Goal: Information Seeking & Learning: Find specific fact

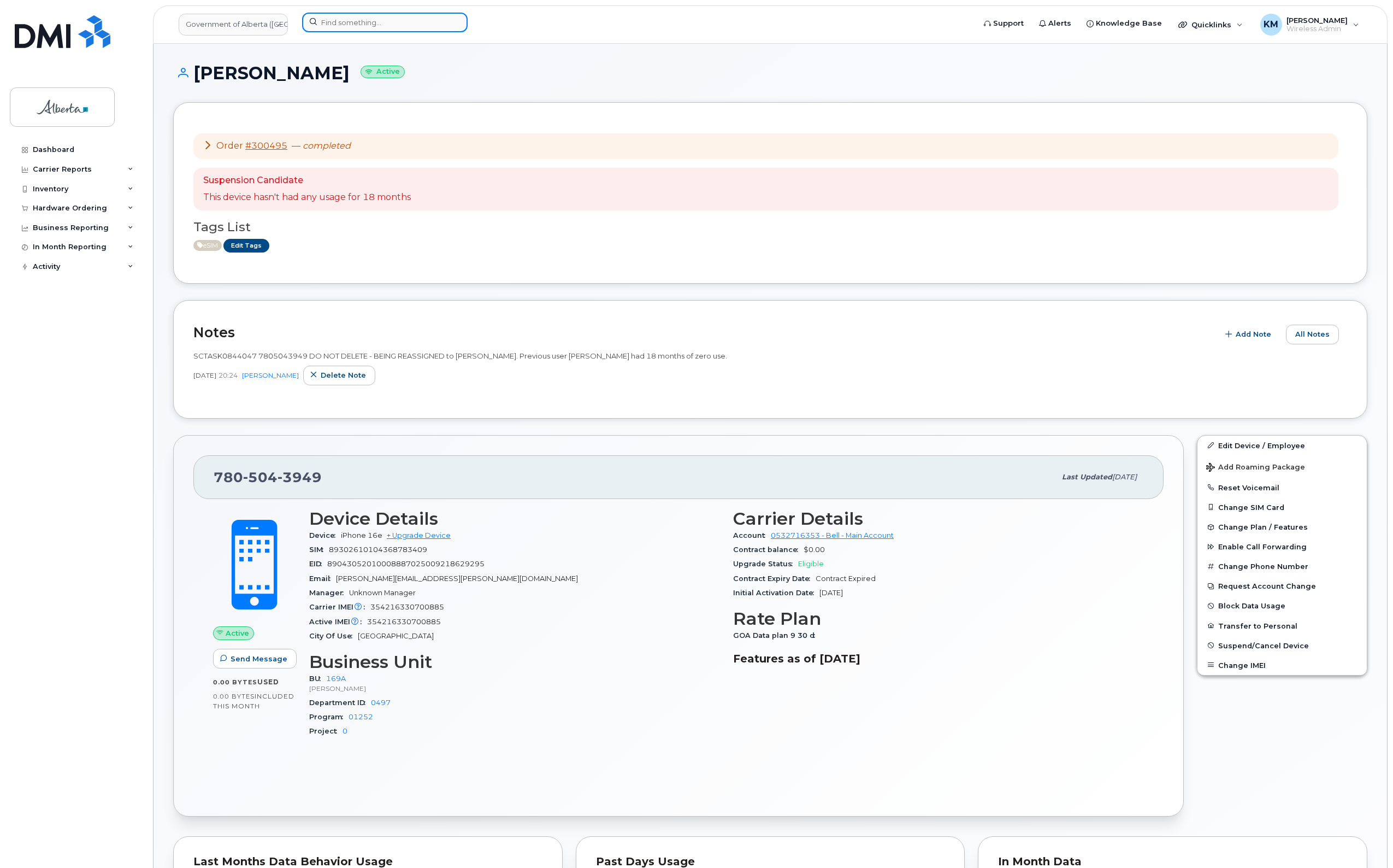
click at [343, 21] on input at bounding box center [385, 22] width 166 height 20
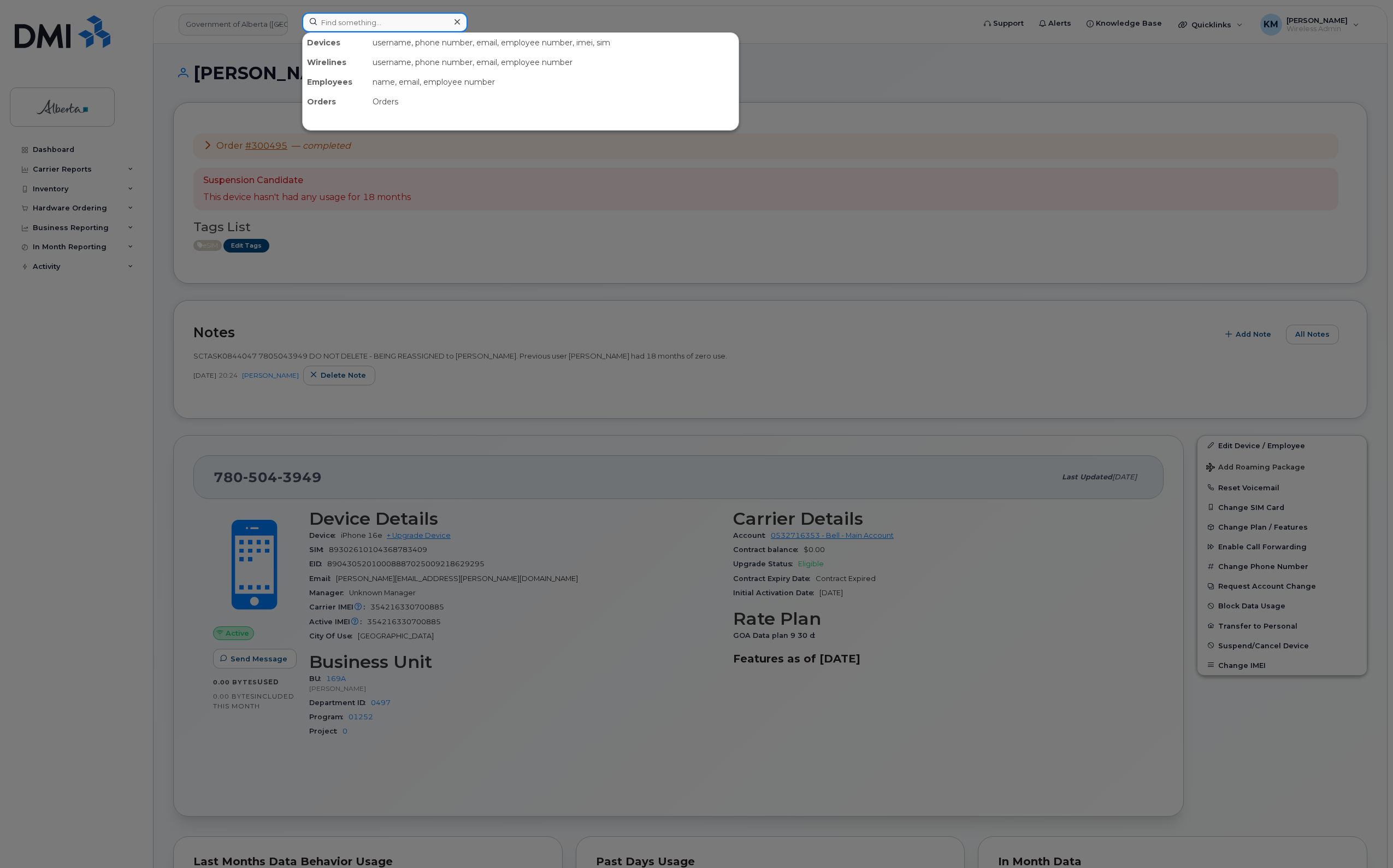
paste input "89033023426200000000025069406655"
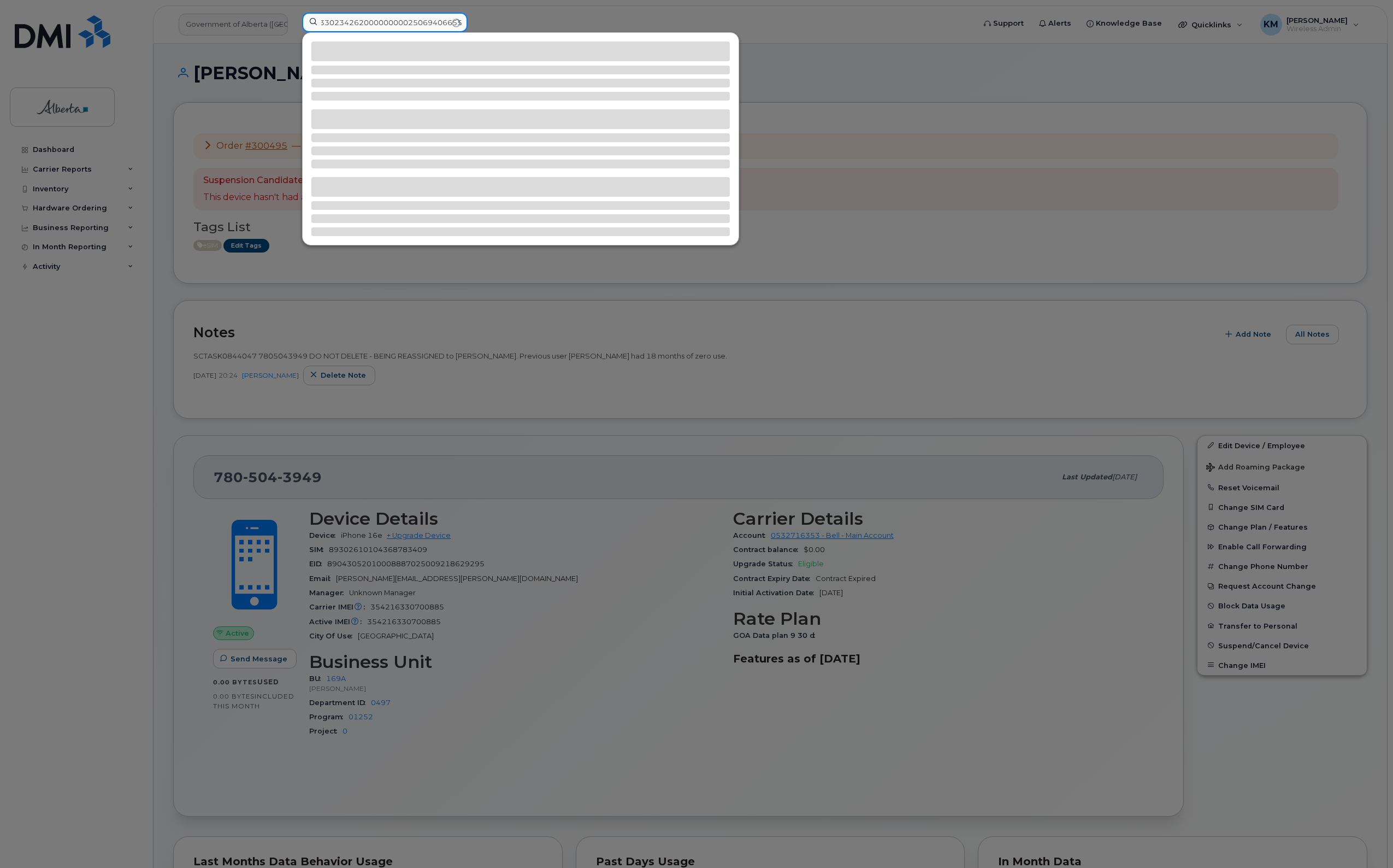
type input "89033023426200000000025069406655"
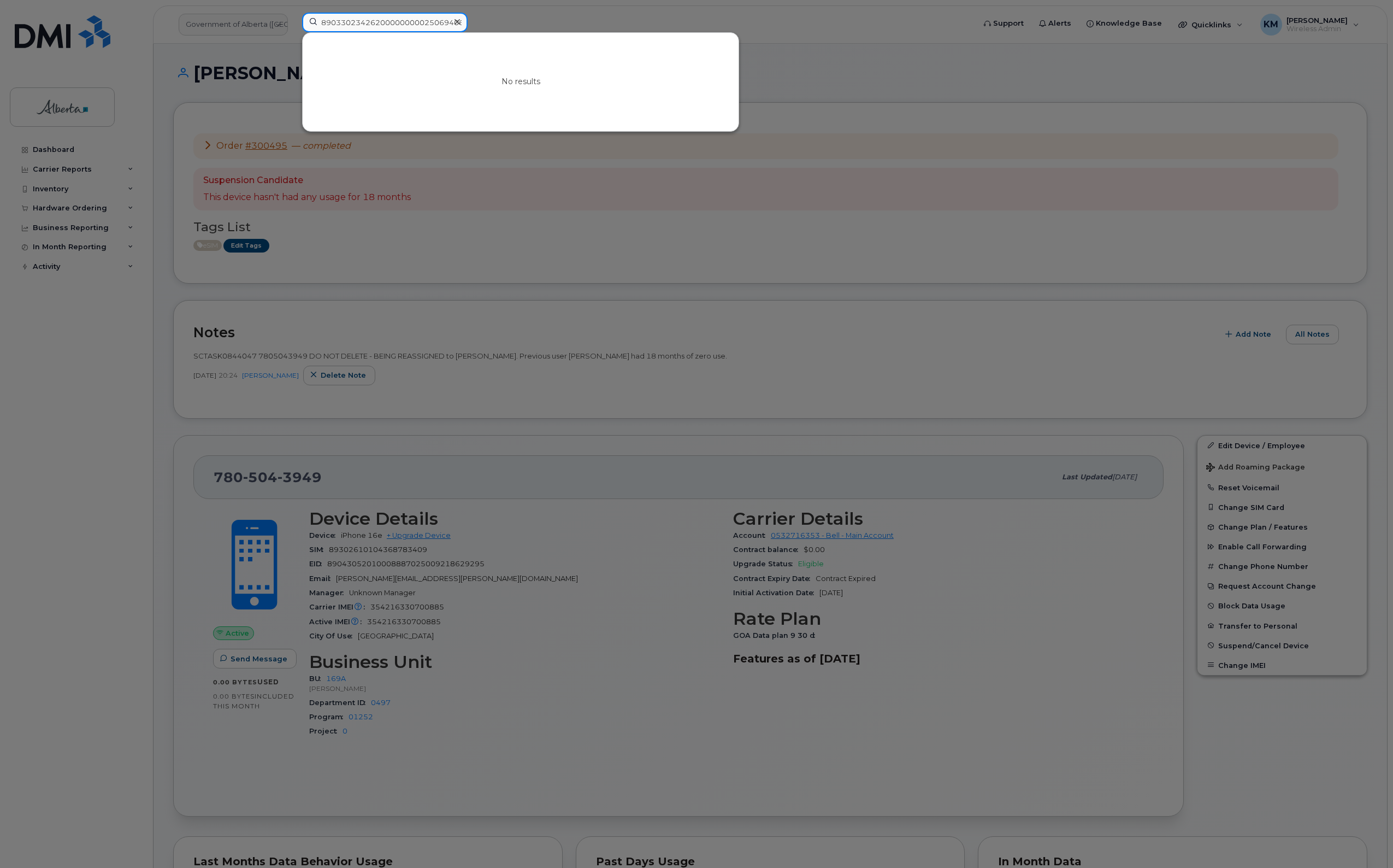
scroll to position [0, 17]
drag, startPoint x: 318, startPoint y: 23, endPoint x: 528, endPoint y: 132, distance: 236.6
click at [528, 32] on div "89033023426200000000025069406655 No results" at bounding box center [634, 22] width 665 height 20
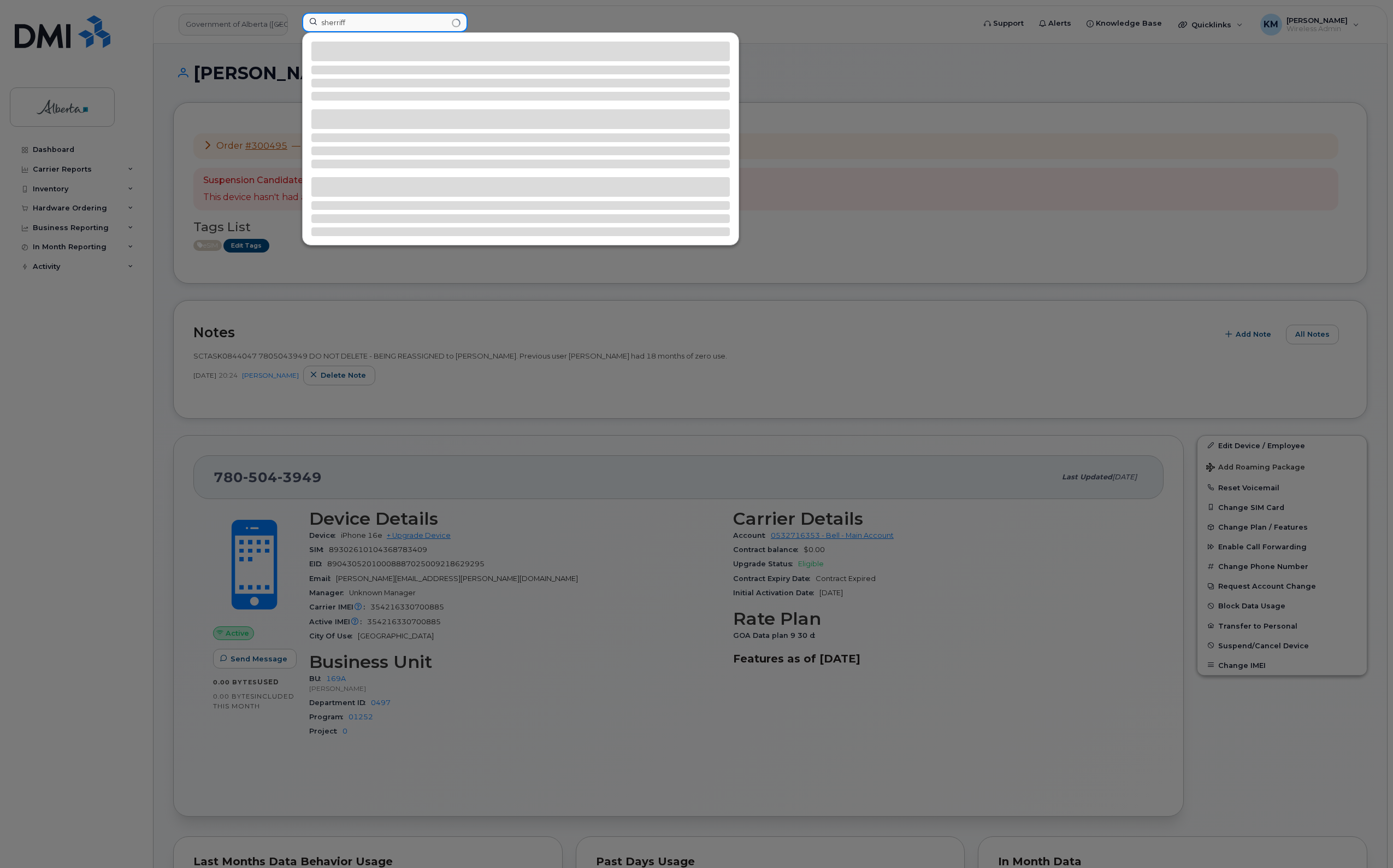
type input "sherriff"
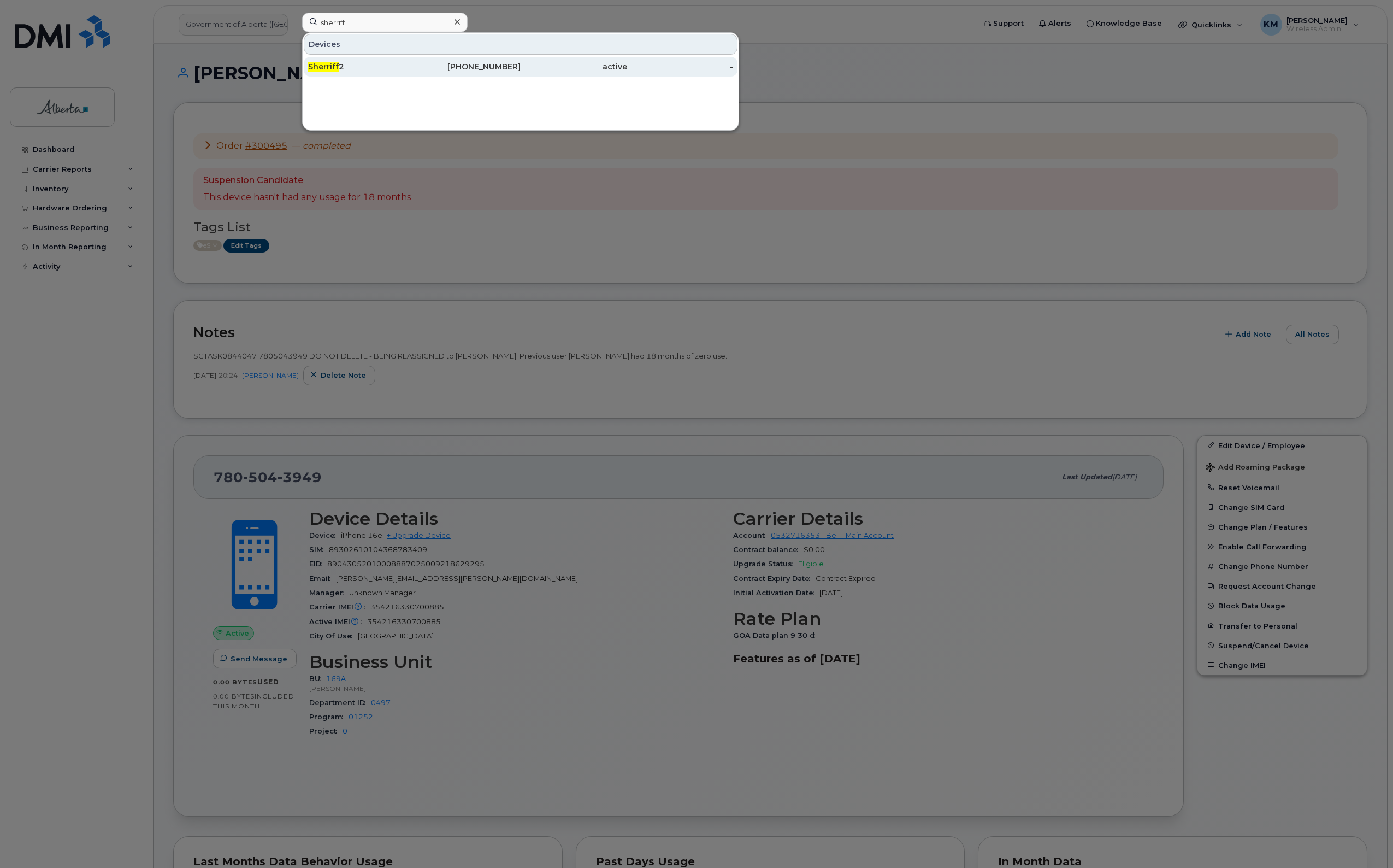
click at [495, 65] on div "[PHONE_NUMBER]" at bounding box center [468, 66] width 107 height 11
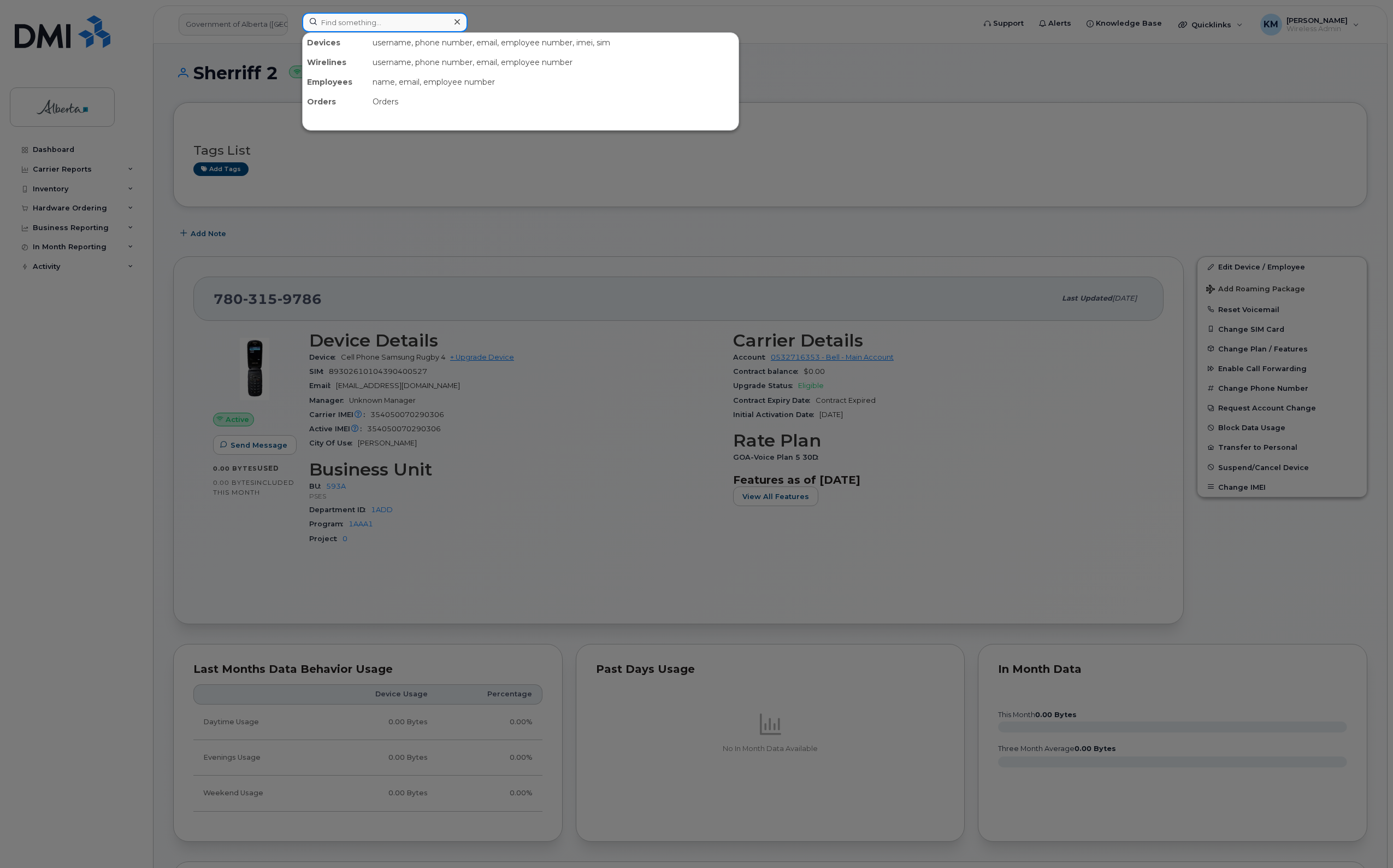
click at [328, 22] on input at bounding box center [385, 22] width 166 height 20
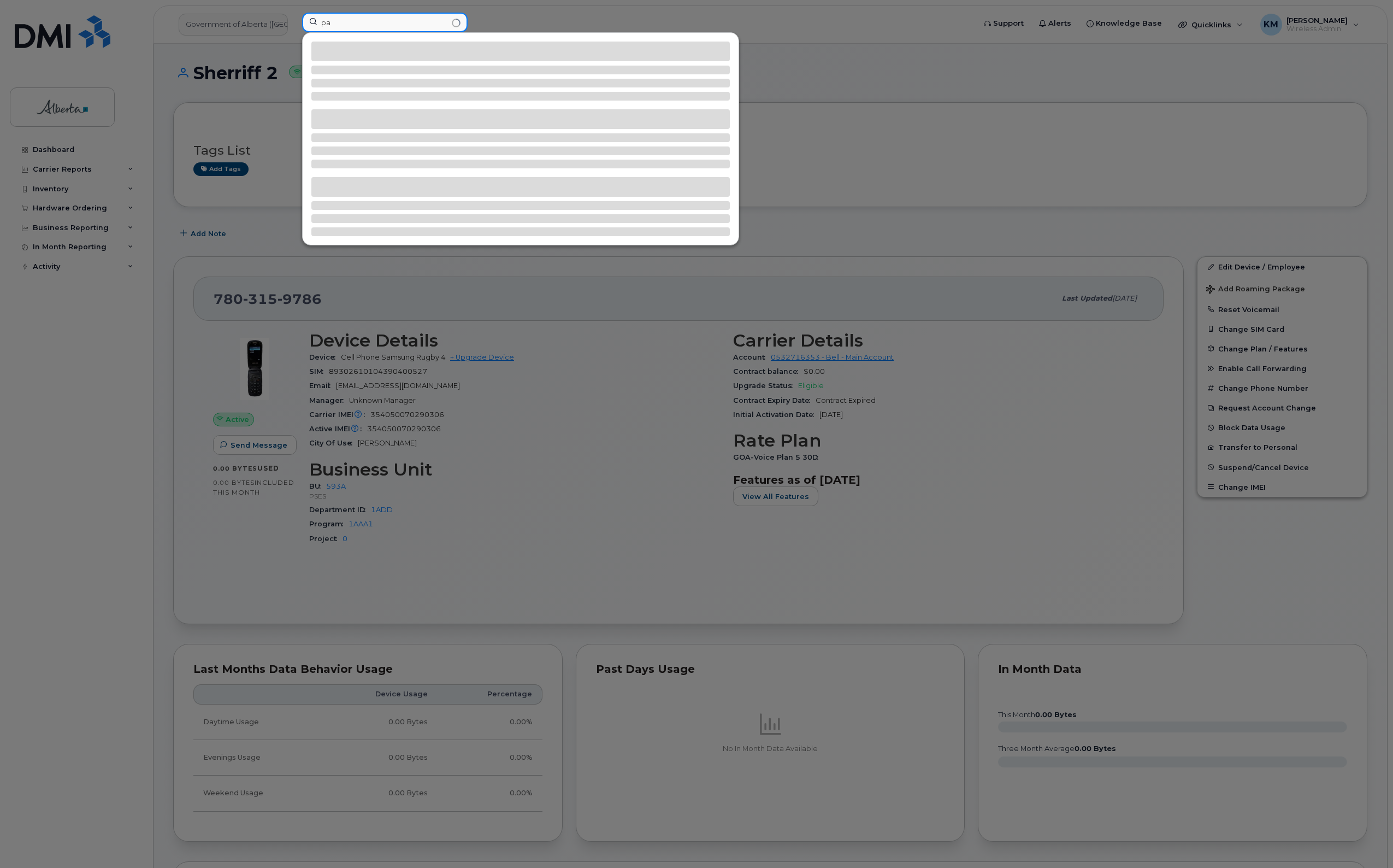
type input "p"
type input "t"
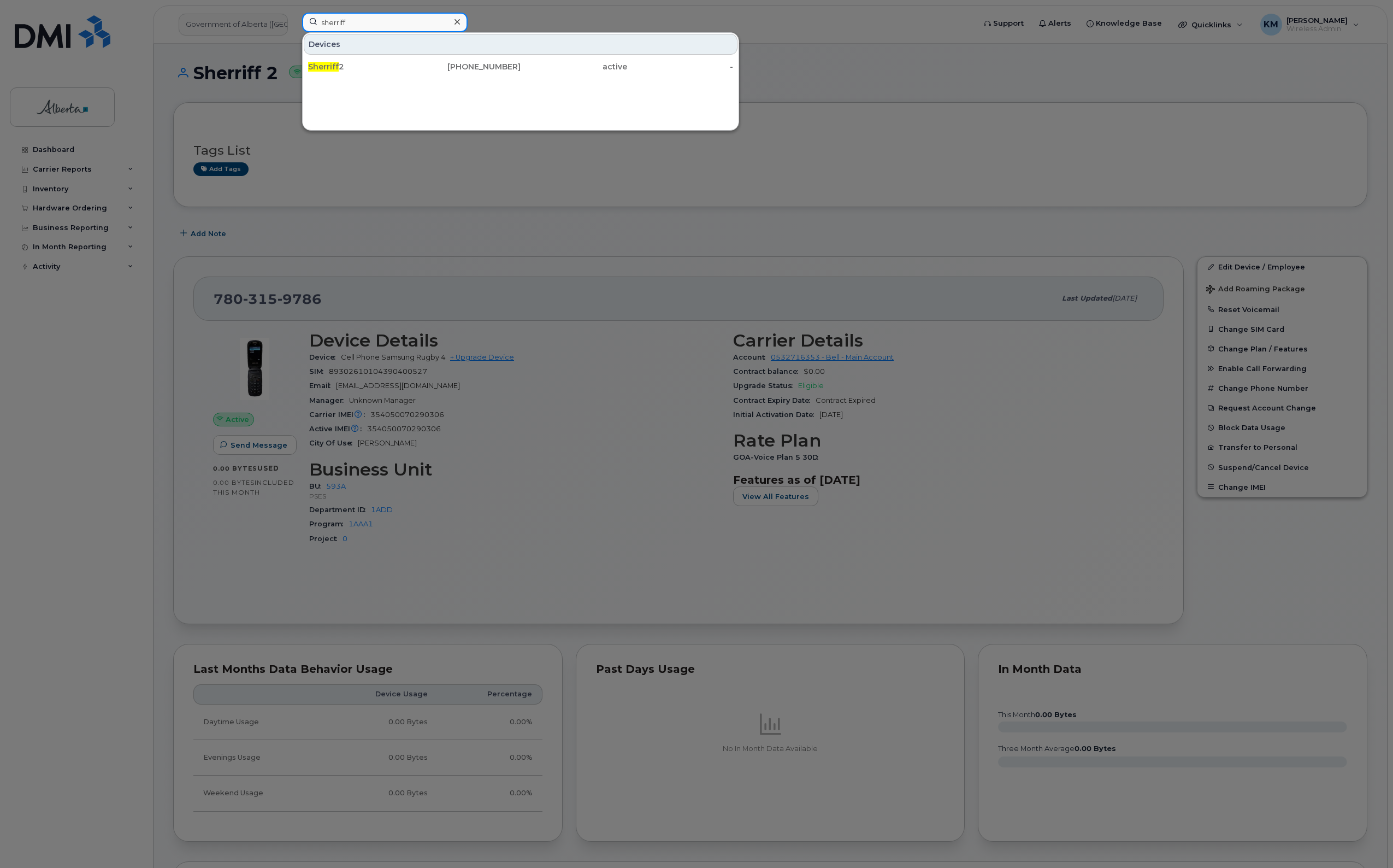
click at [368, 22] on input "sherriff" at bounding box center [385, 22] width 166 height 20
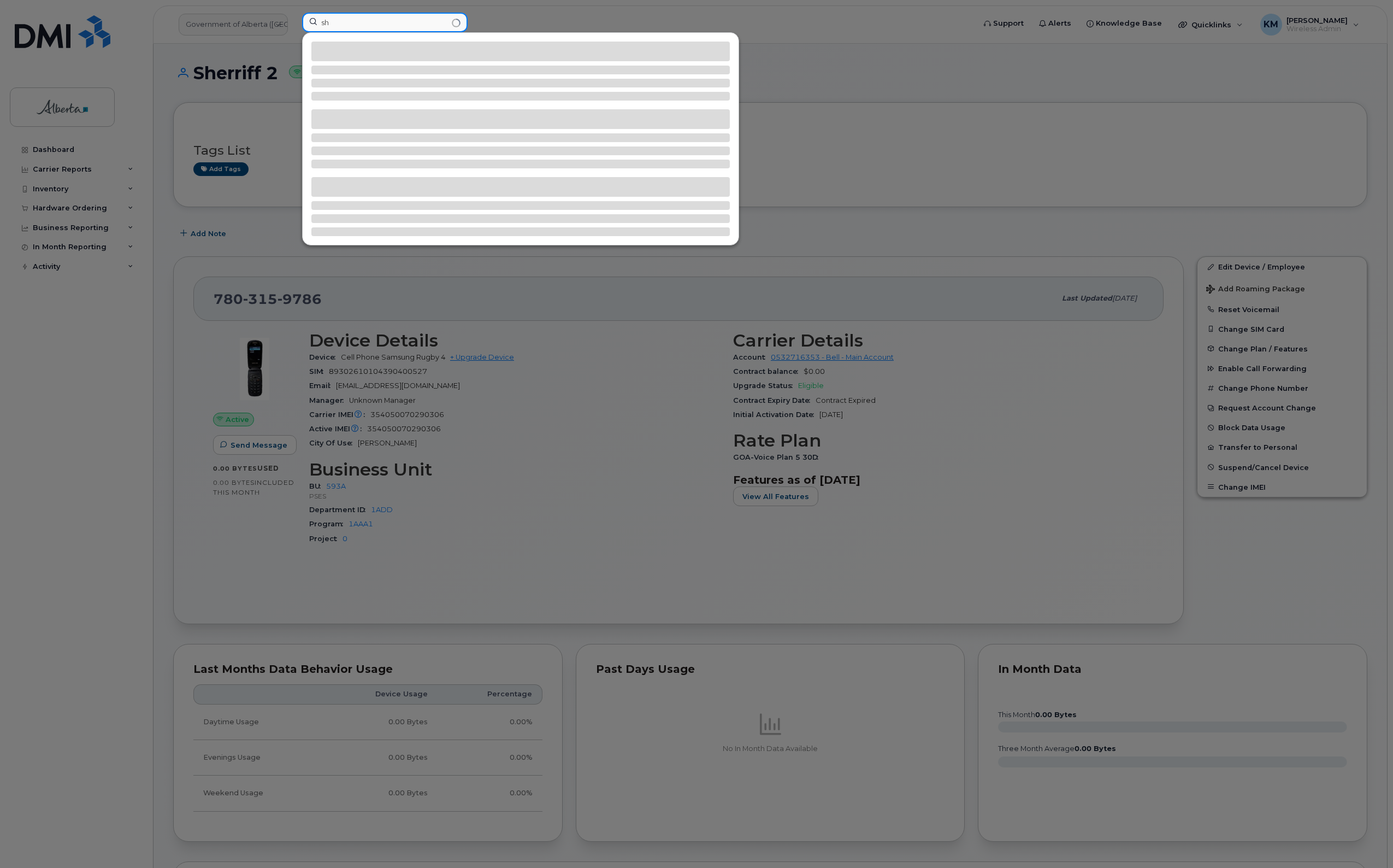
type input "s"
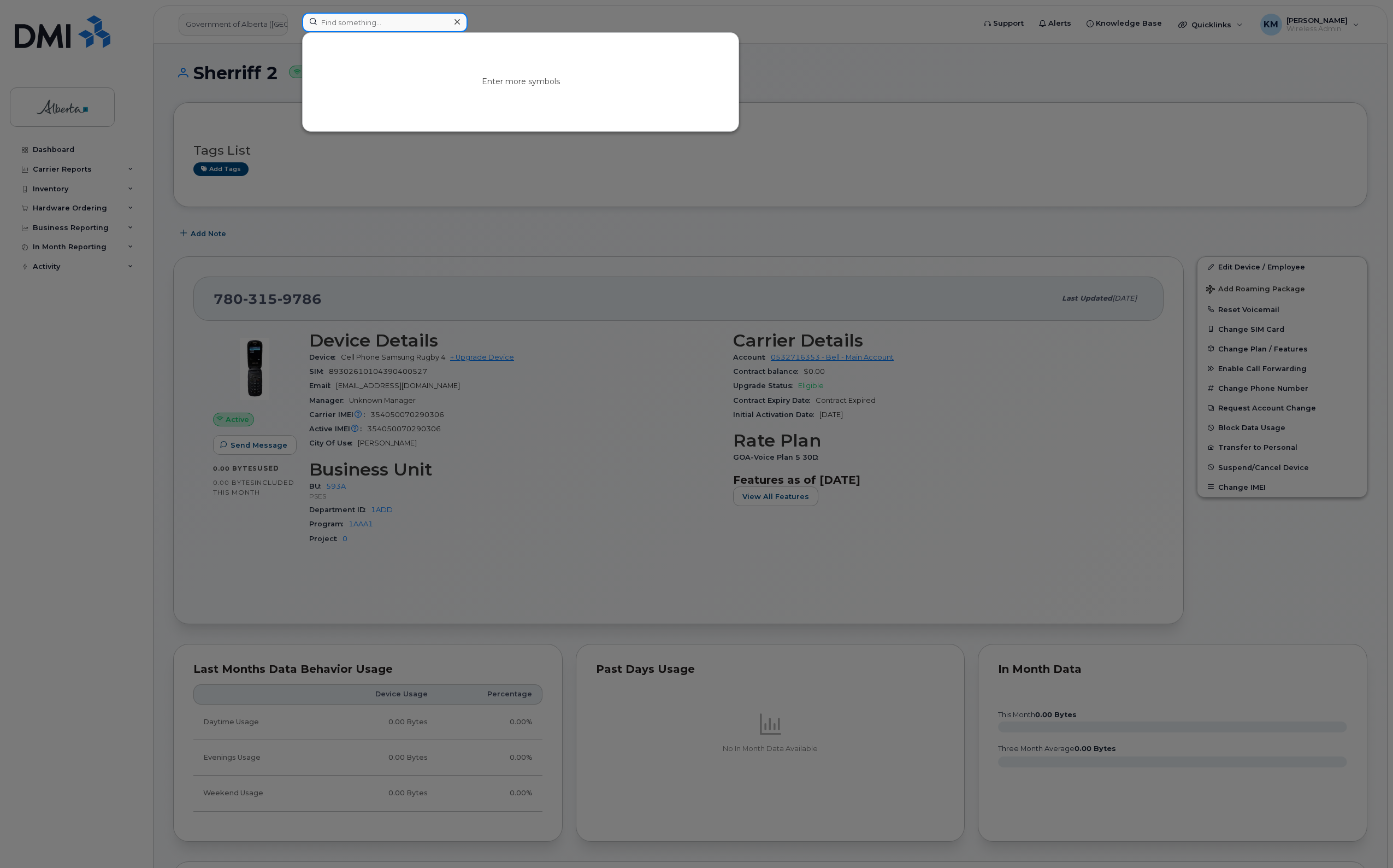
paste input "89033023426200000000025069406655"
type input "89033023426200000000025069406655"
click at [63, 145] on div at bounding box center [696, 434] width 1393 height 868
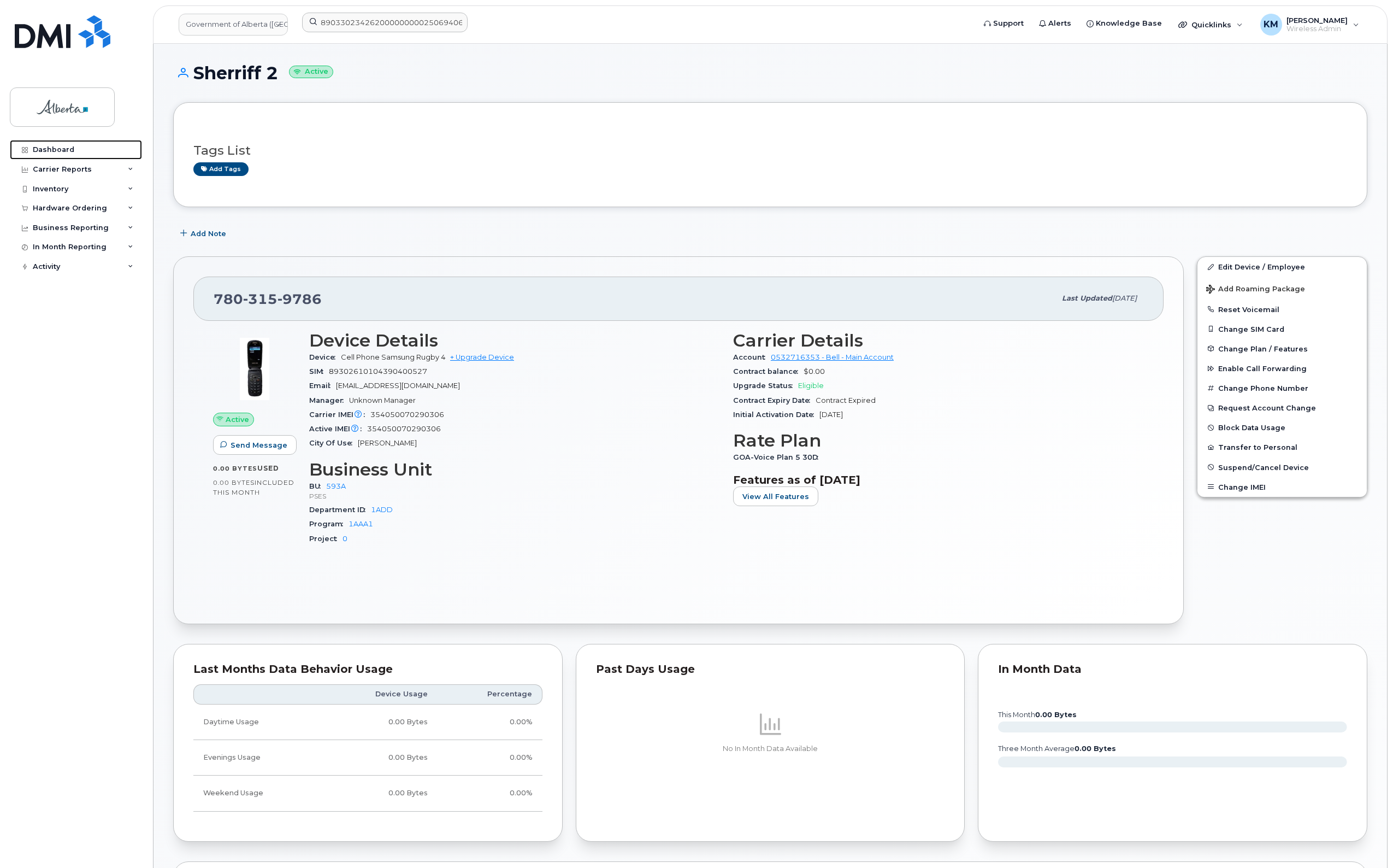
click at [63, 145] on div "Dashboard" at bounding box center [53, 149] width 42 height 9
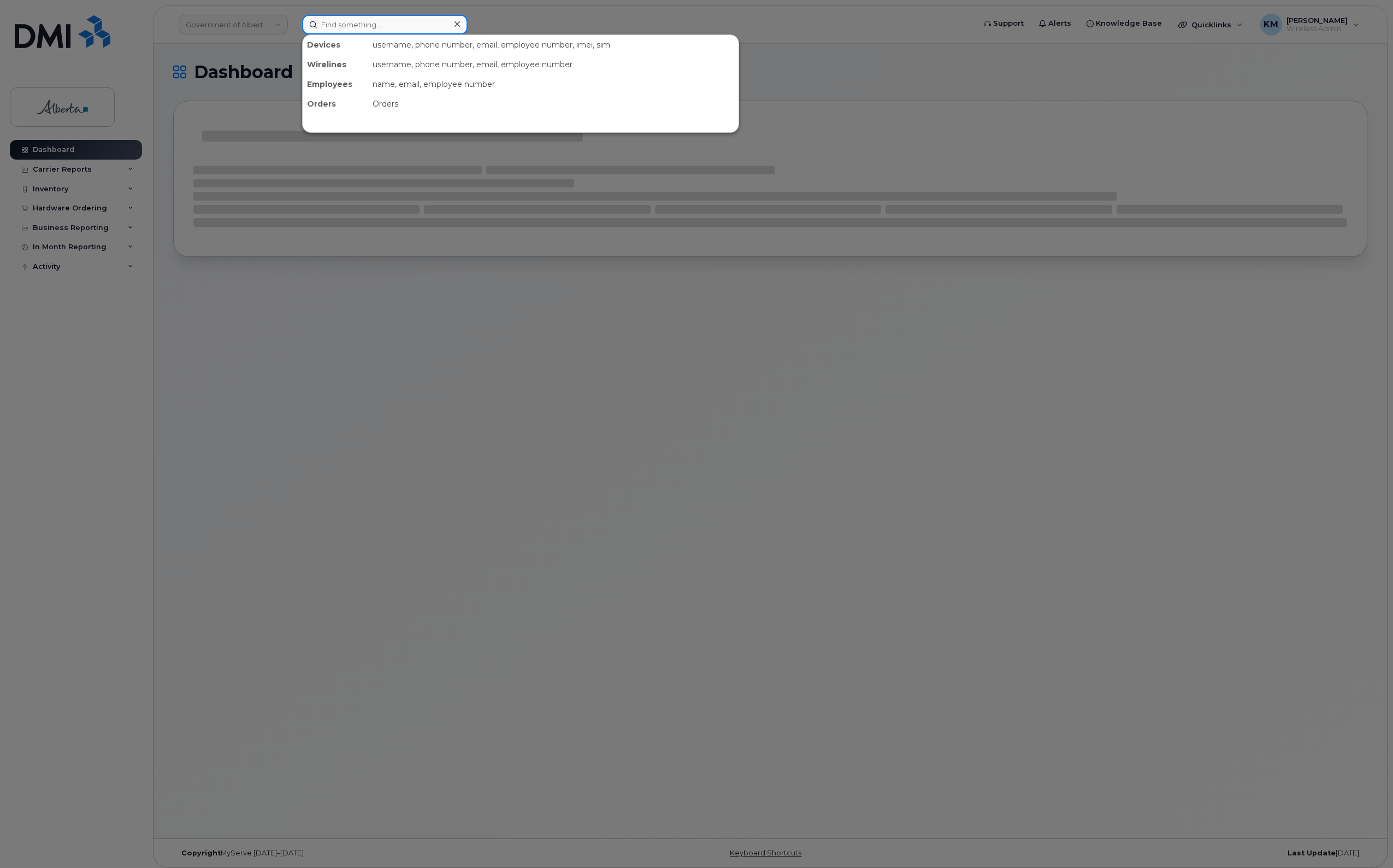
click at [345, 26] on input at bounding box center [385, 25] width 166 height 20
paste input "89033023426200000000025069406655"
type input "89033023426200000000025069406655"
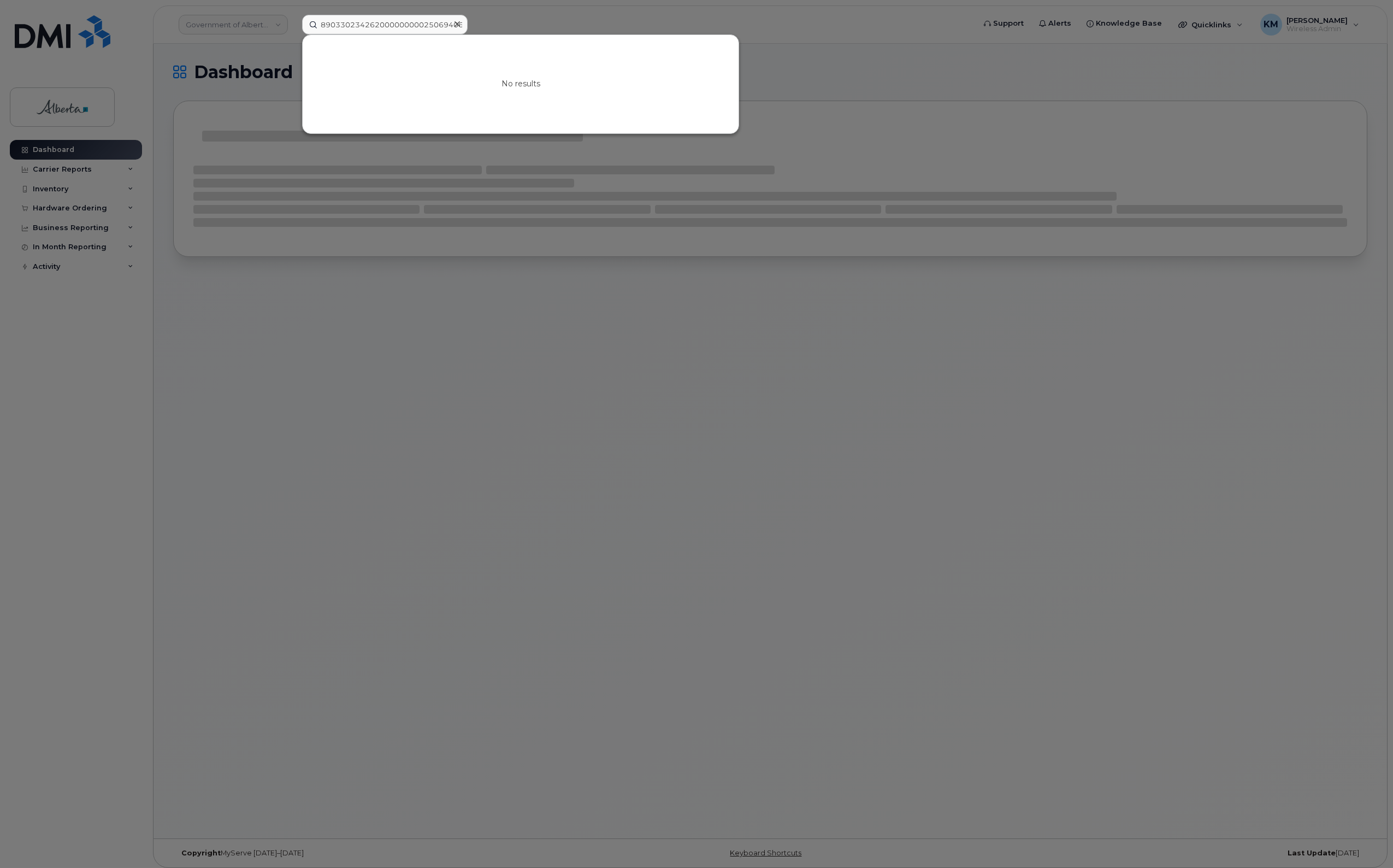
click at [88, 473] on div at bounding box center [696, 434] width 1393 height 868
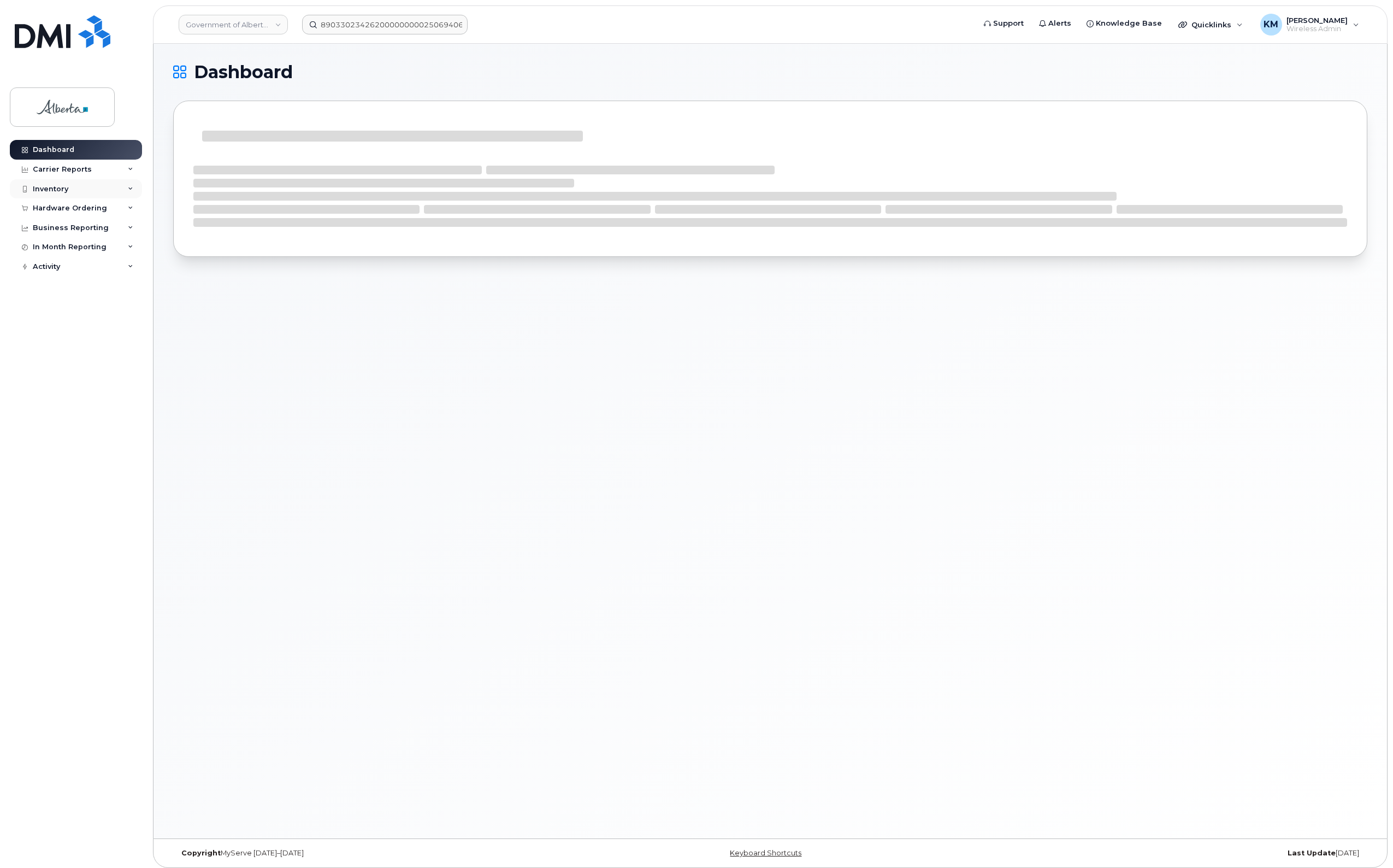
click at [75, 189] on div "Inventory" at bounding box center [75, 189] width 132 height 20
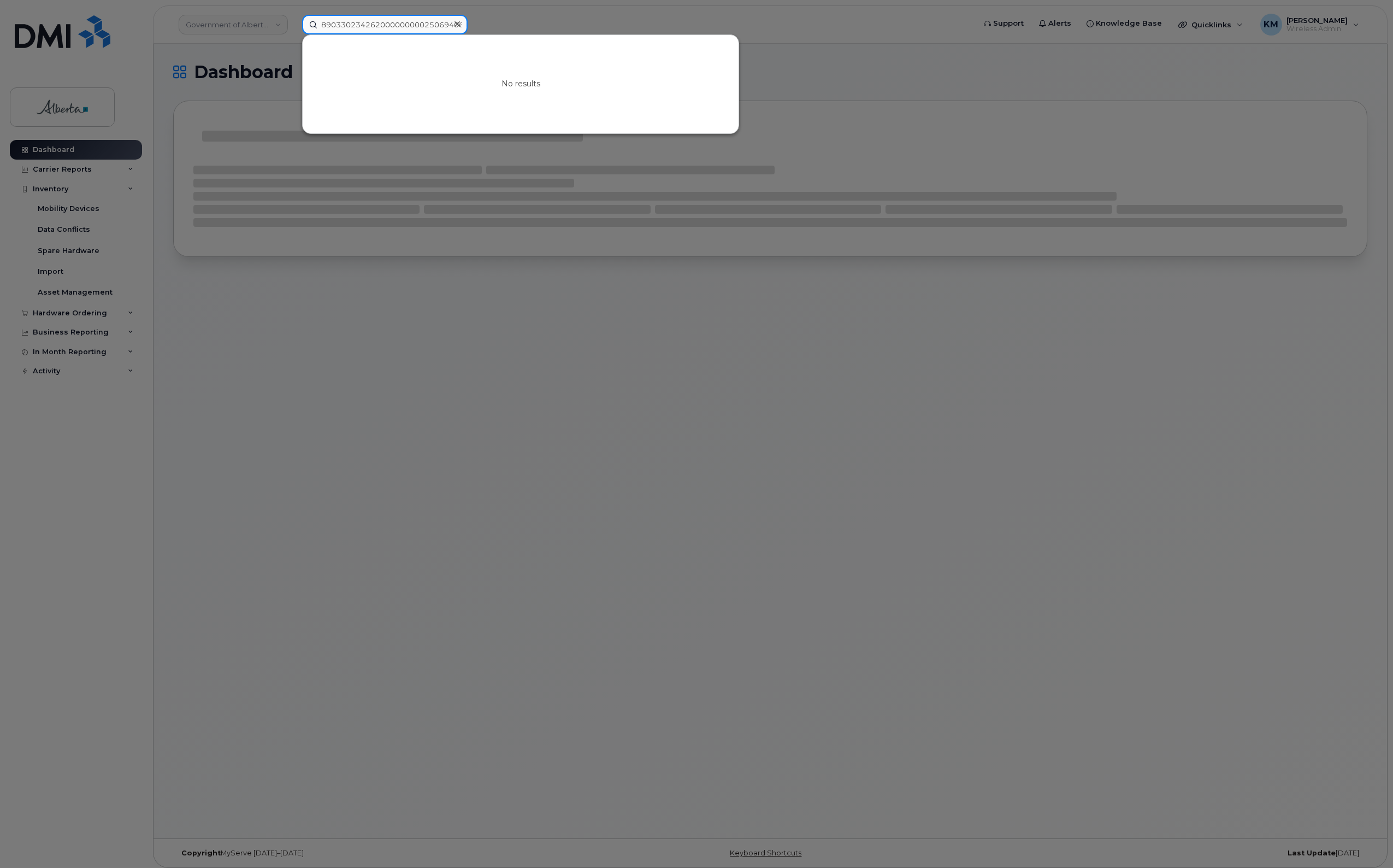
scroll to position [0, 17]
drag, startPoint x: 317, startPoint y: 25, endPoint x: 509, endPoint y: 258, distance: 301.9
click at [509, 34] on div "89033023426200000000025069406655 No results" at bounding box center [635, 25] width 683 height 20
click at [104, 309] on div at bounding box center [696, 434] width 1393 height 868
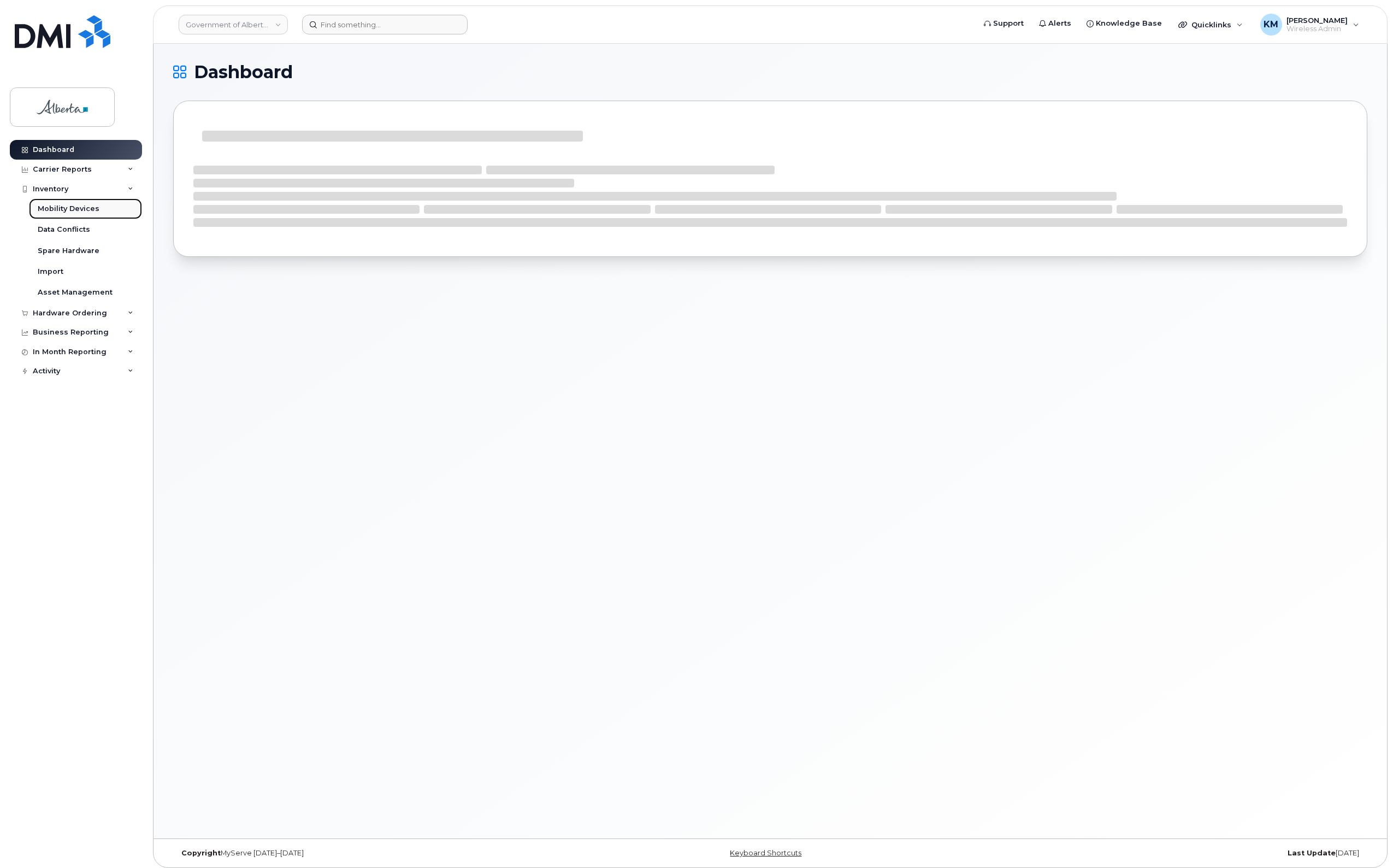
click at [100, 208] on link "Mobility Devices" at bounding box center [85, 208] width 113 height 21
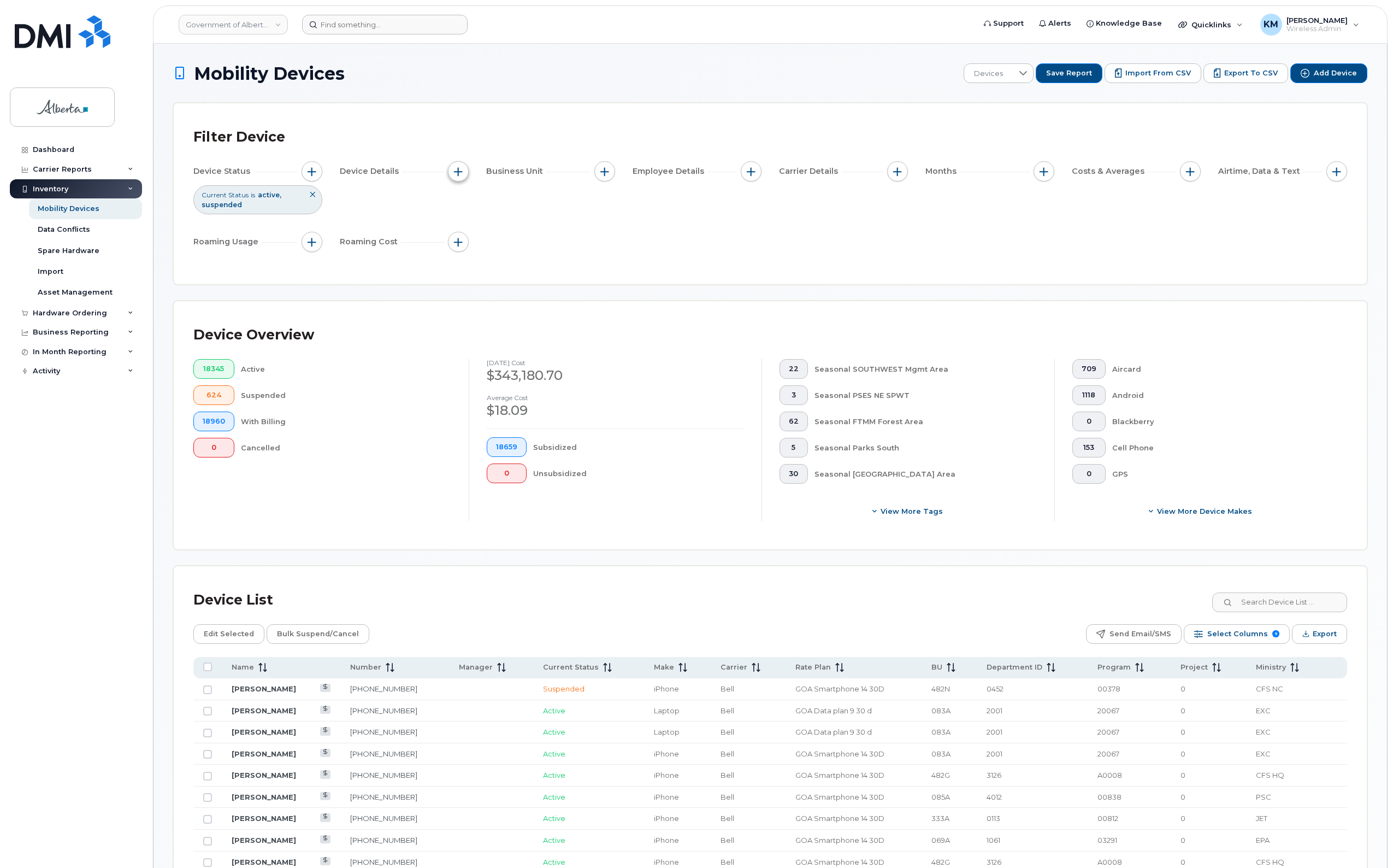
click at [464, 176] on button "button" at bounding box center [458, 171] width 21 height 21
click at [465, 208] on input "Device Make" at bounding box center [461, 204] width 9 height 9
checkbox input "true"
click at [516, 230] on span "is" at bounding box center [523, 226] width 98 height 20
click at [511, 254] on li "is" at bounding box center [533, 255] width 121 height 21
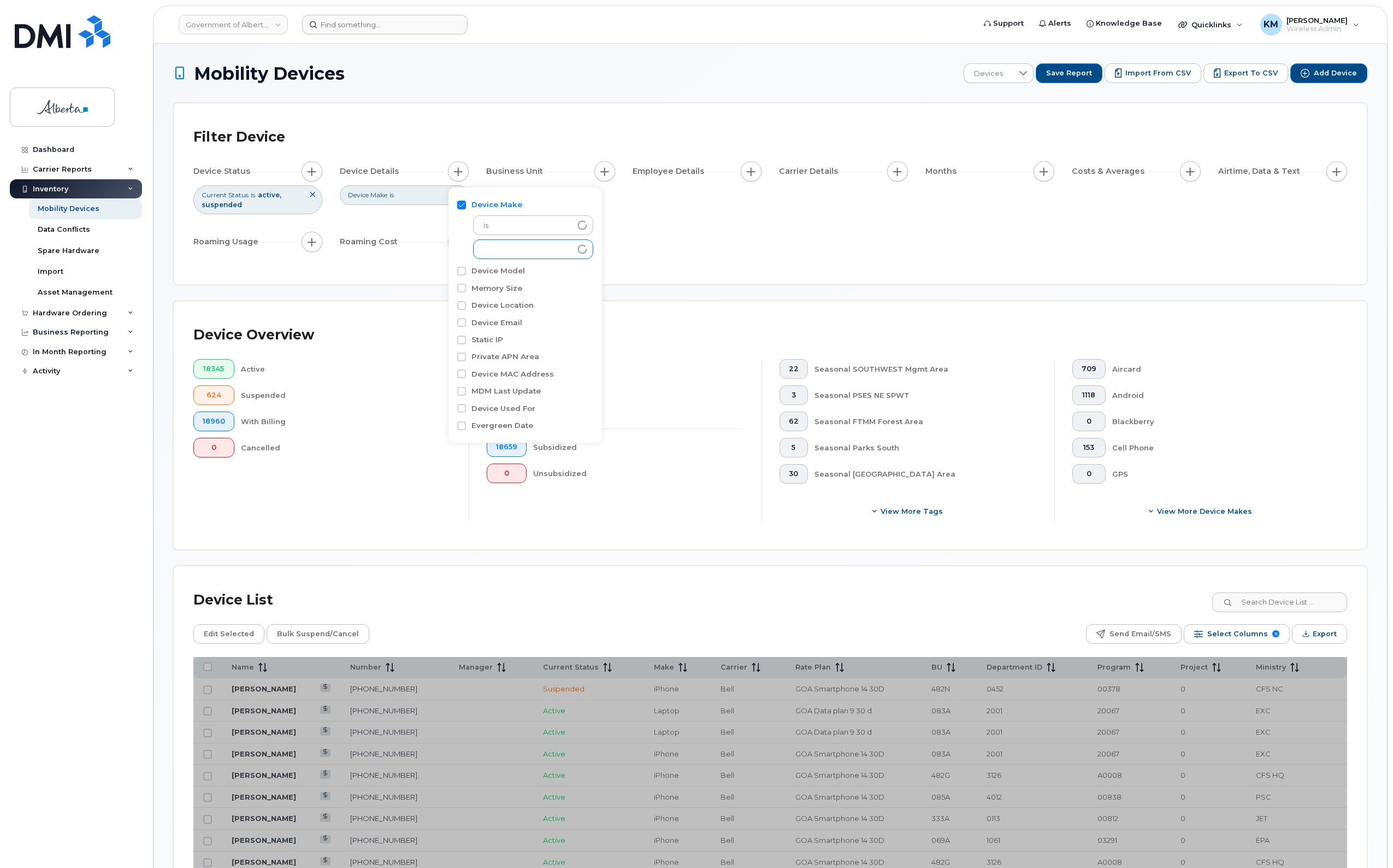
click at [513, 253] on div "empty" at bounding box center [523, 249] width 98 height 19
click at [514, 246] on div "empty" at bounding box center [523, 249] width 98 height 19
click at [514, 249] on div "empty" at bounding box center [523, 249] width 98 height 19
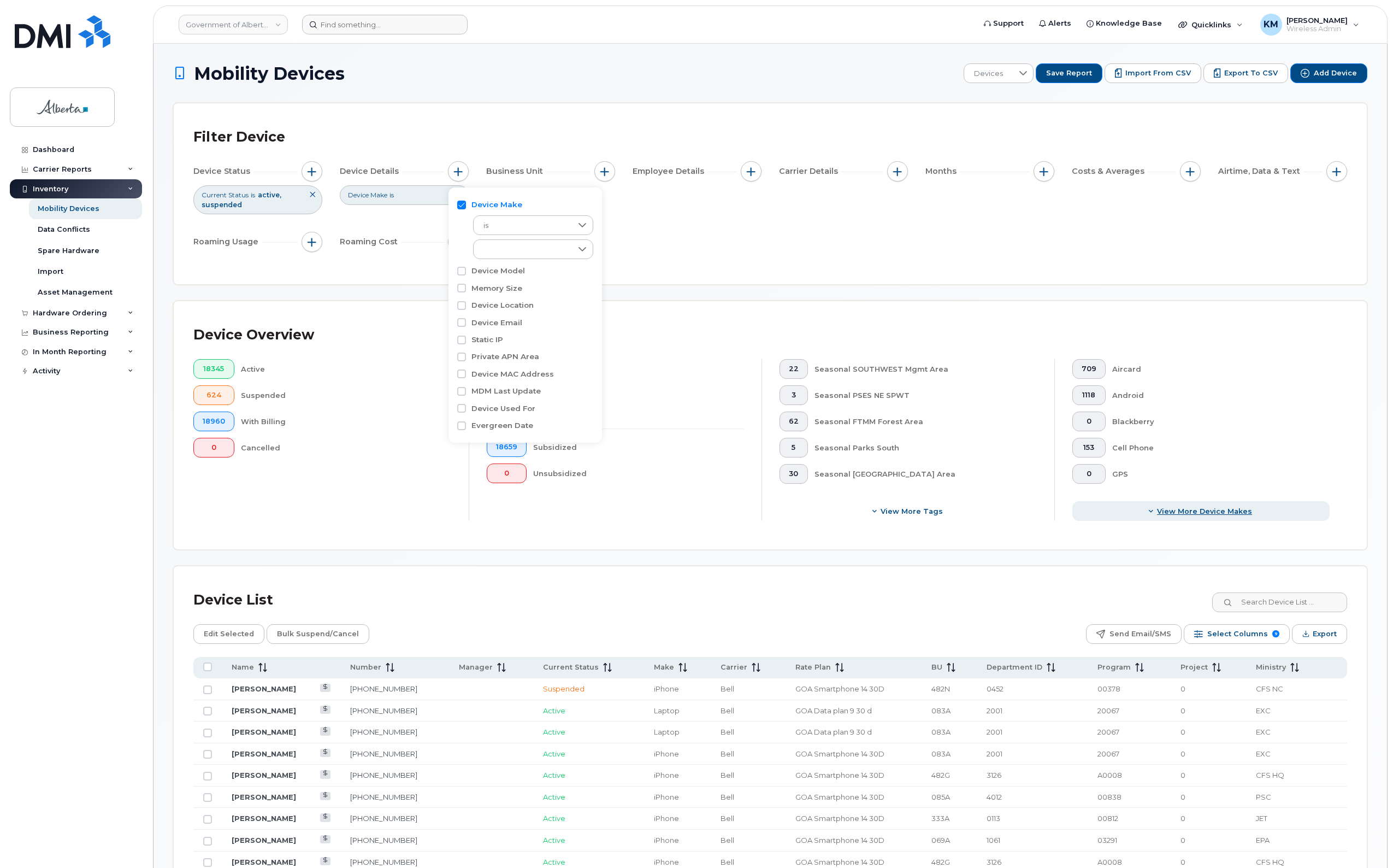
click at [1178, 509] on span "View More Device Makes" at bounding box center [1205, 511] width 95 height 11
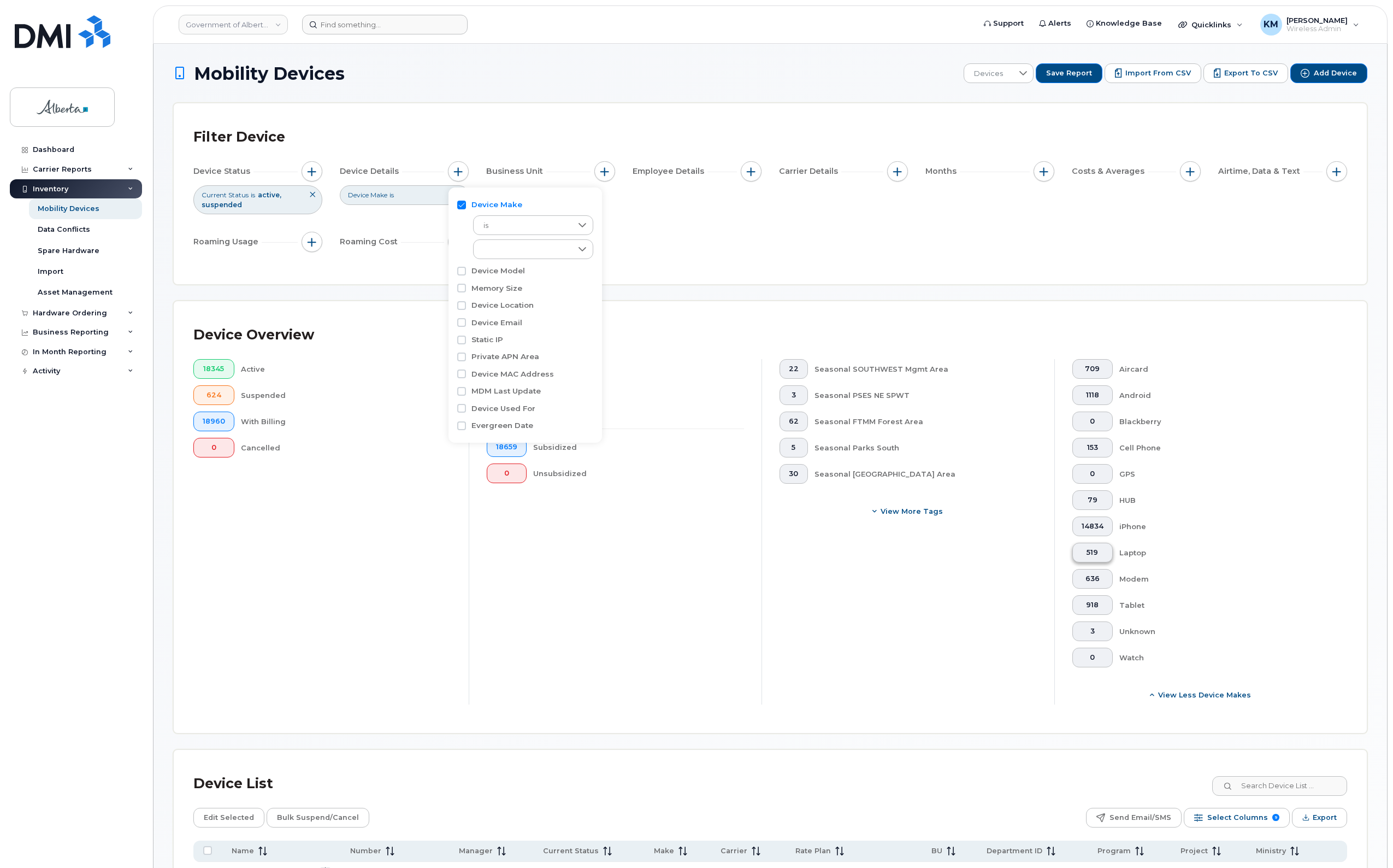
click at [1094, 550] on span "519" at bounding box center [1093, 552] width 22 height 9
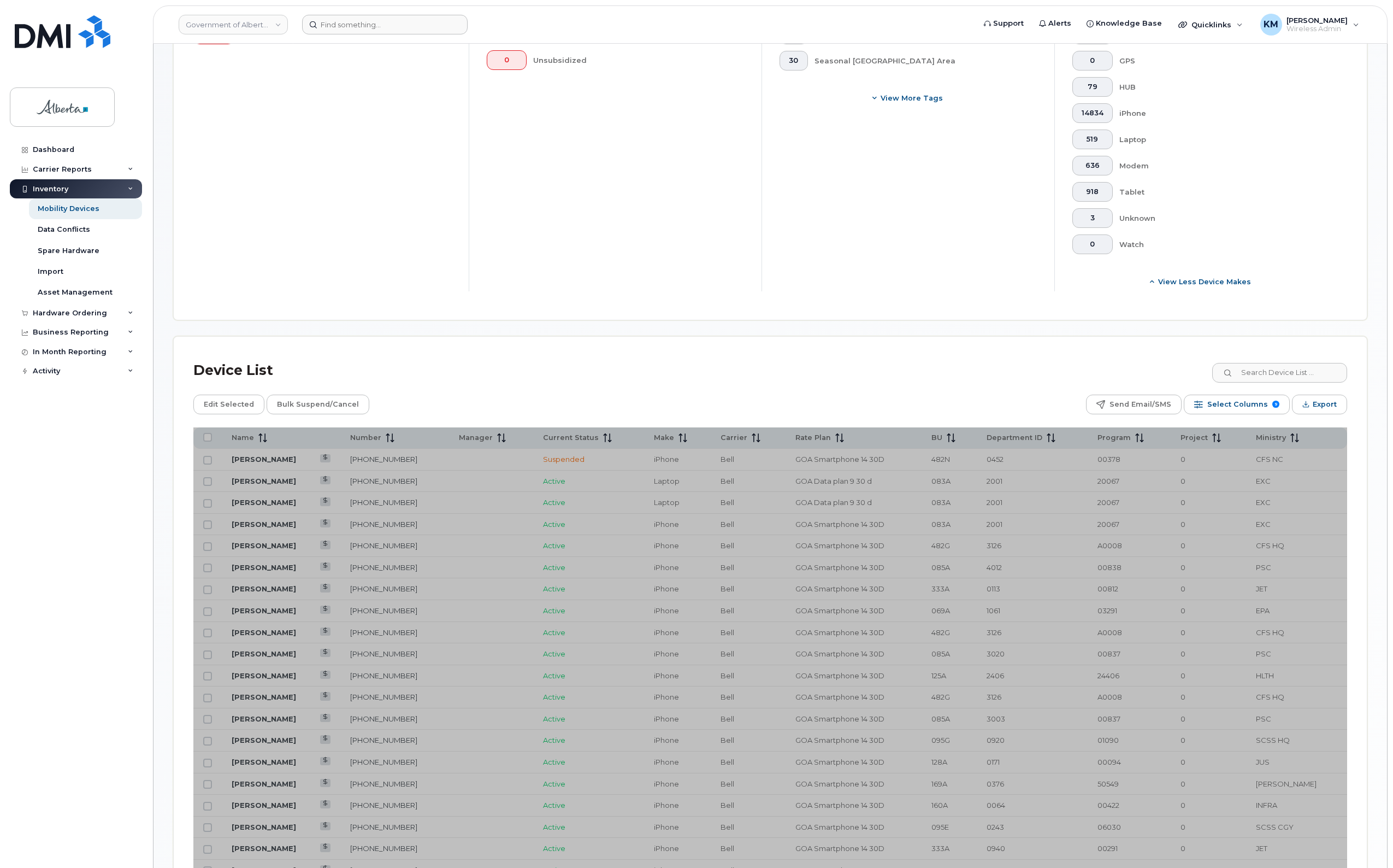
scroll to position [363, 0]
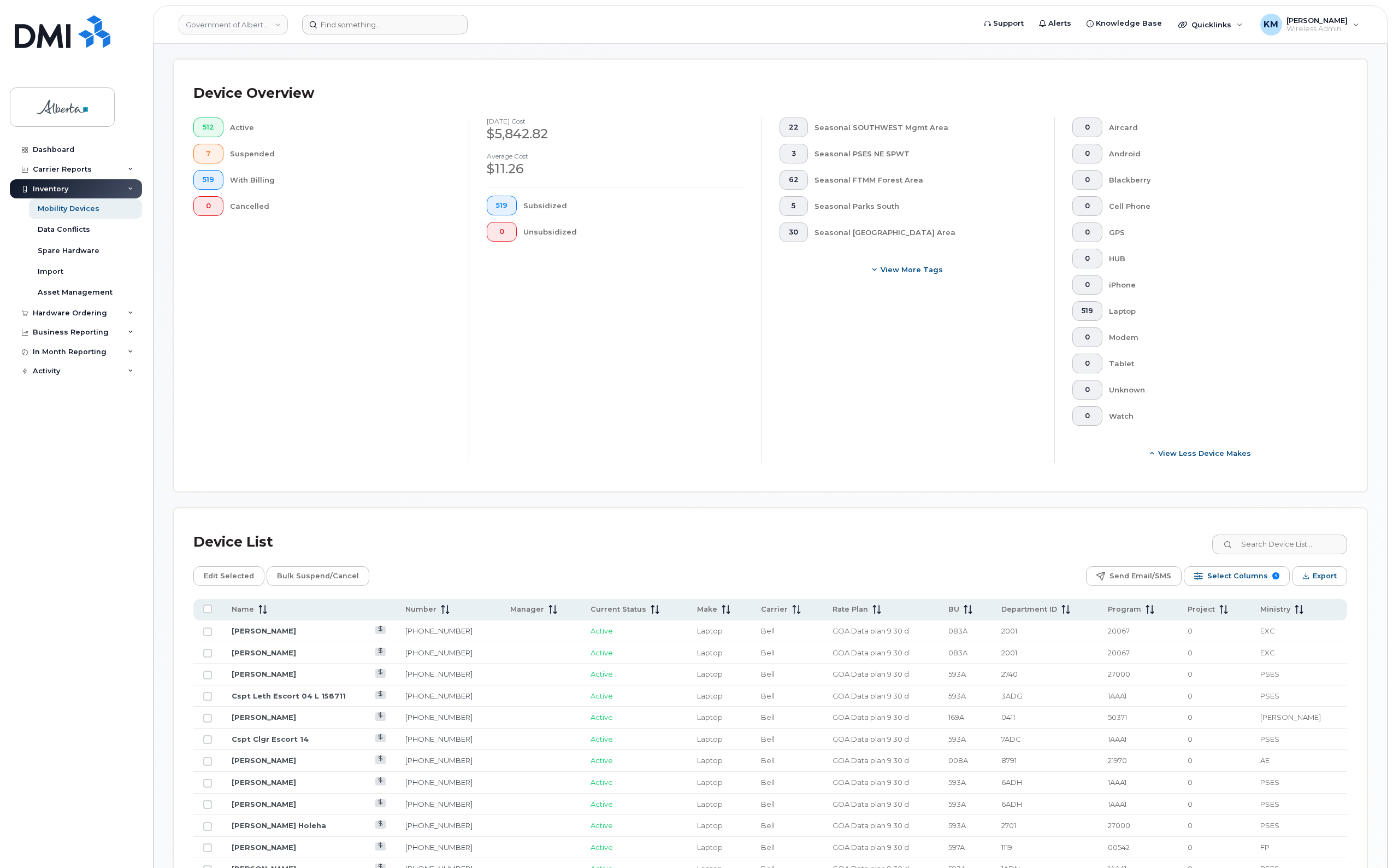
scroll to position [226, 0]
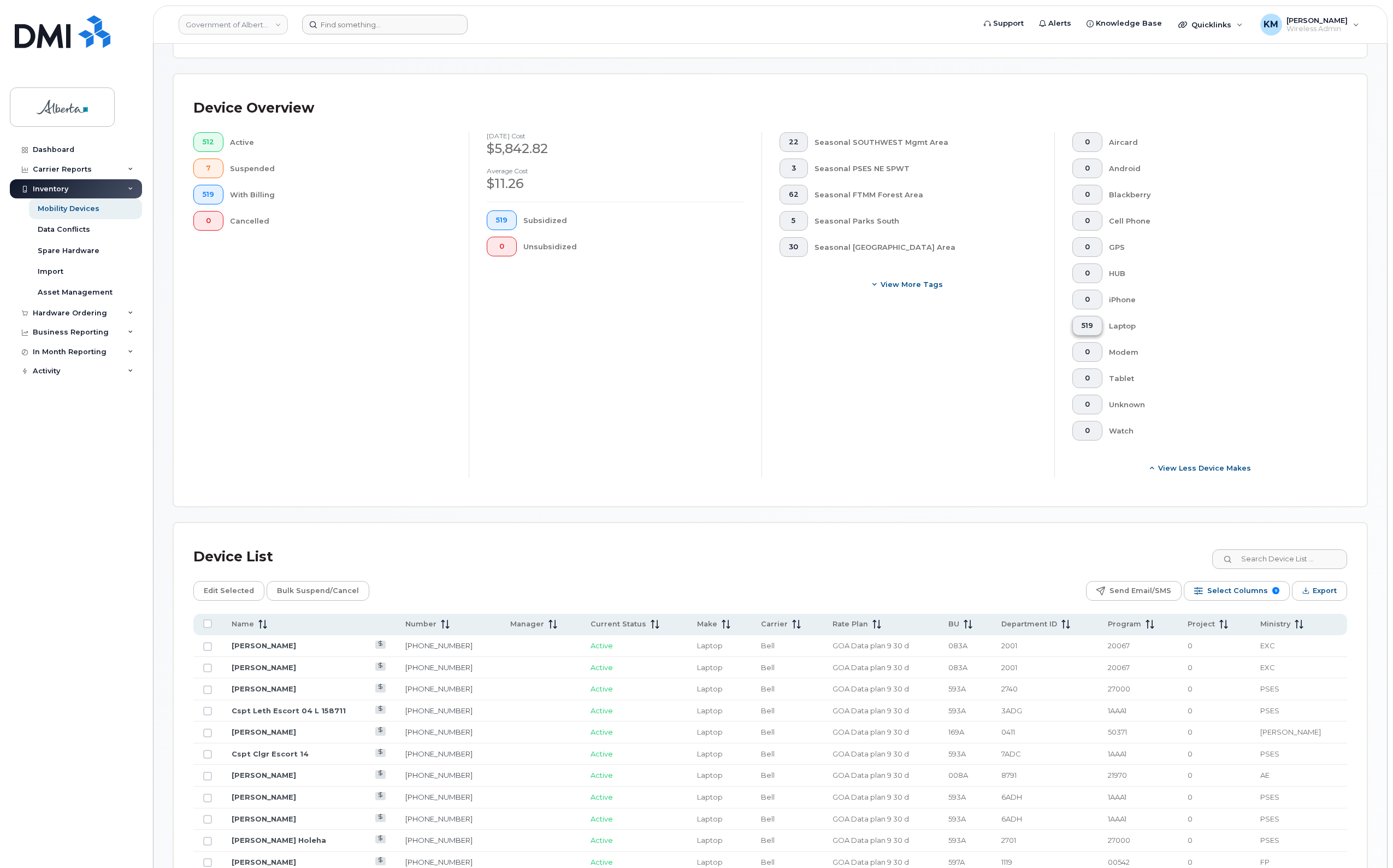
click at [1086, 323] on span "519" at bounding box center [1088, 326] width 11 height 9
click at [1085, 322] on span "519" at bounding box center [1088, 326] width 11 height 9
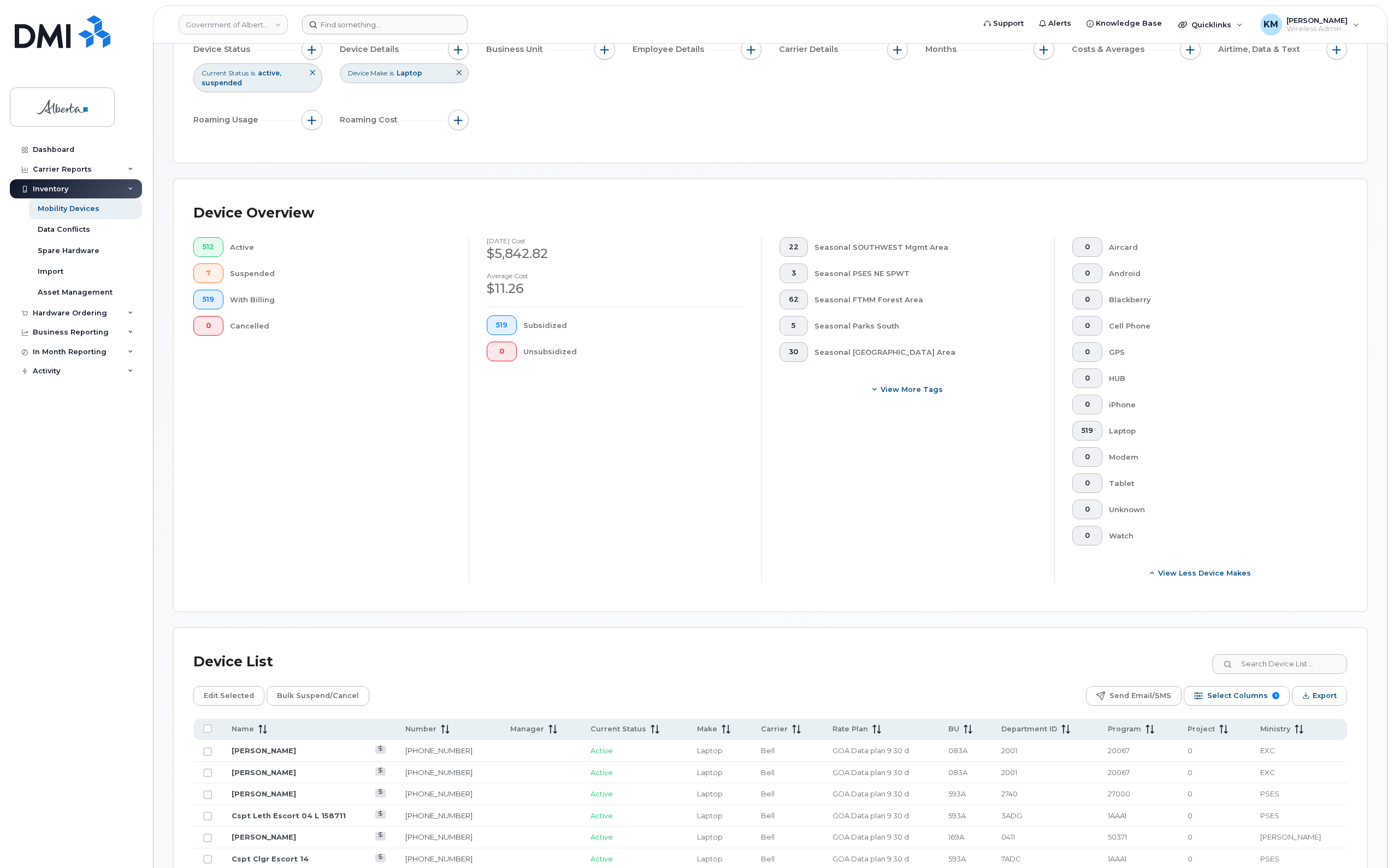
scroll to position [22, 0]
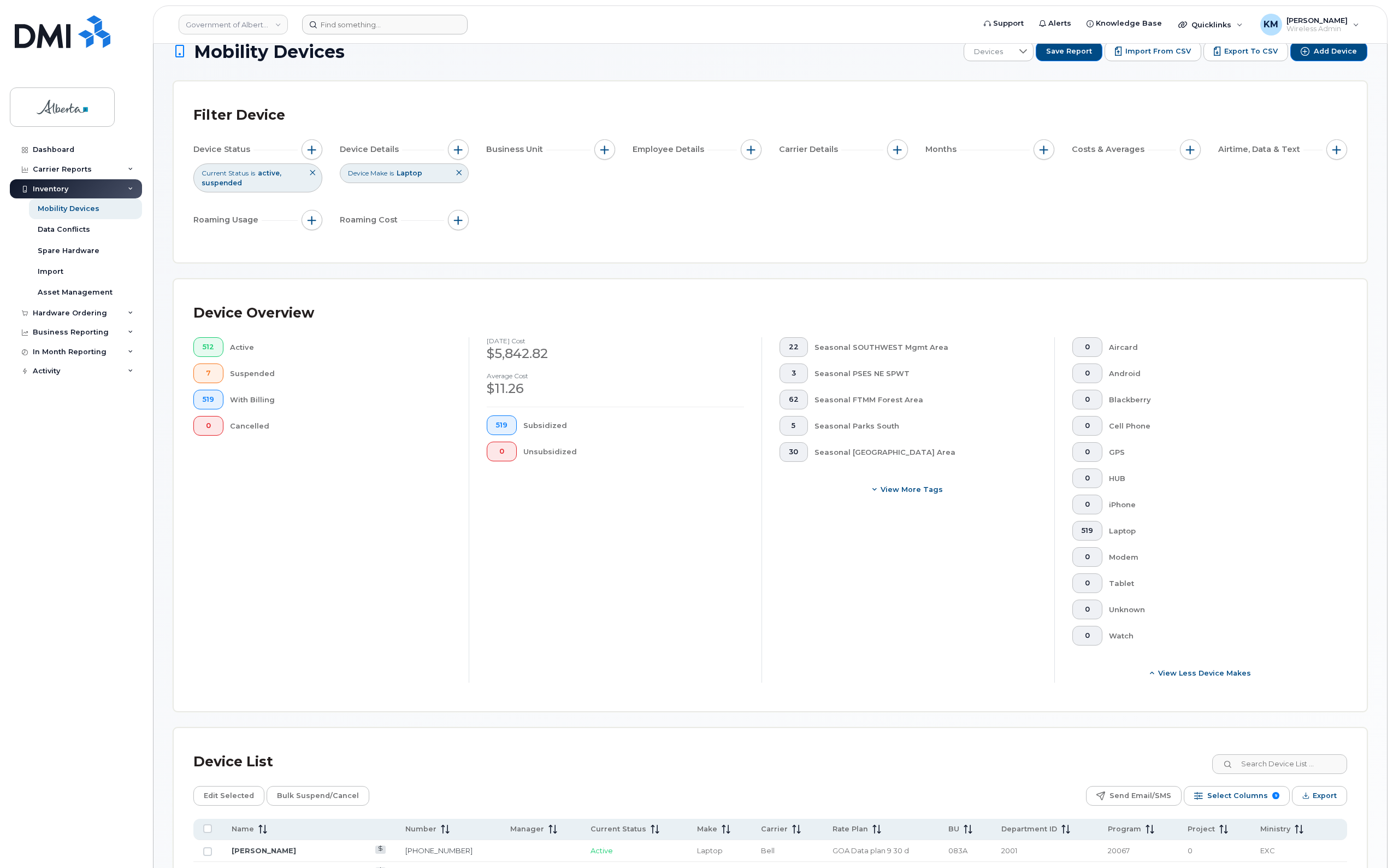
click at [462, 175] on icon at bounding box center [459, 172] width 7 height 7
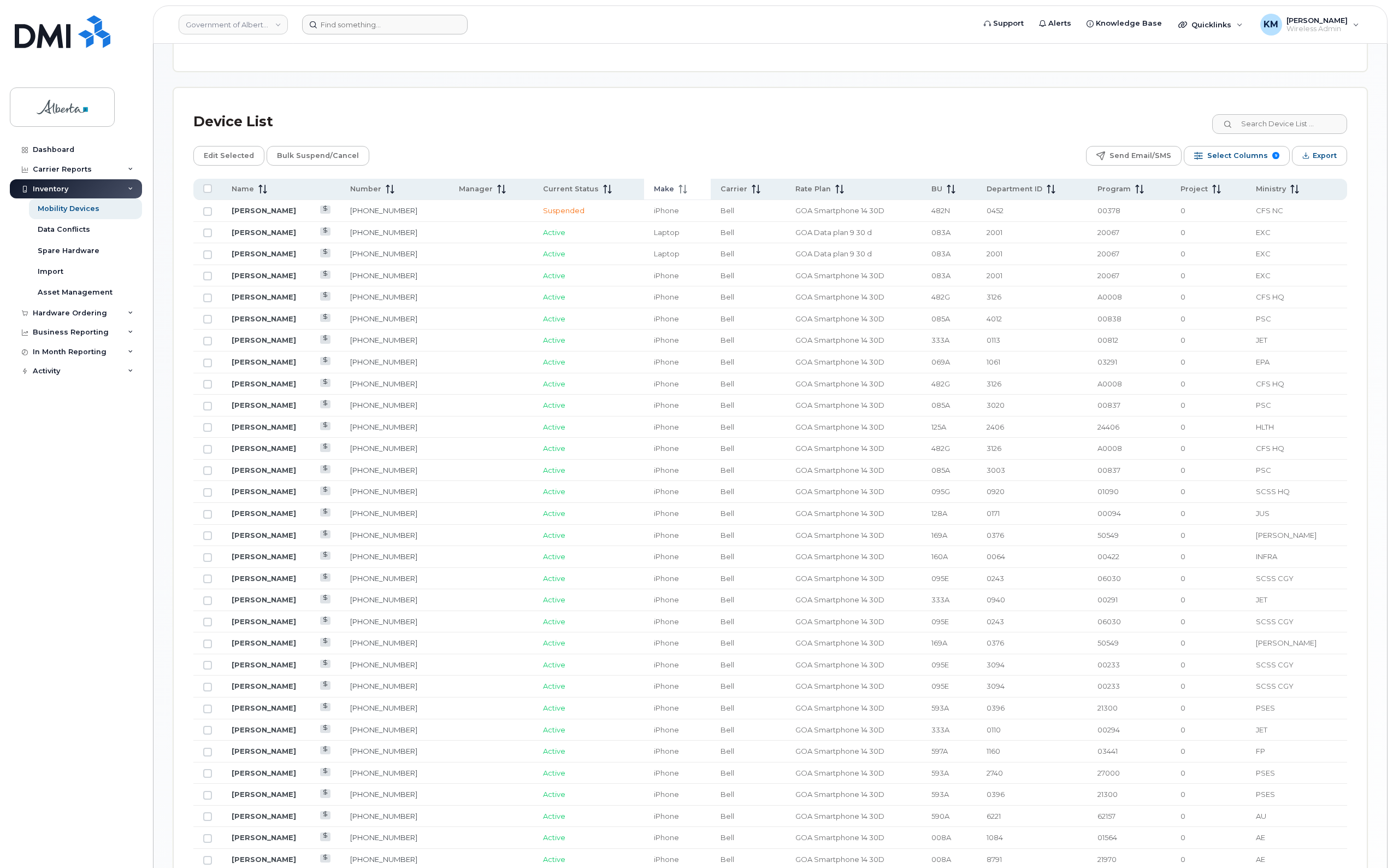
scroll to position [637, 0]
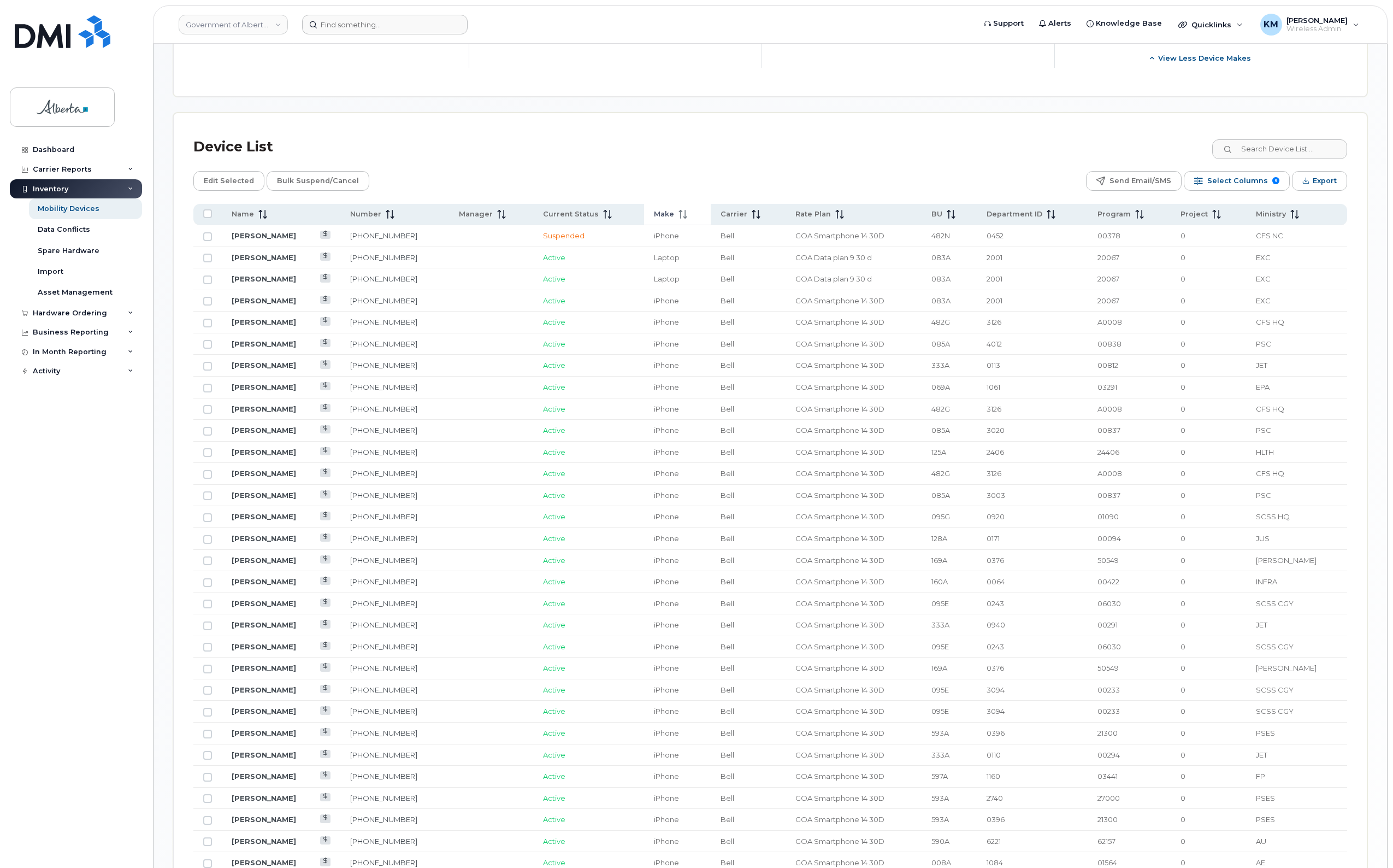
click at [674, 213] on span "Make" at bounding box center [664, 214] width 21 height 10
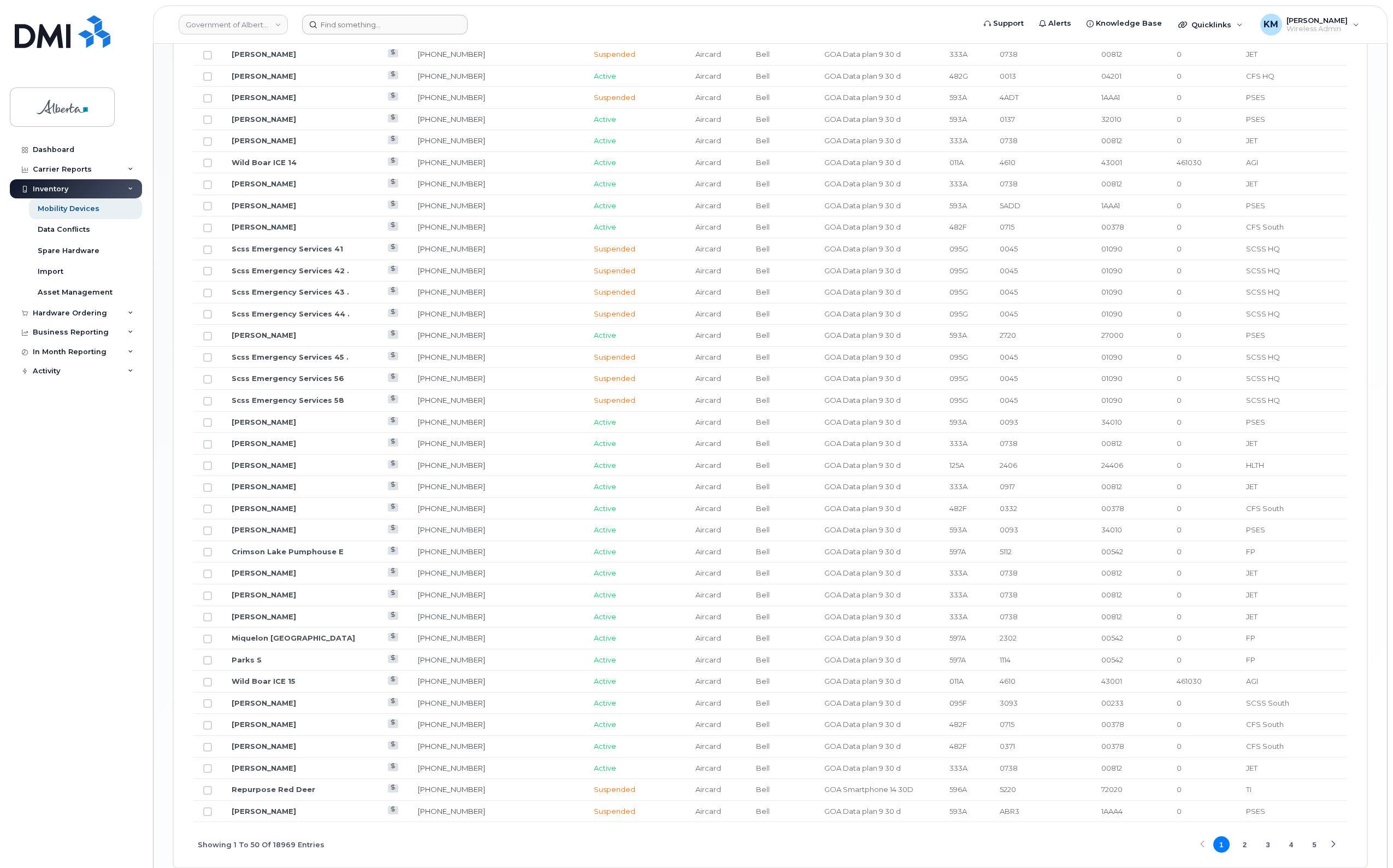
scroll to position [1183, 0]
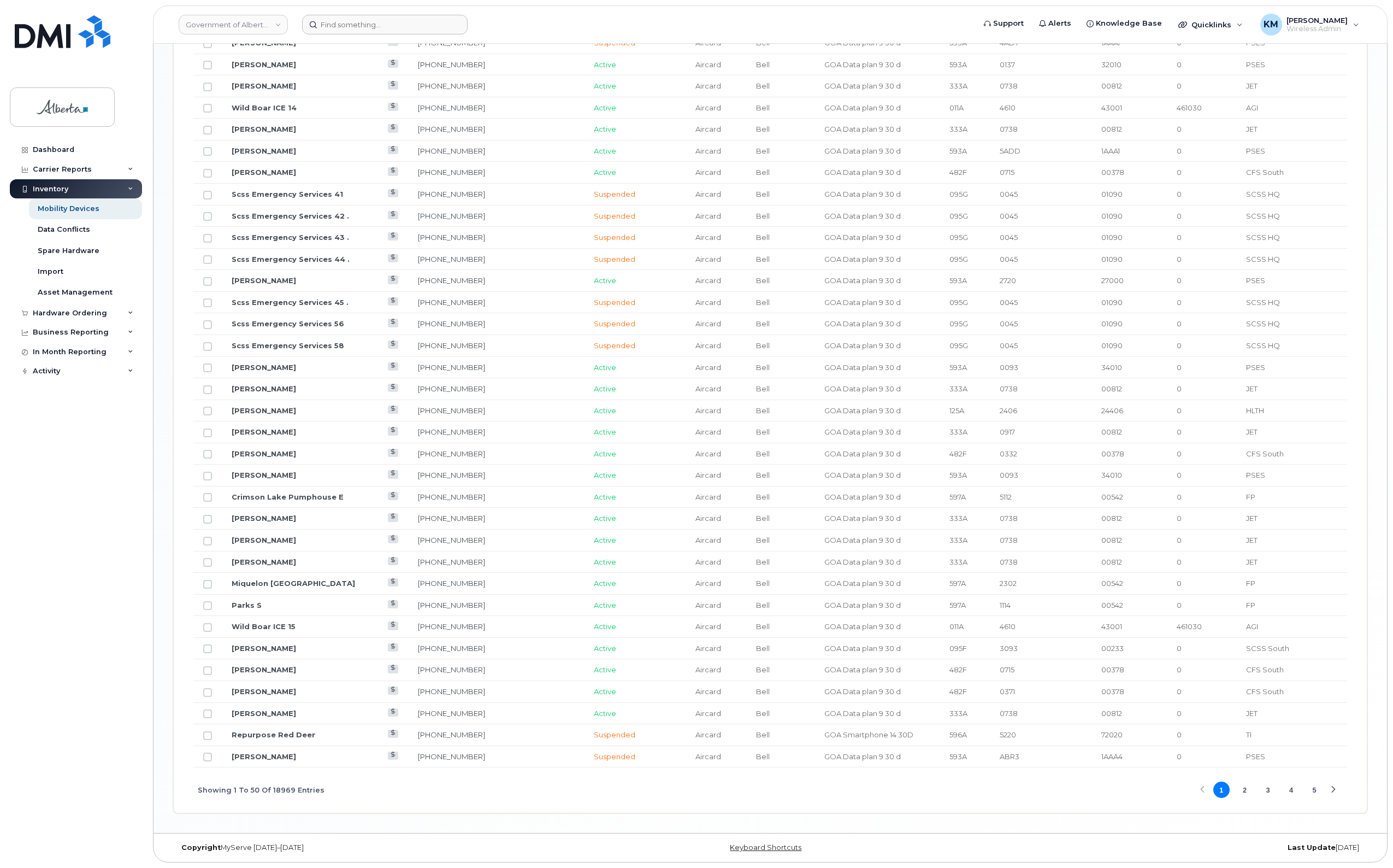
click at [1246, 791] on button "2" at bounding box center [1245, 789] width 16 height 16
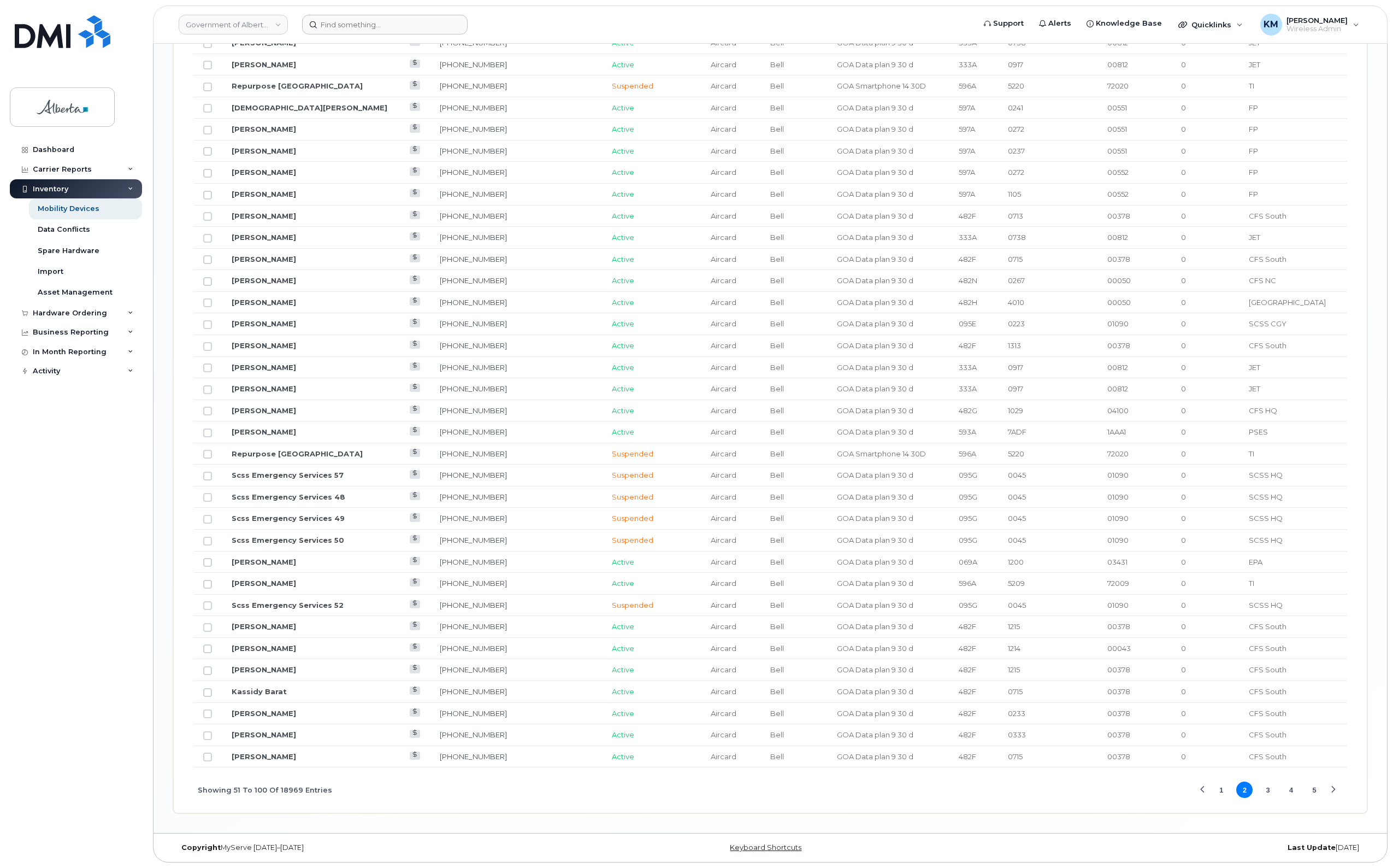
click at [1263, 791] on button "3" at bounding box center [1268, 789] width 16 height 16
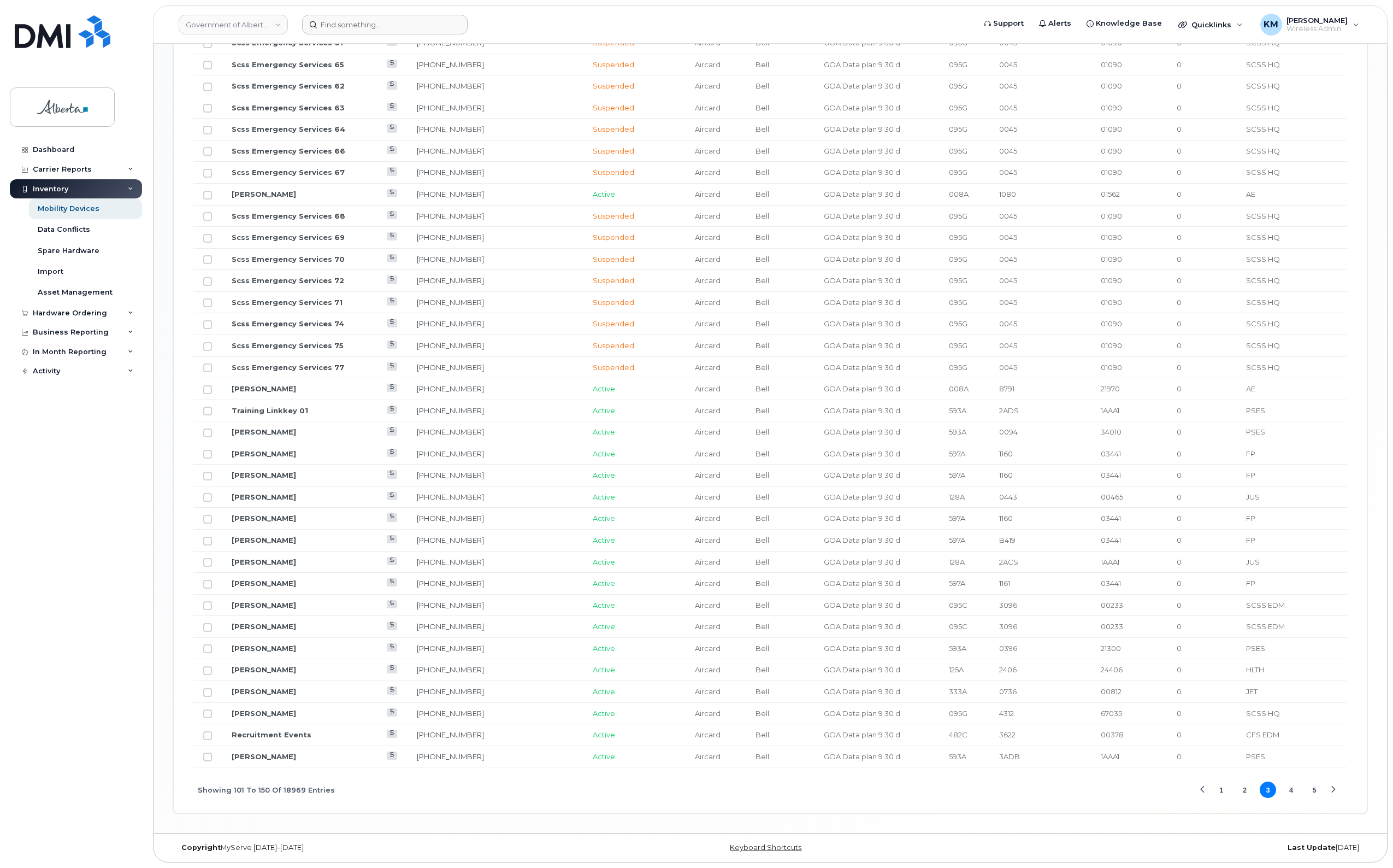
click at [1288, 793] on button "4" at bounding box center [1291, 789] width 16 height 16
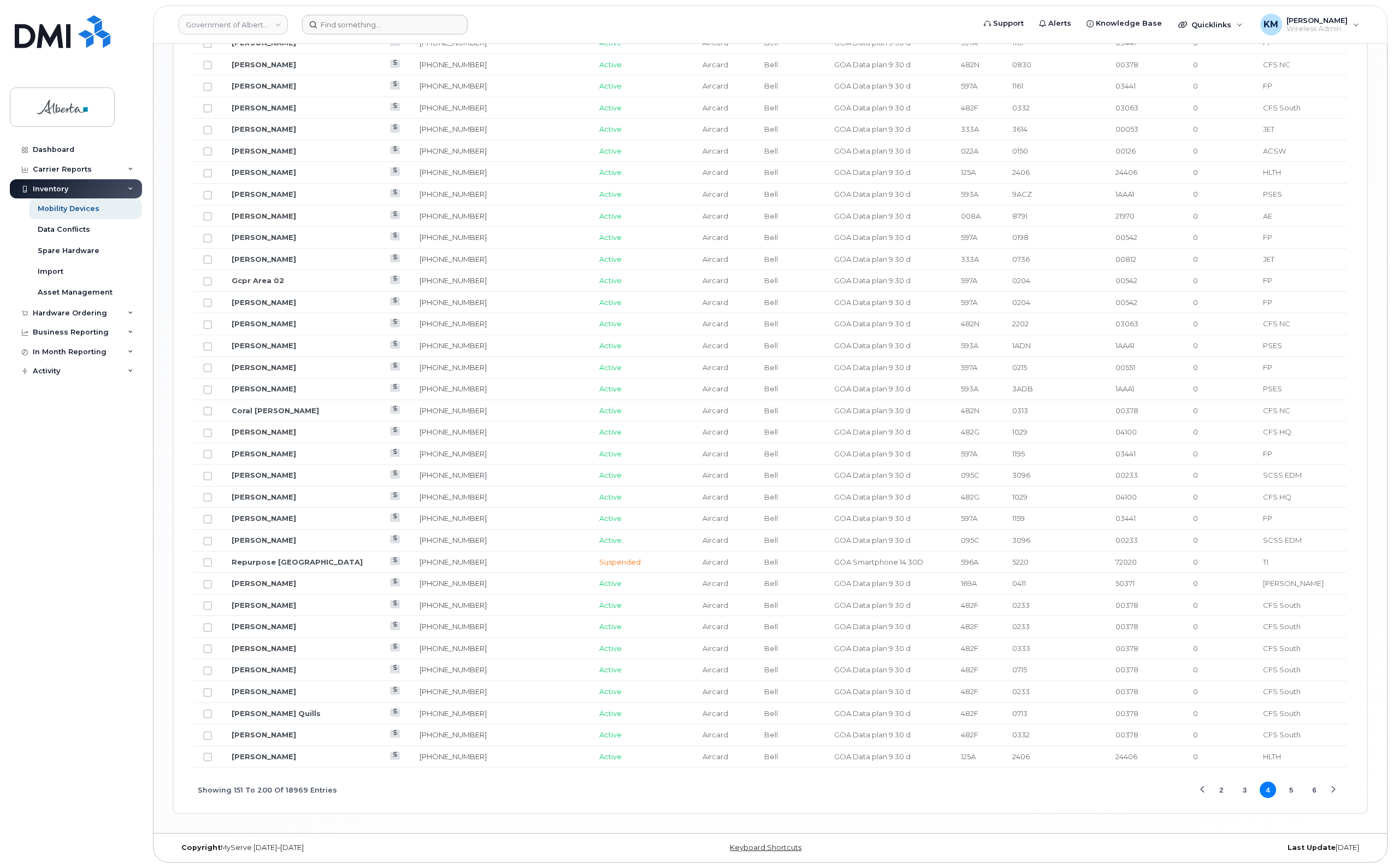
click at [1290, 789] on button "5" at bounding box center [1291, 789] width 16 height 16
click at [1292, 791] on button "6" at bounding box center [1291, 789] width 16 height 16
click at [1294, 789] on button "7" at bounding box center [1291, 789] width 16 height 16
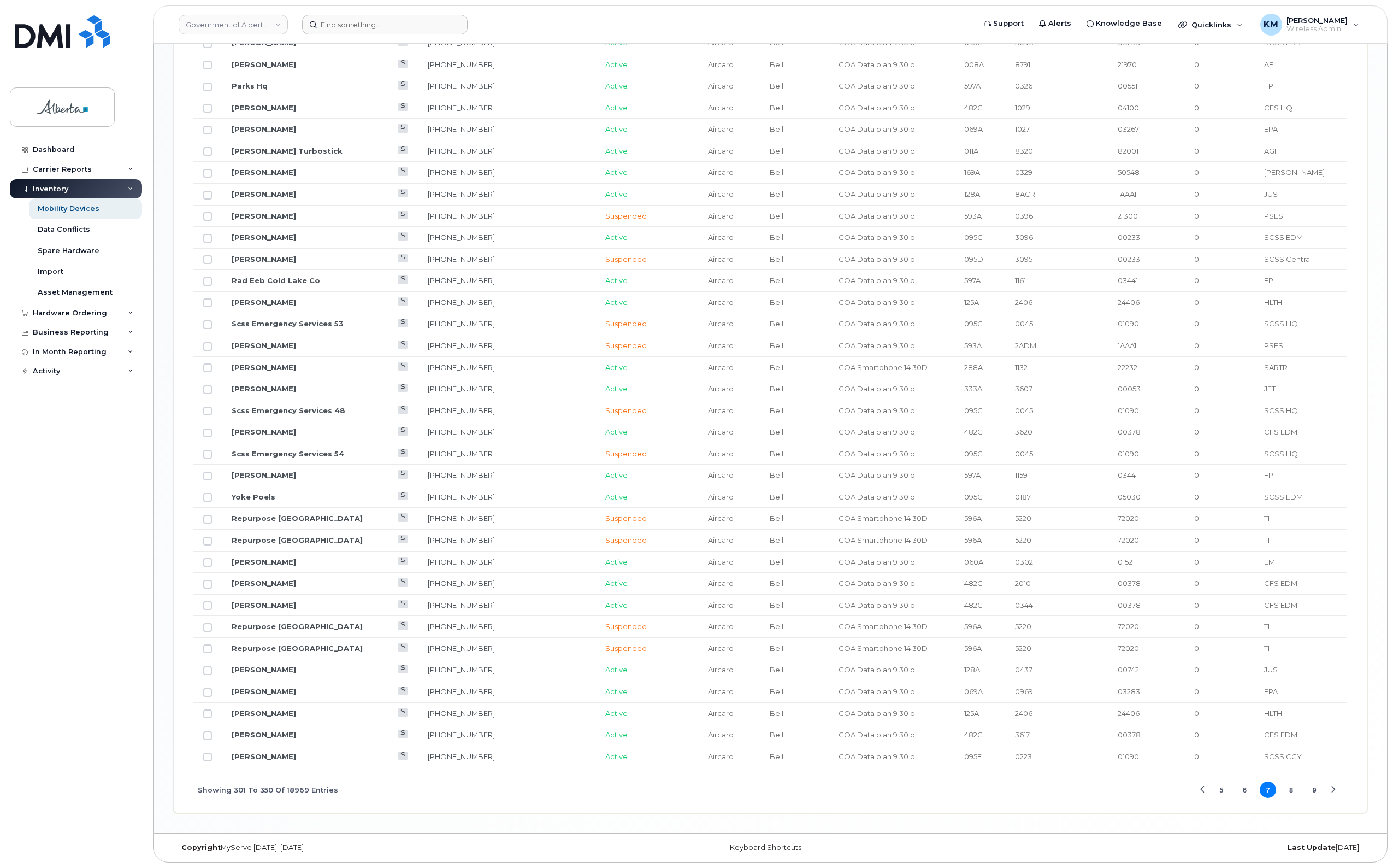
click at [1291, 789] on button "8" at bounding box center [1291, 789] width 16 height 16
click at [1293, 789] on button "9" at bounding box center [1291, 789] width 16 height 16
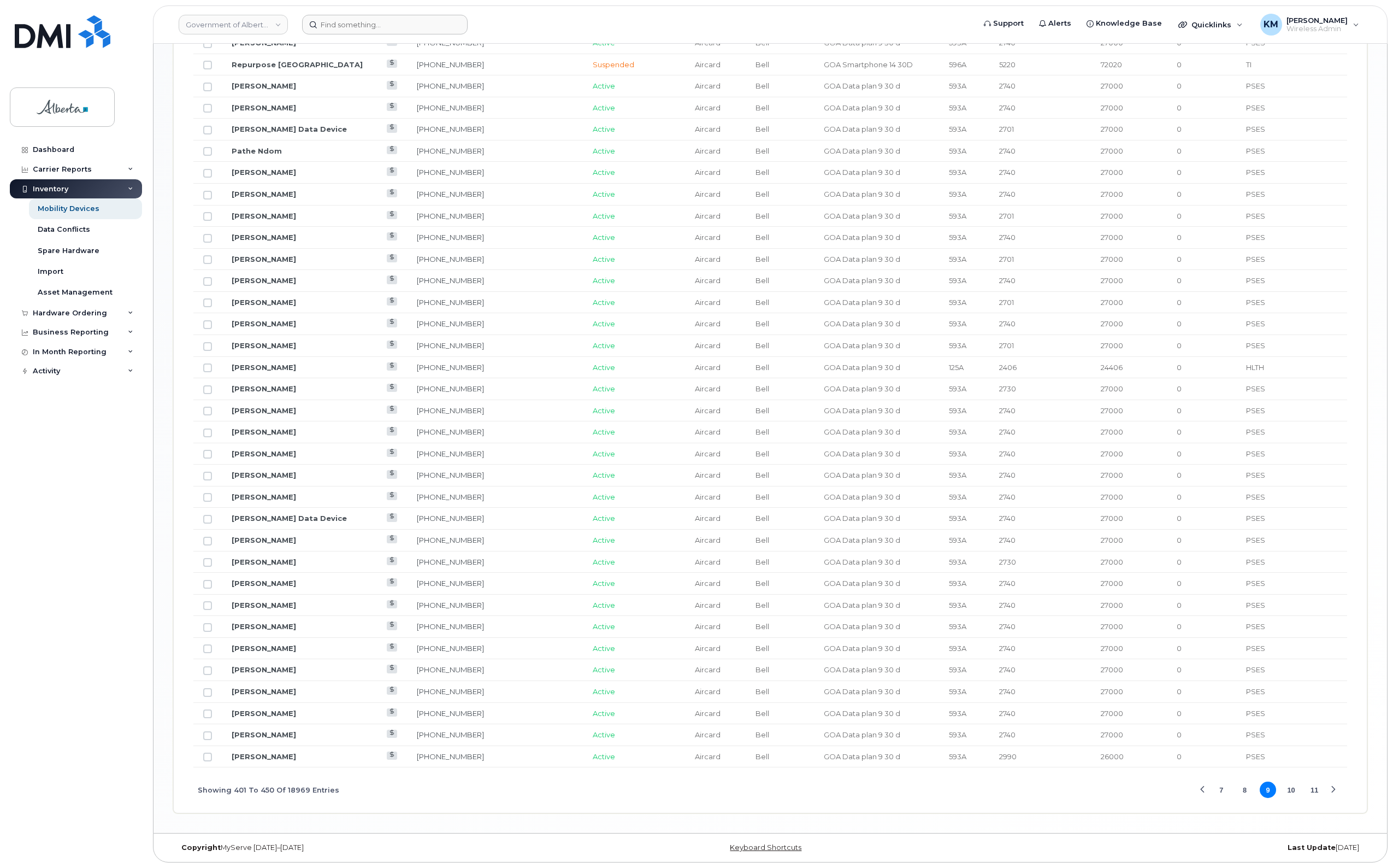
click at [1293, 789] on button "10" at bounding box center [1291, 789] width 16 height 16
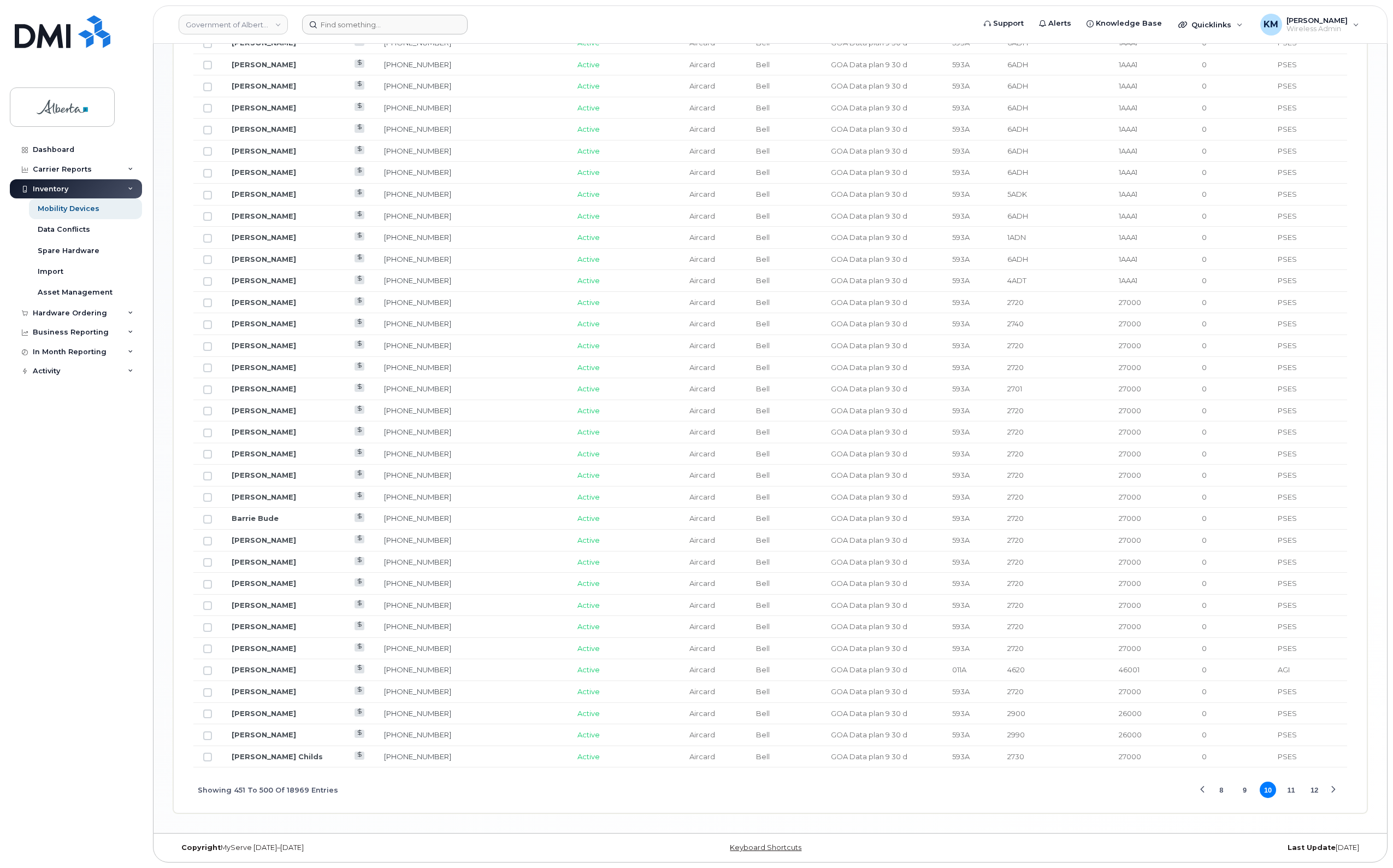
click at [1293, 789] on button "11" at bounding box center [1291, 789] width 16 height 16
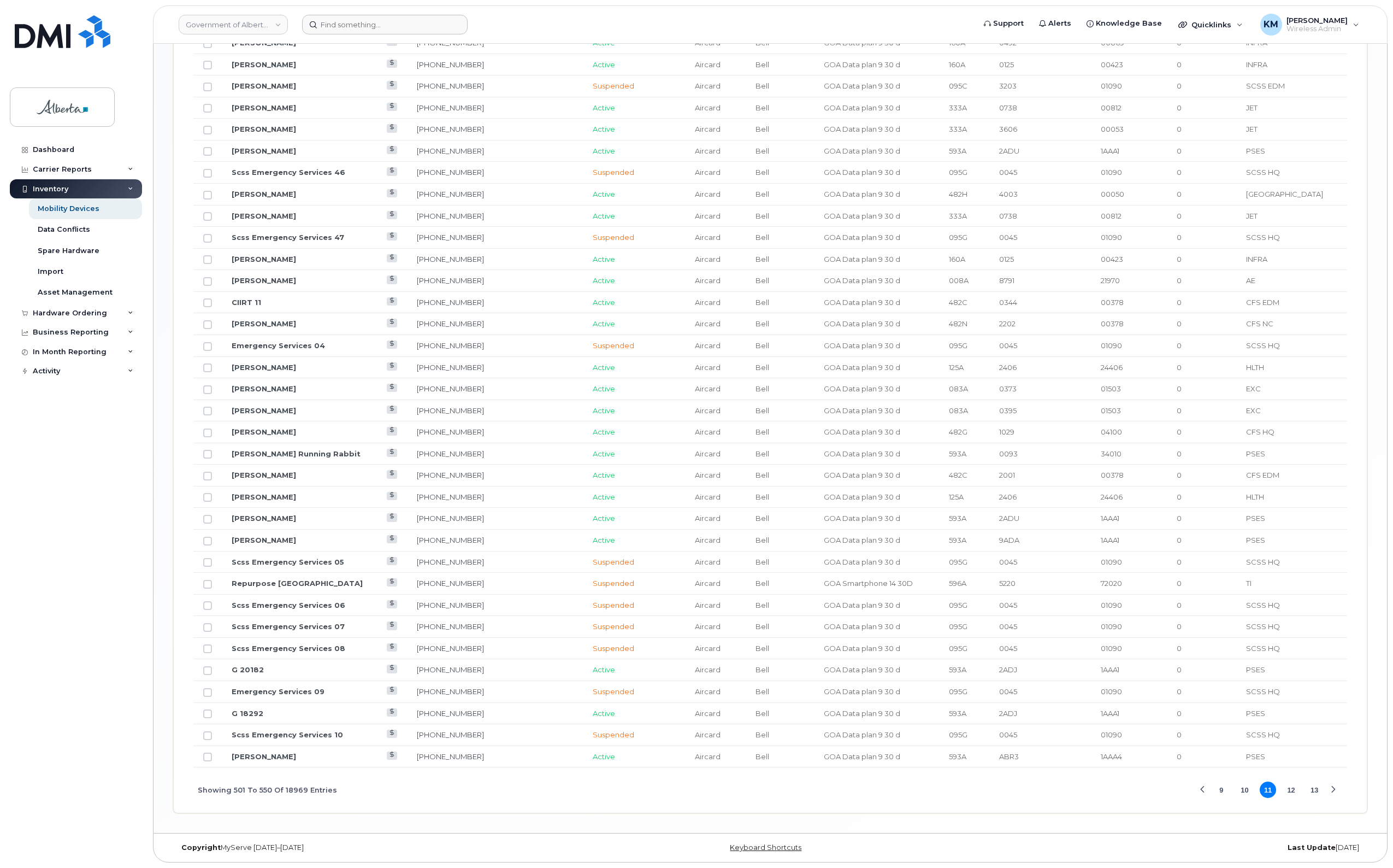
click at [1293, 789] on button "12" at bounding box center [1291, 789] width 16 height 16
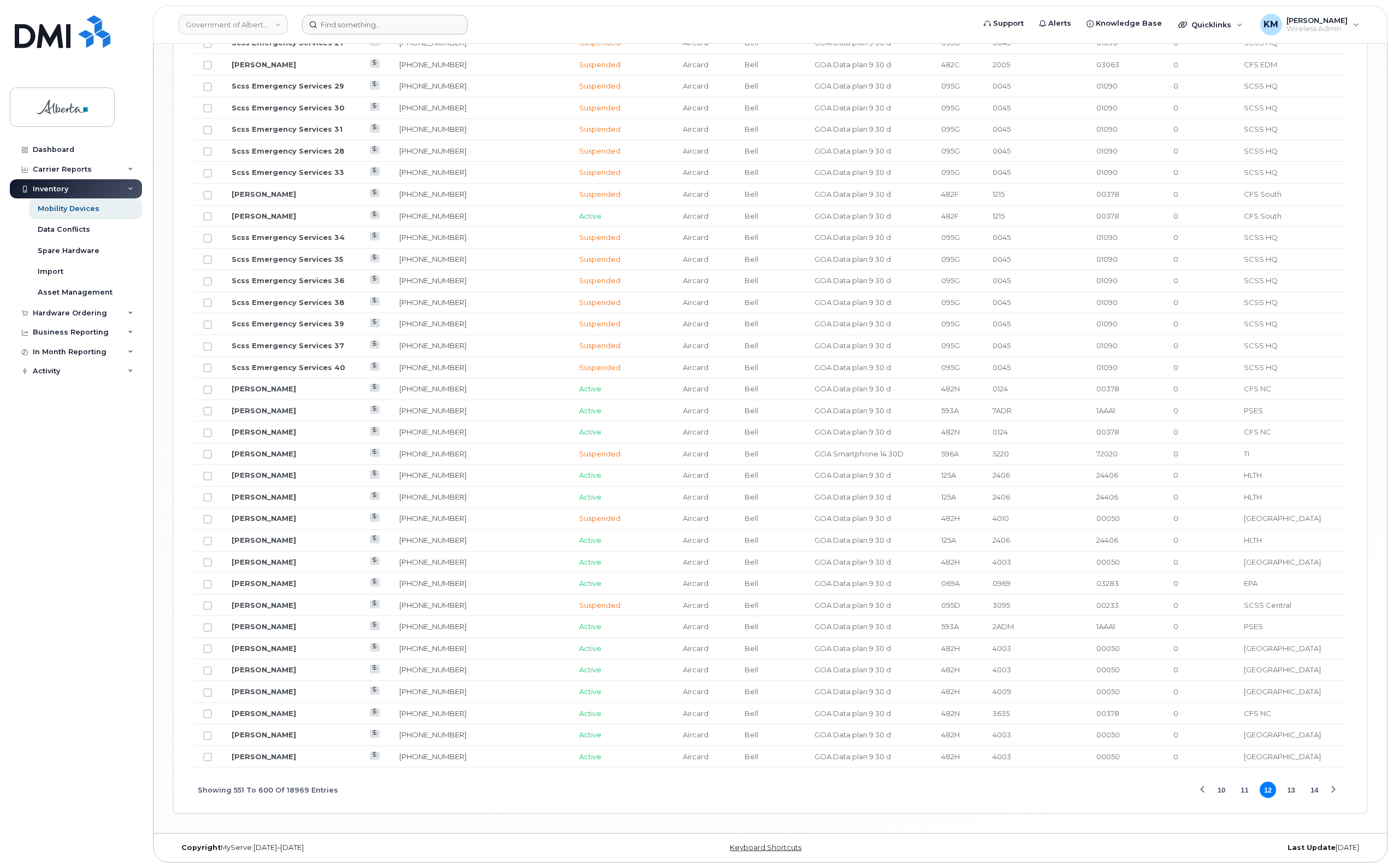
click at [1288, 788] on button "13" at bounding box center [1291, 789] width 16 height 16
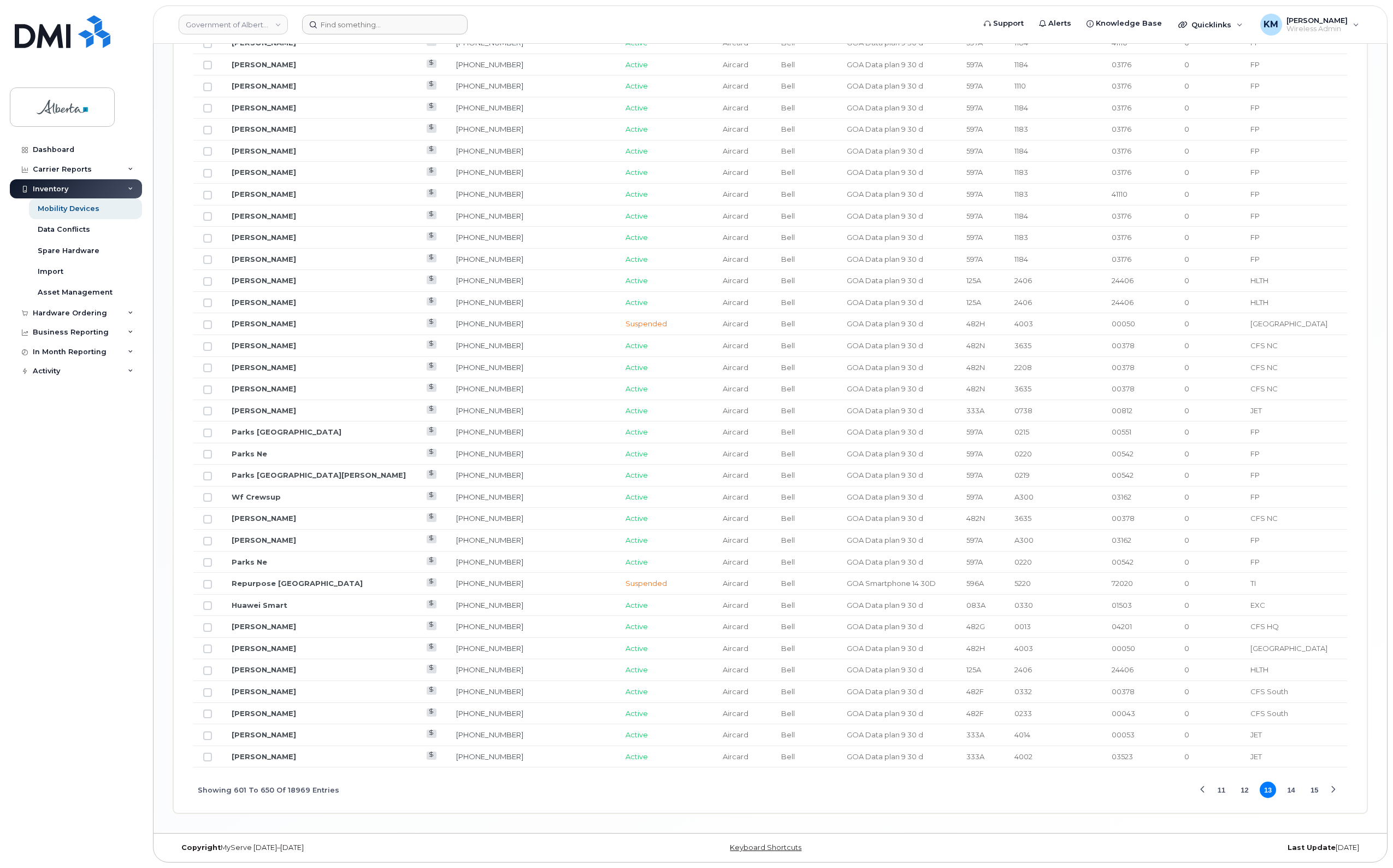
click at [1288, 788] on button "14" at bounding box center [1291, 789] width 16 height 16
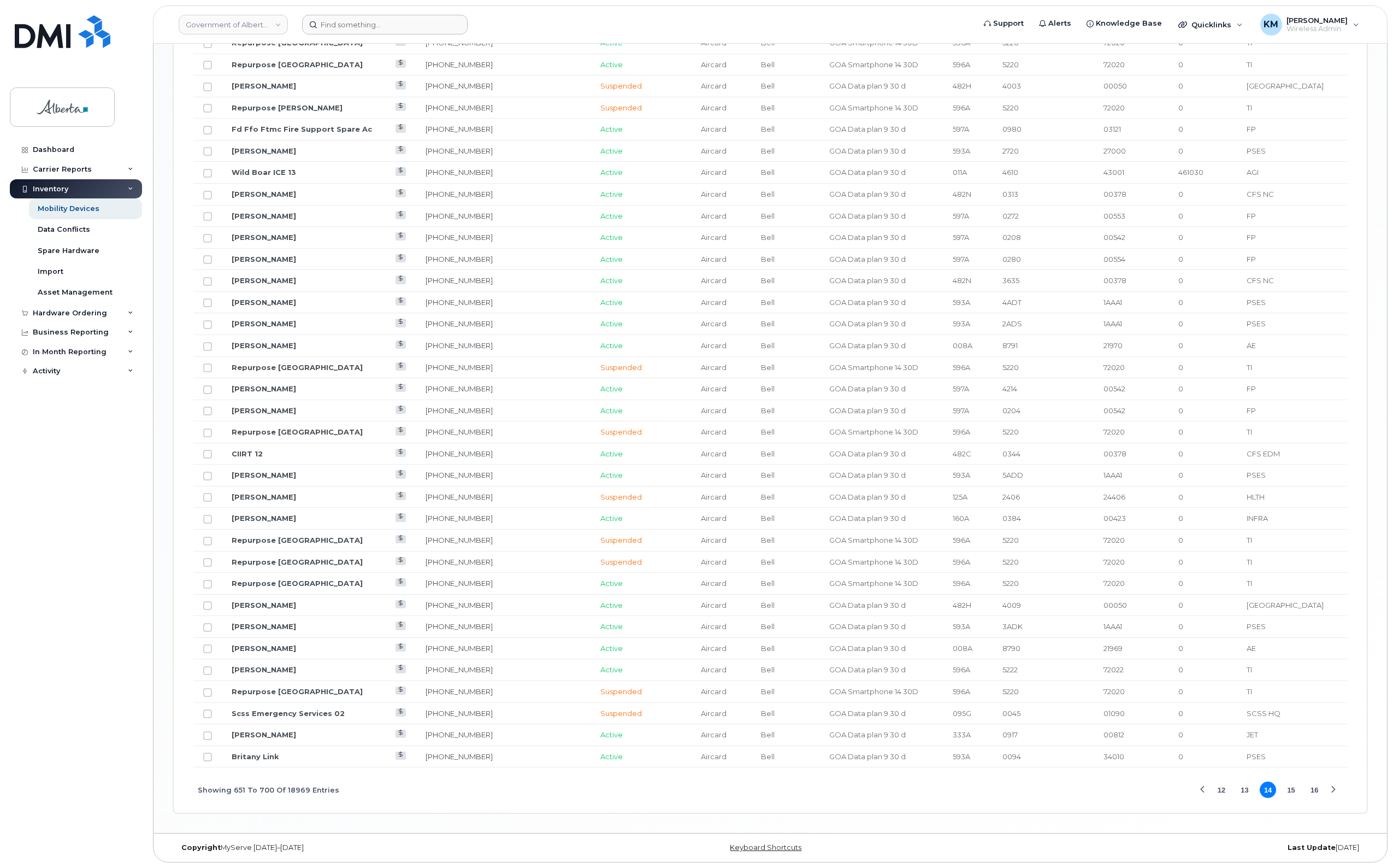
click at [1288, 788] on button "15" at bounding box center [1291, 789] width 16 height 16
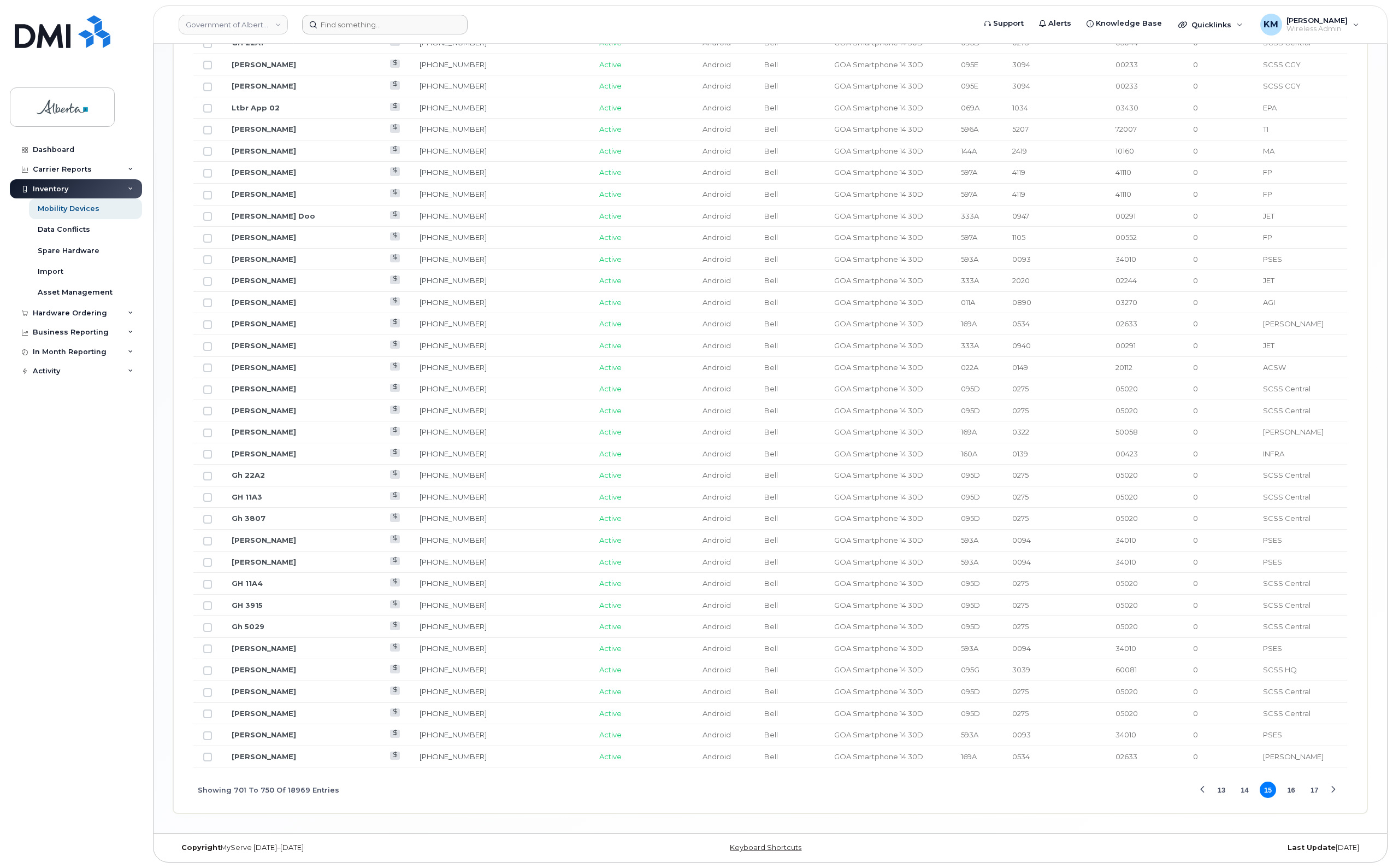
click at [1333, 789] on div "Next Page" at bounding box center [1333, 789] width 7 height 7
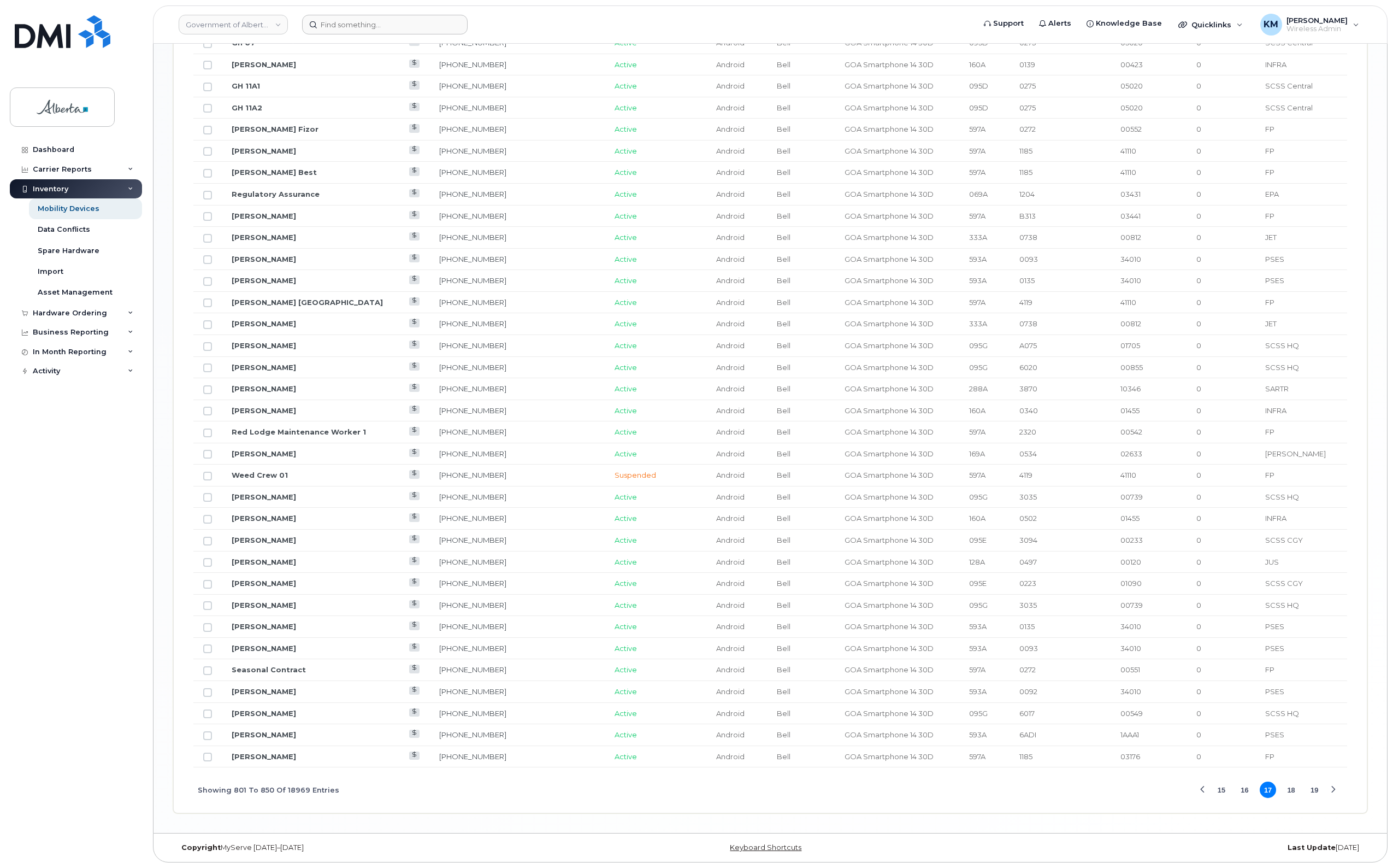
click at [1333, 789] on div "Next Page" at bounding box center [1333, 789] width 7 height 7
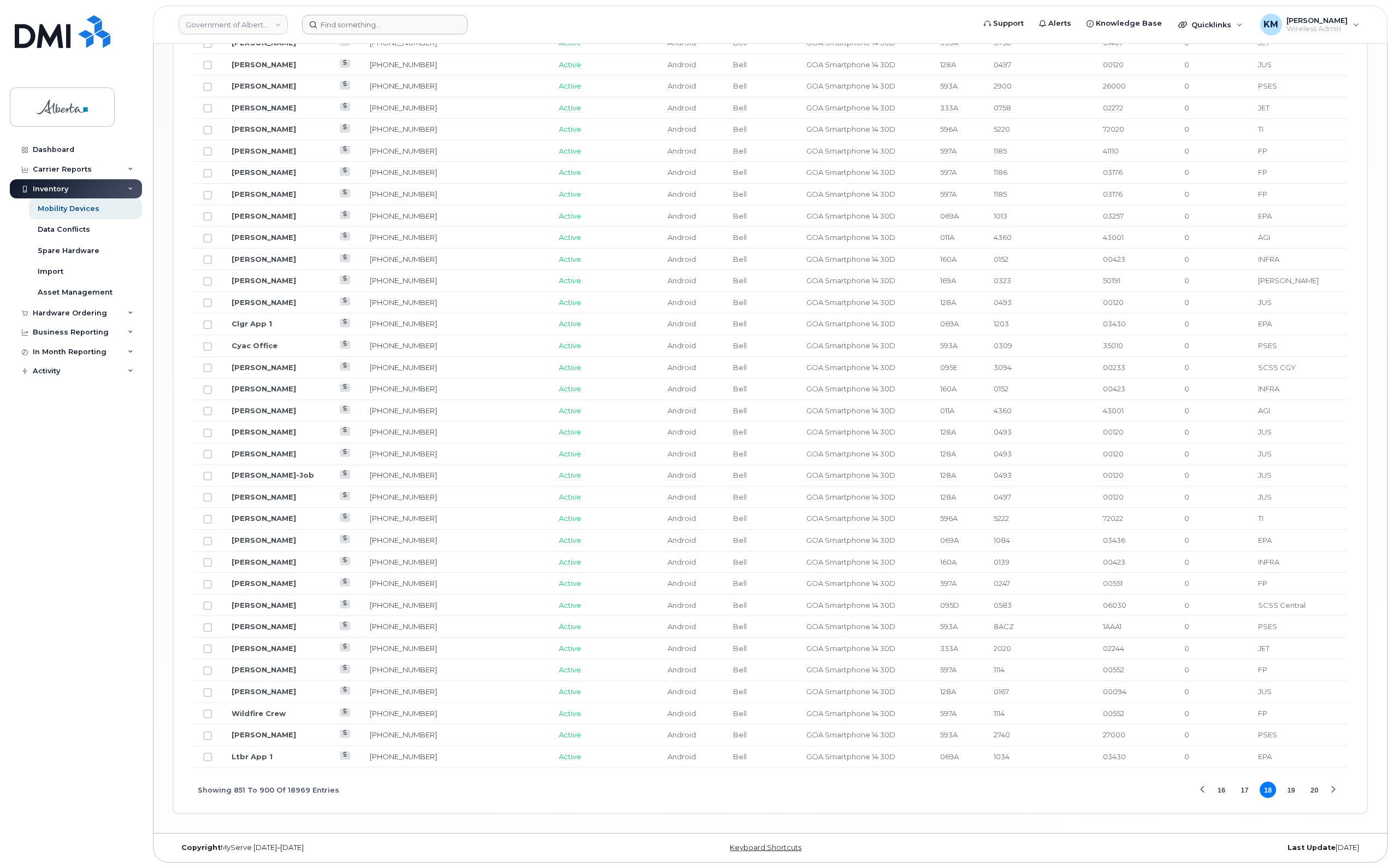
click at [1333, 789] on div "Next Page" at bounding box center [1333, 789] width 7 height 7
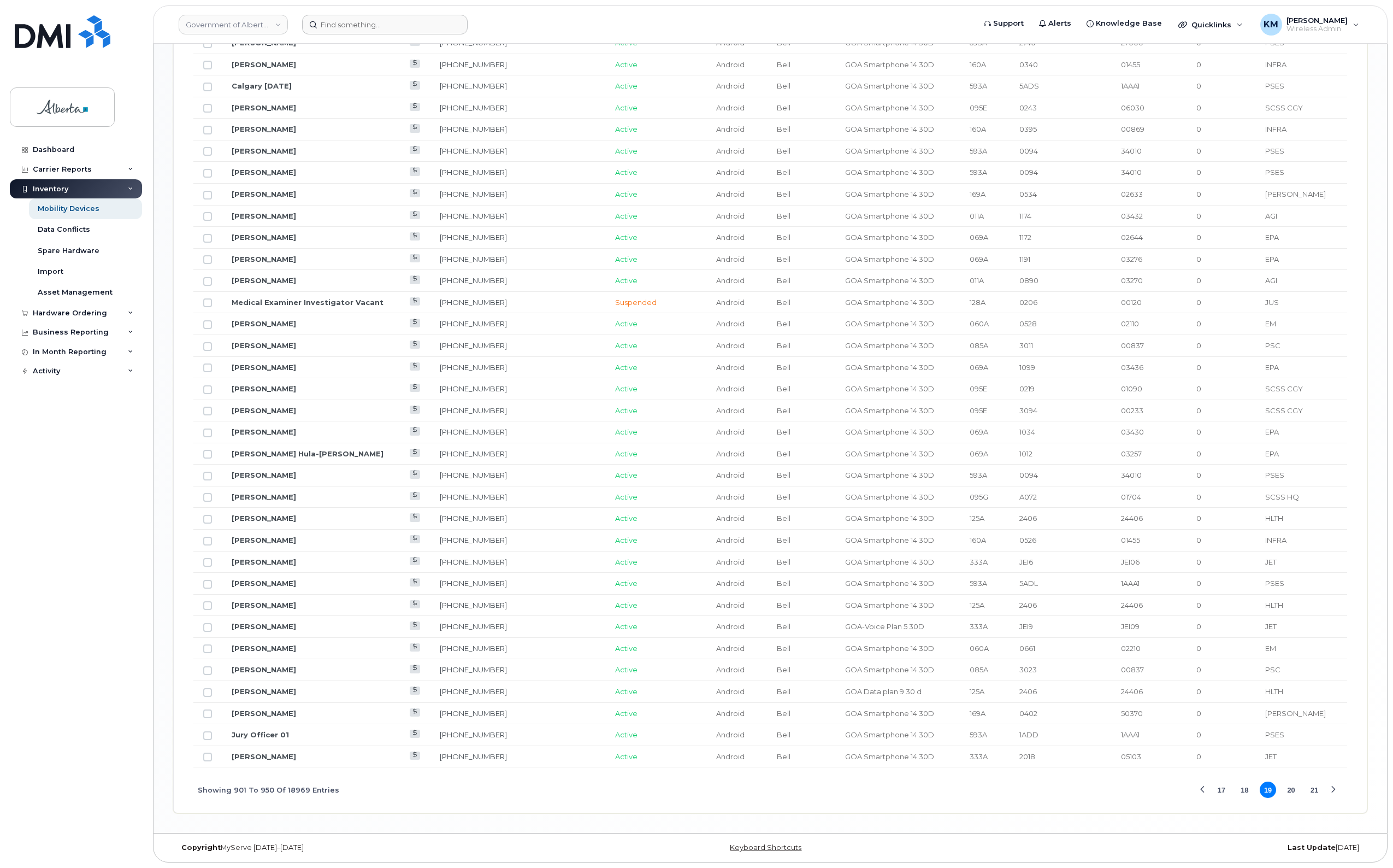
click at [1333, 789] on div "Next Page" at bounding box center [1333, 789] width 7 height 7
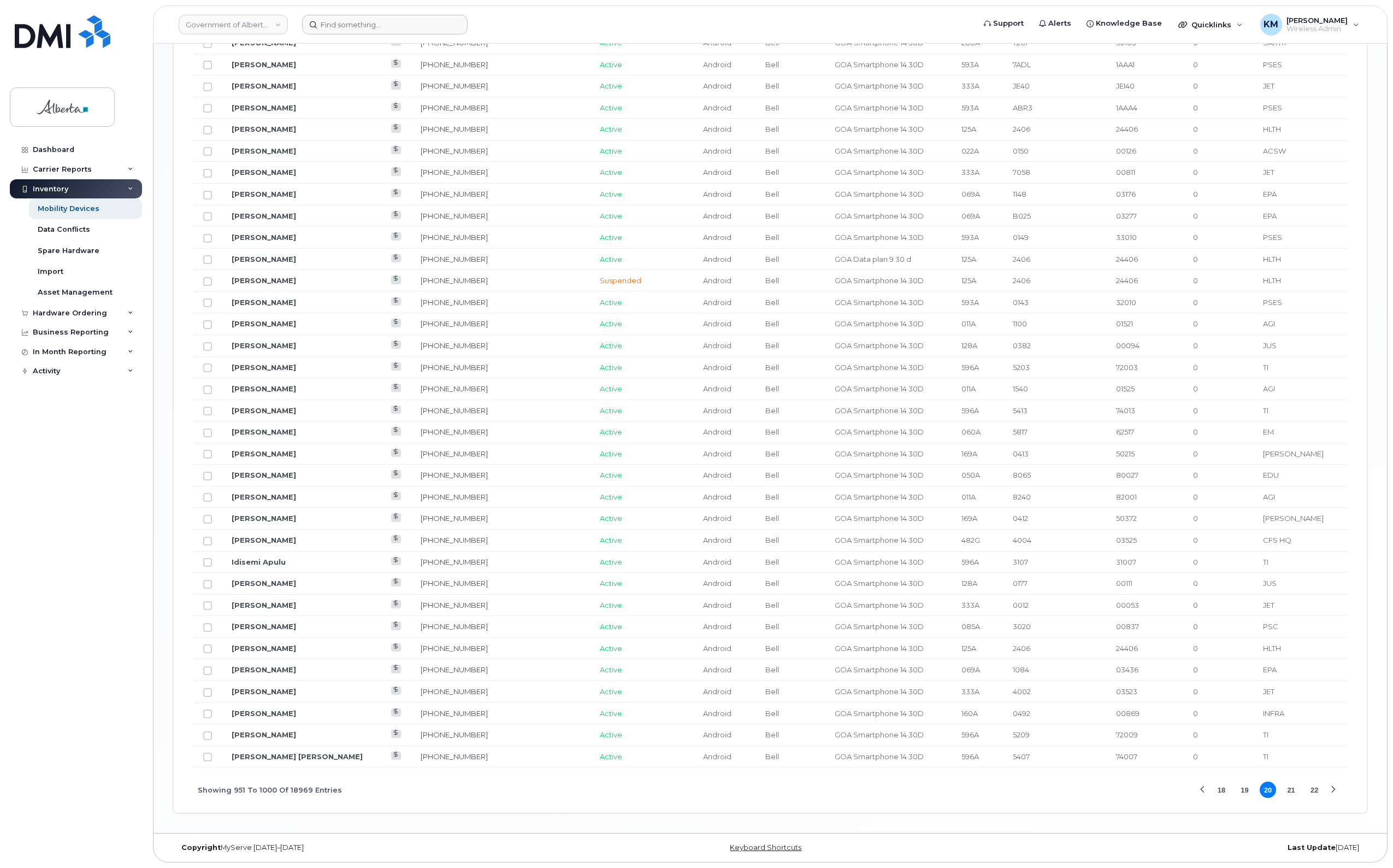
click at [1333, 789] on div "Next Page" at bounding box center [1333, 789] width 7 height 7
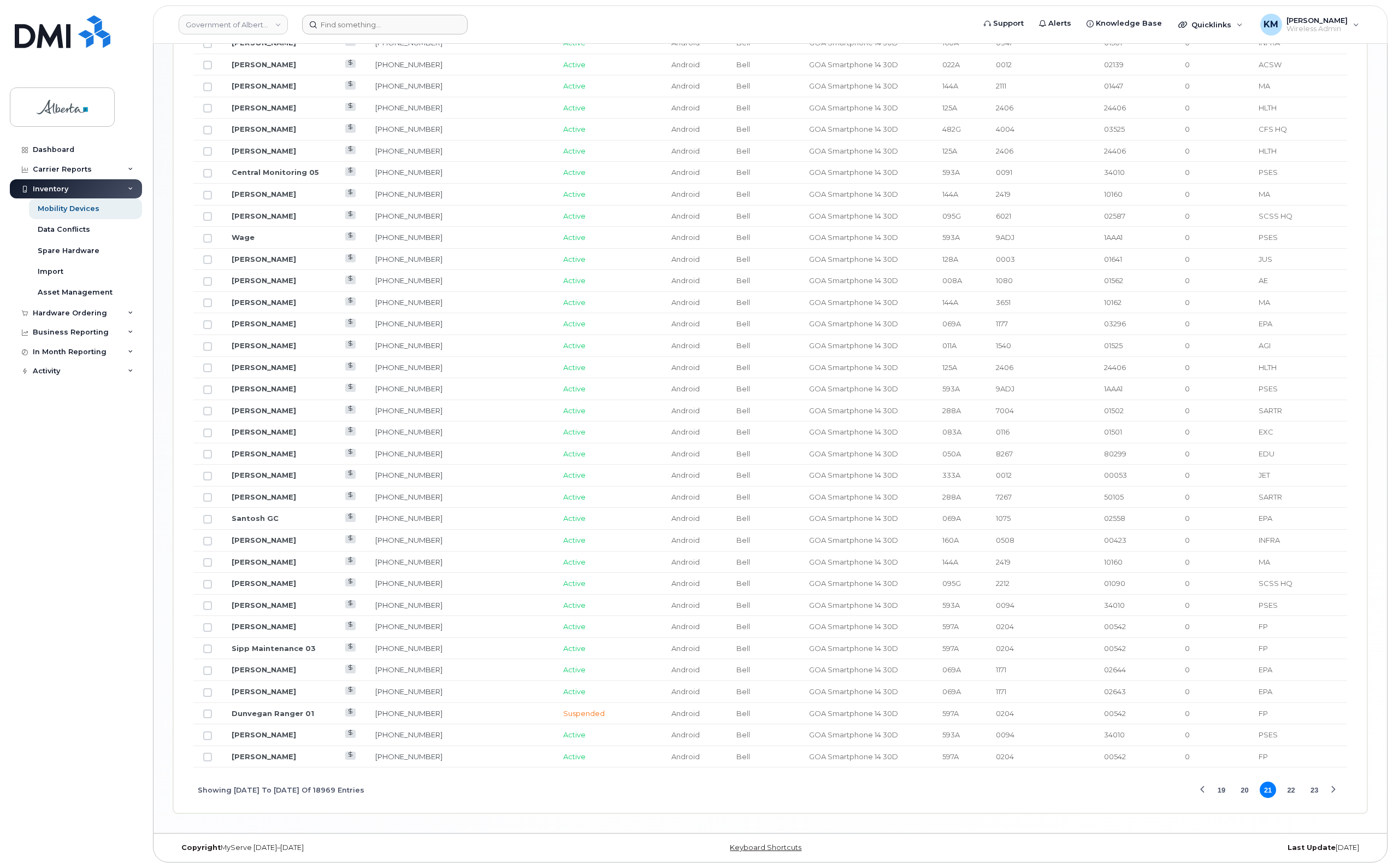
click at [1333, 789] on div "Next Page" at bounding box center [1333, 789] width 7 height 7
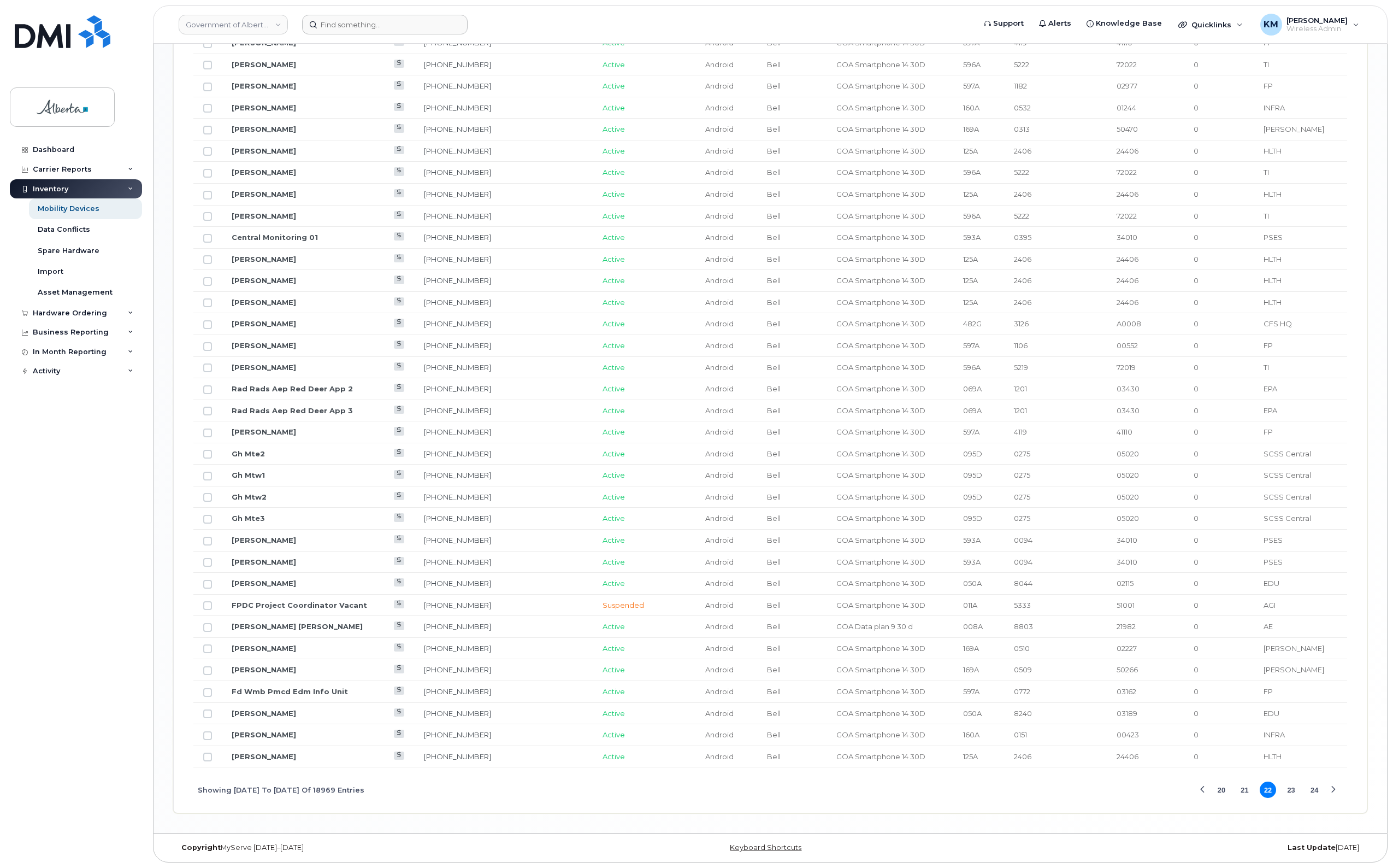
click at [1333, 789] on div "Next Page" at bounding box center [1333, 789] width 7 height 7
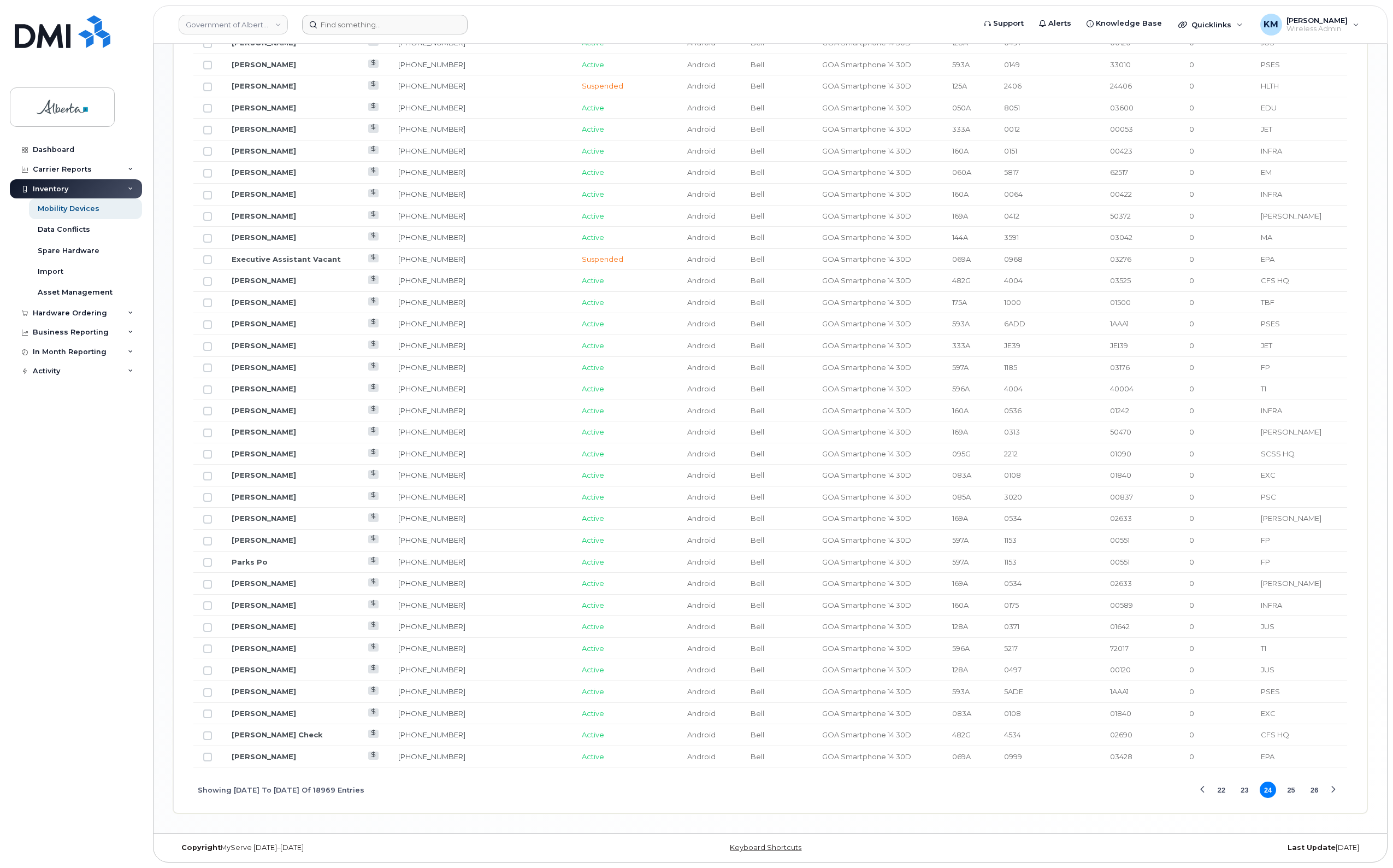
click at [1333, 789] on div "Next Page" at bounding box center [1333, 789] width 7 height 7
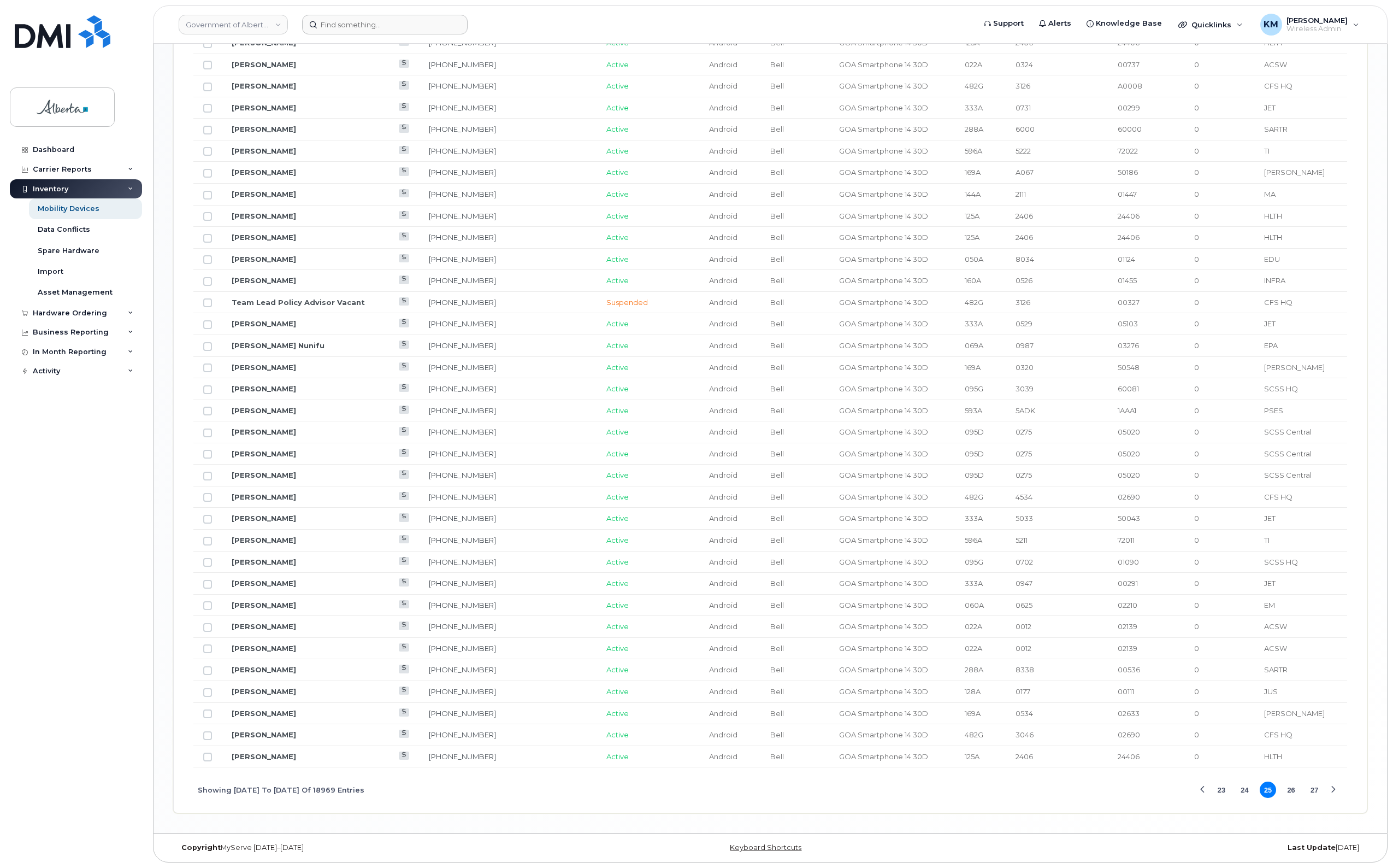
click at [1333, 789] on div "Next Page" at bounding box center [1333, 789] width 7 height 7
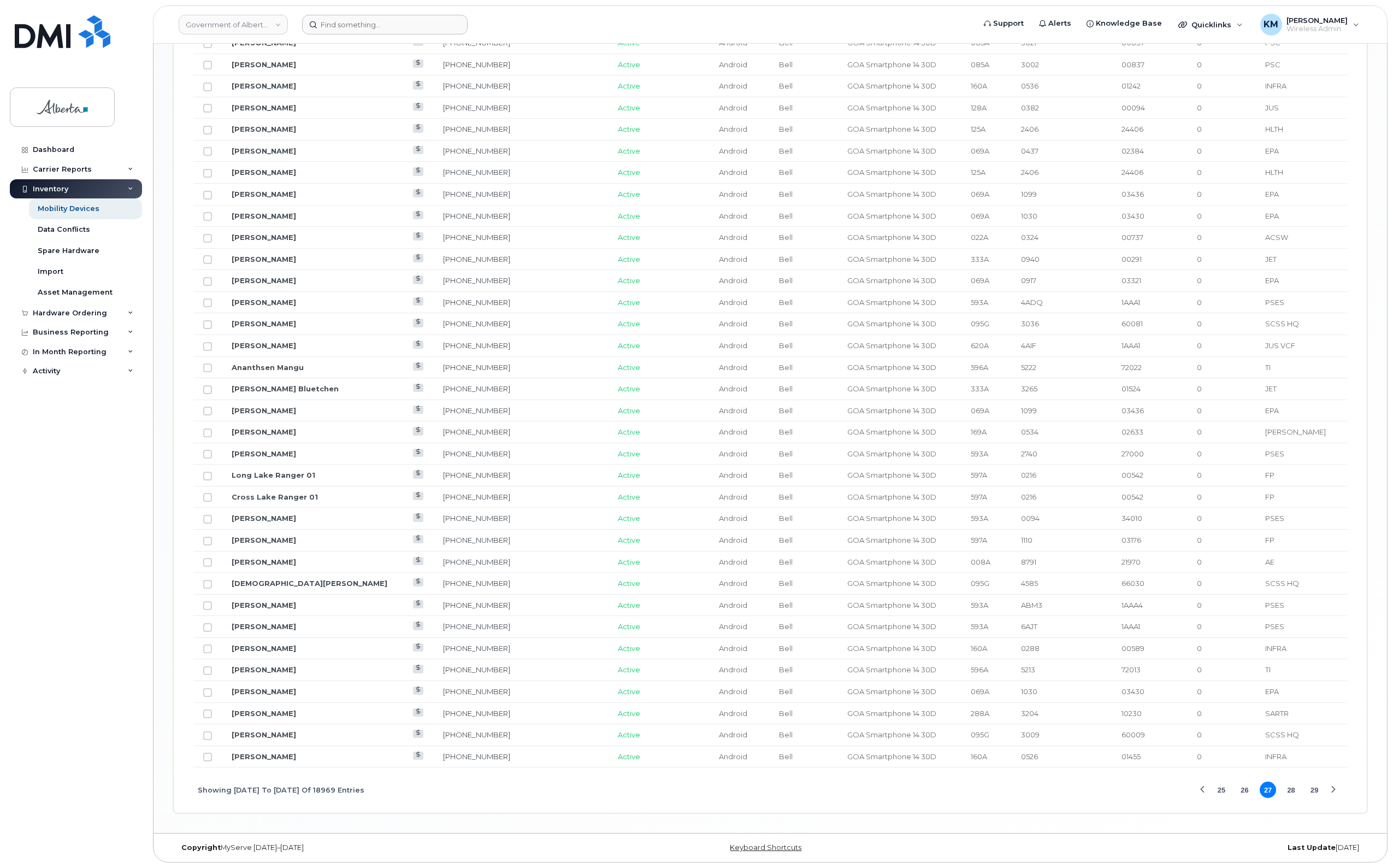
click at [1333, 789] on div "Next Page" at bounding box center [1333, 789] width 7 height 7
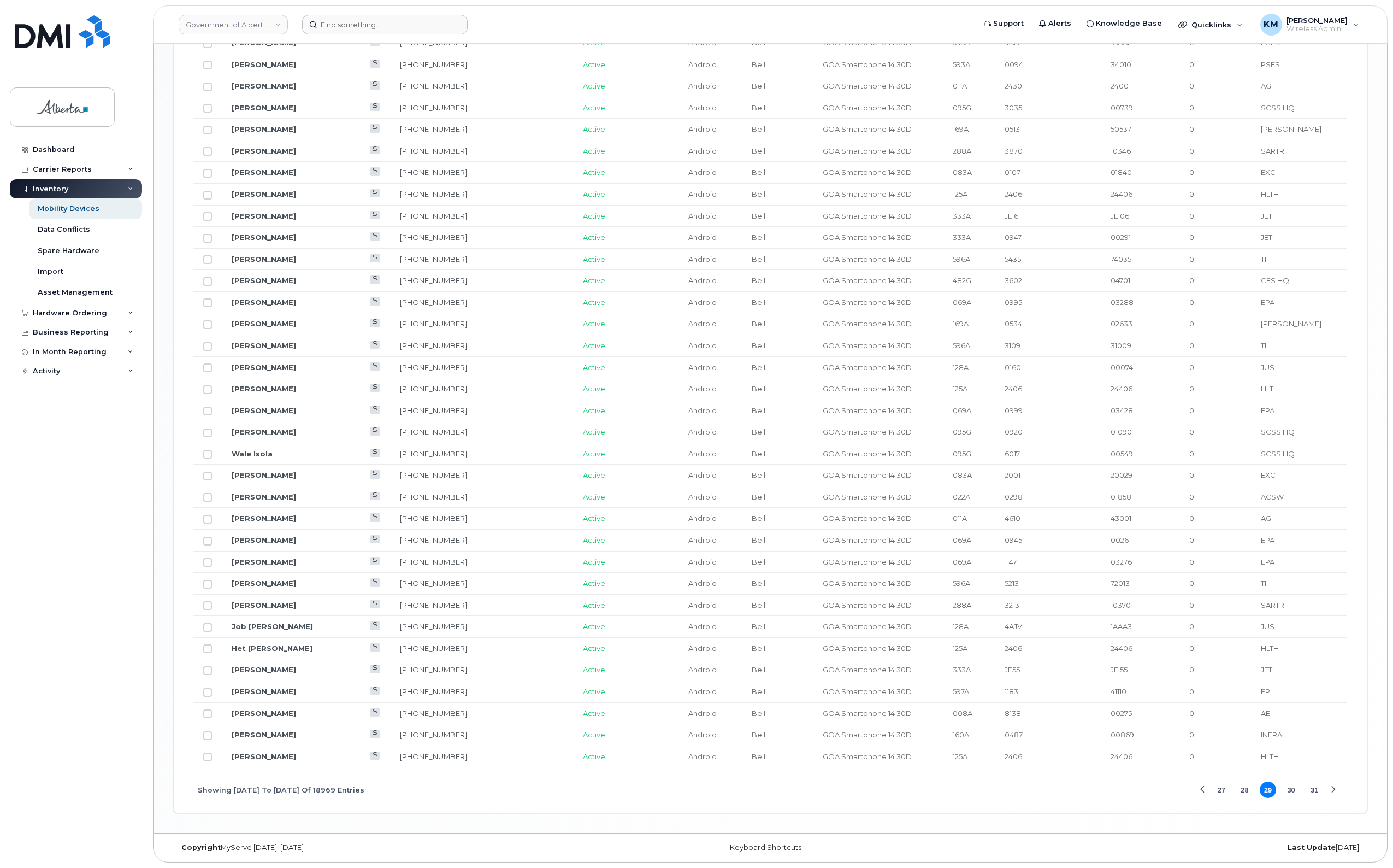
click at [1333, 789] on div "Next Page" at bounding box center [1333, 789] width 7 height 7
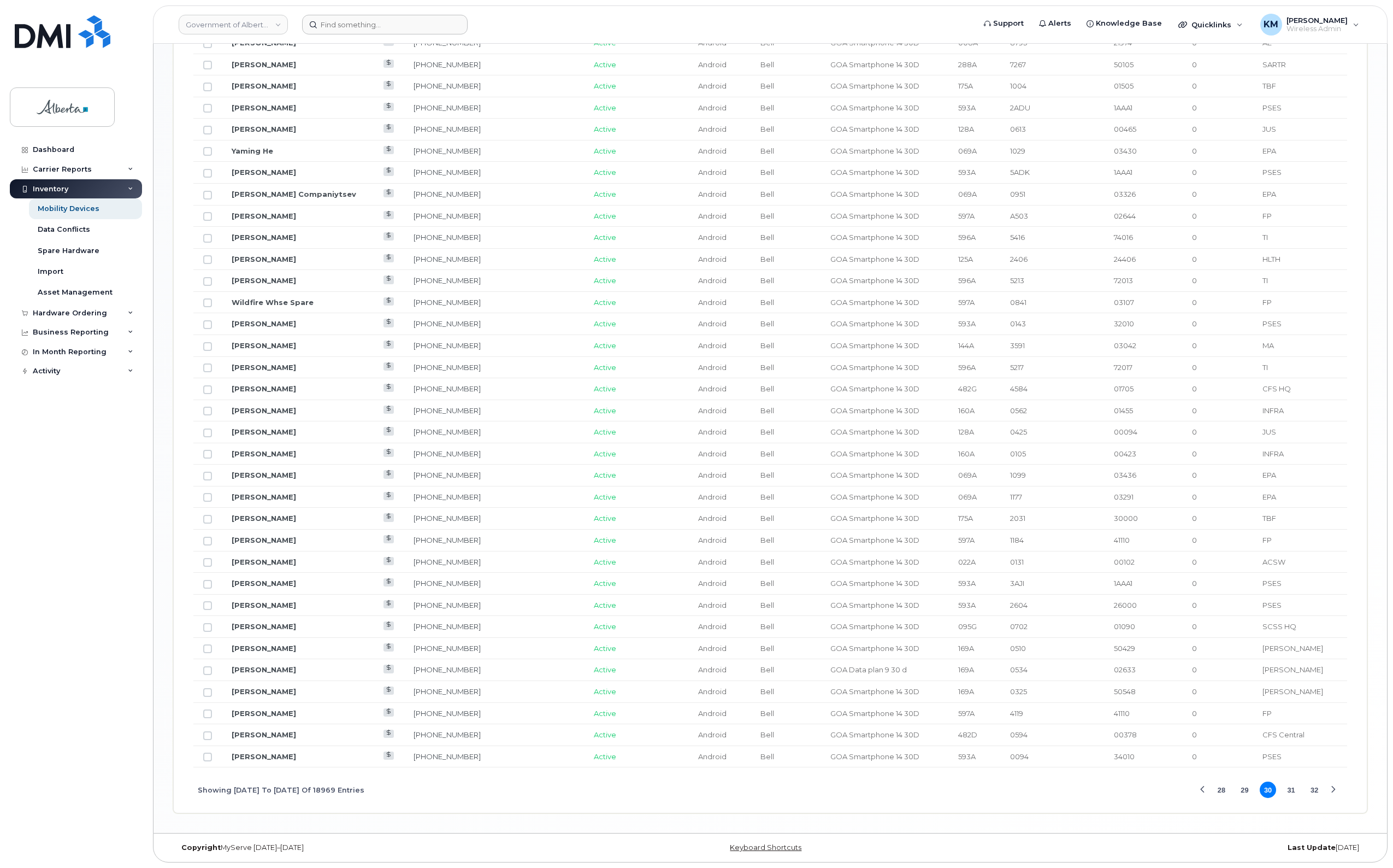
click at [1333, 789] on div "Next Page" at bounding box center [1333, 789] width 7 height 7
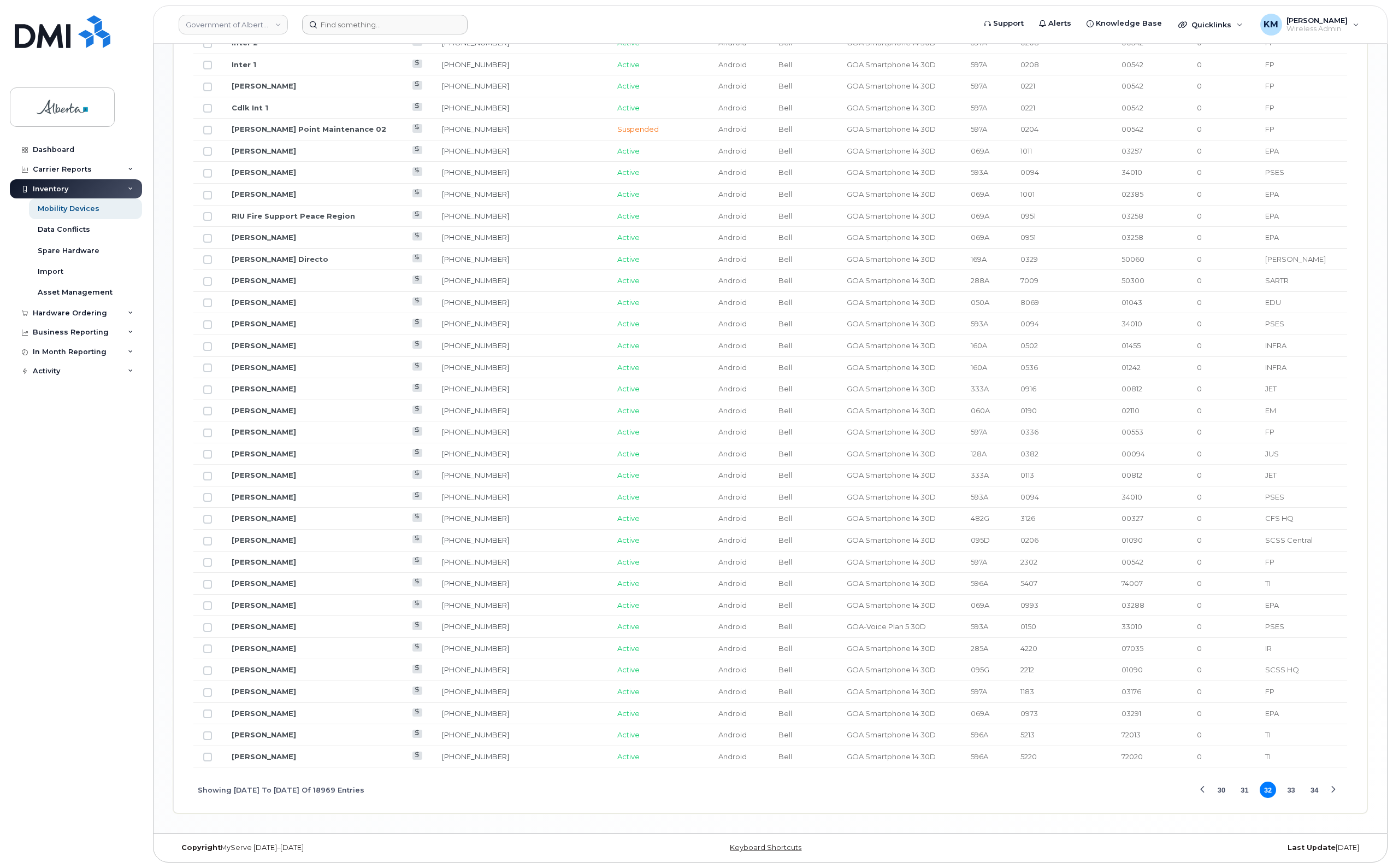
click at [1333, 789] on div "Next Page" at bounding box center [1333, 789] width 7 height 7
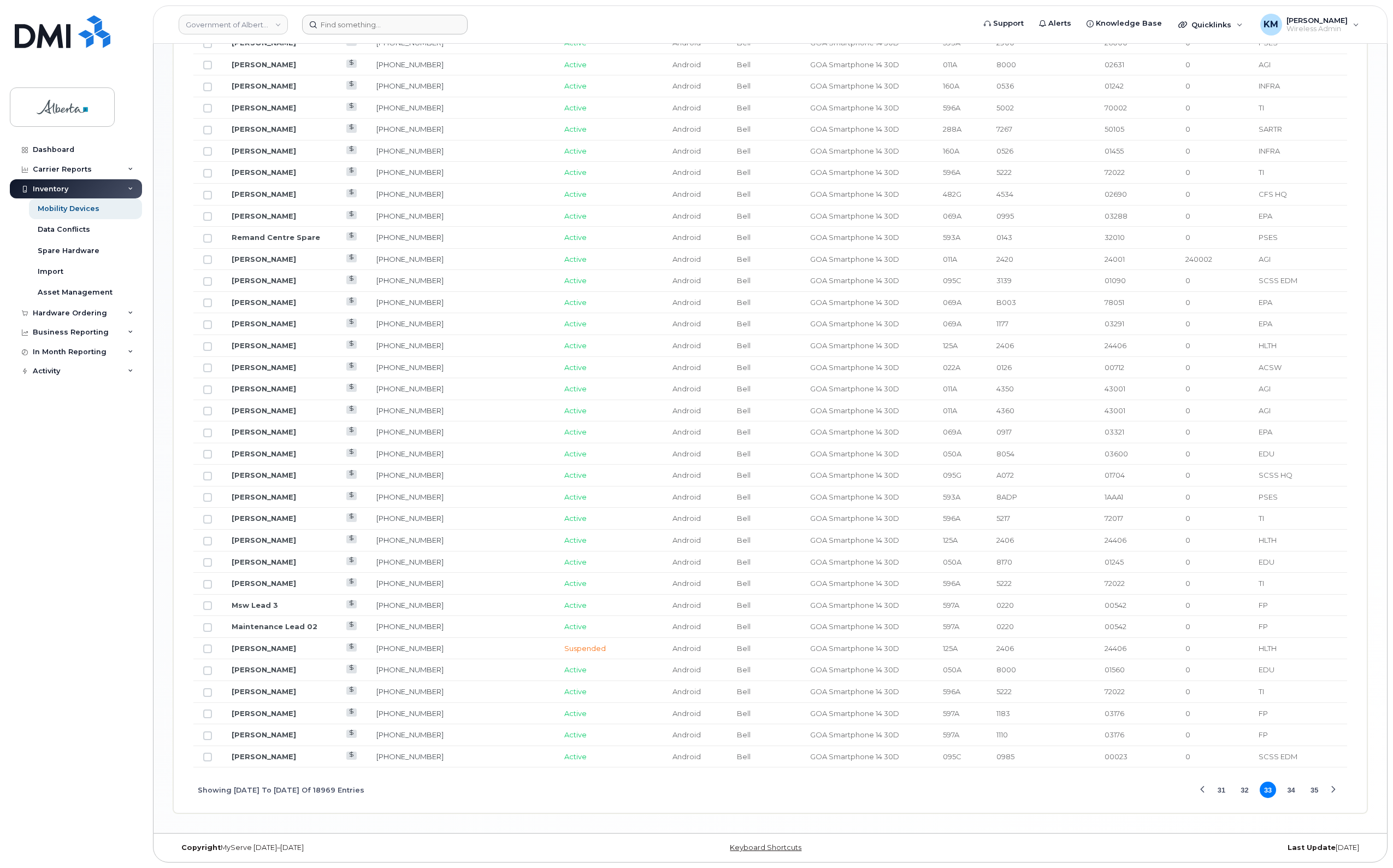
click at [1333, 789] on div "Next Page" at bounding box center [1333, 789] width 7 height 7
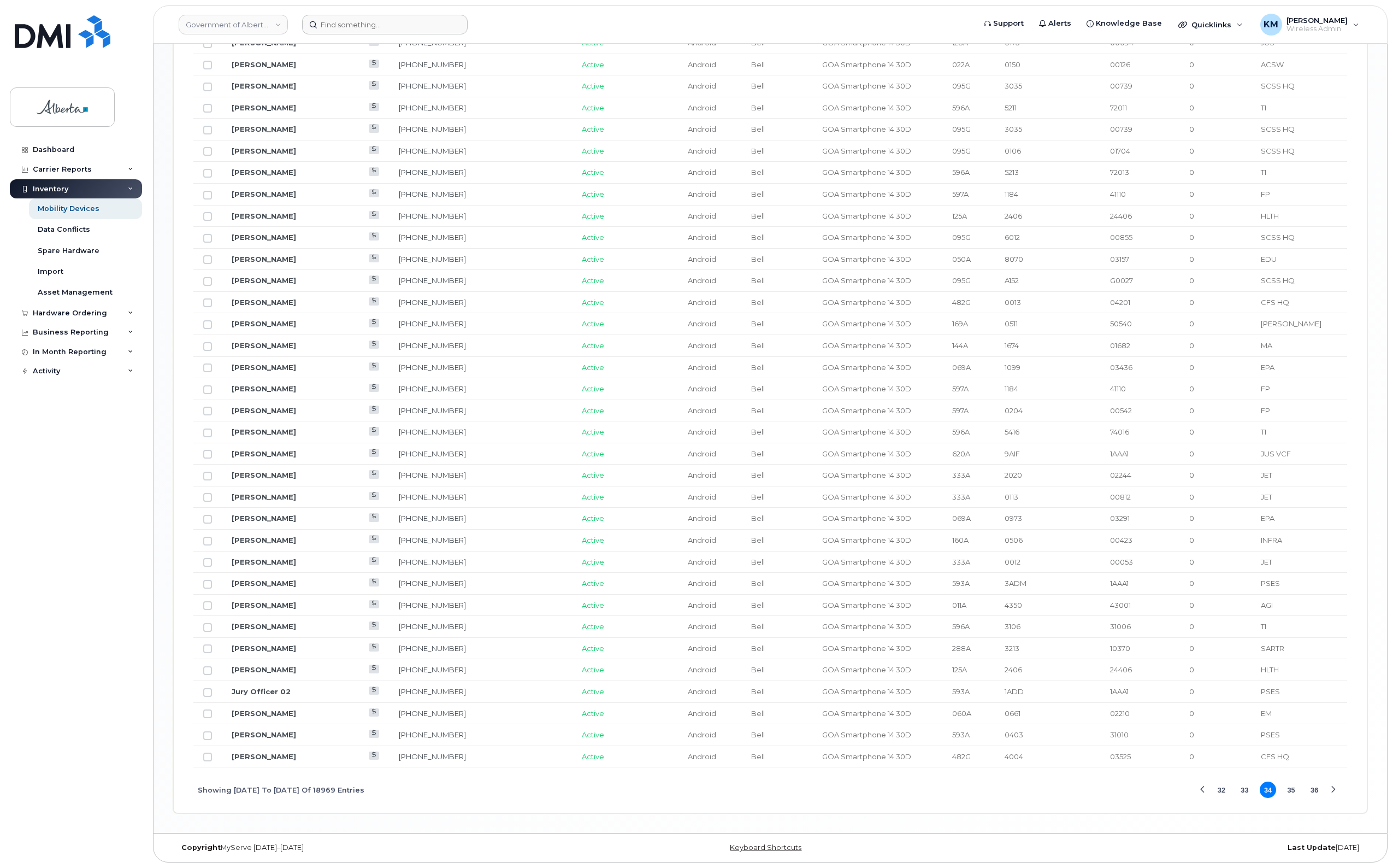
click at [1333, 789] on div "Next Page" at bounding box center [1333, 789] width 7 height 7
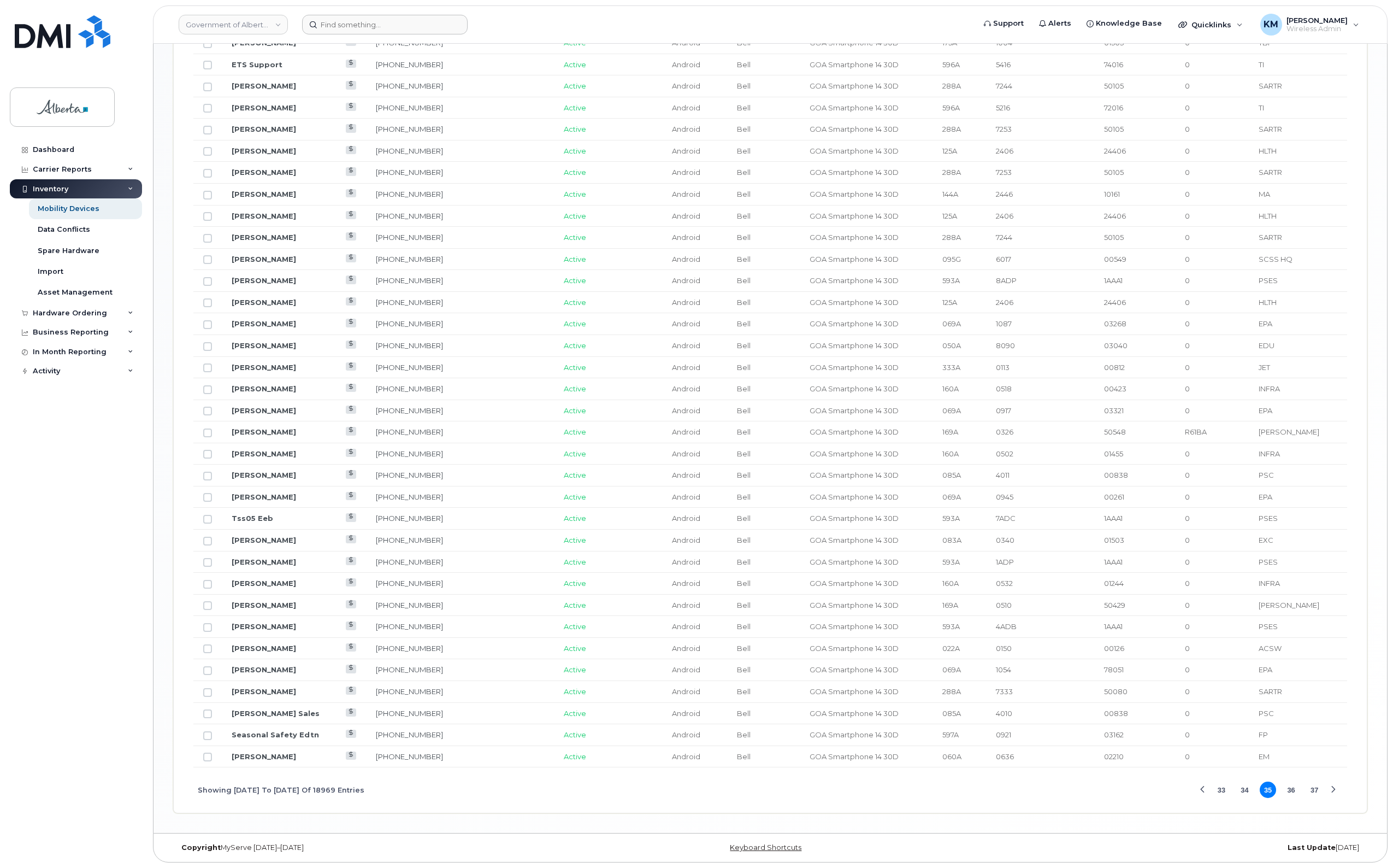
click at [1333, 789] on div "Next Page" at bounding box center [1333, 789] width 7 height 7
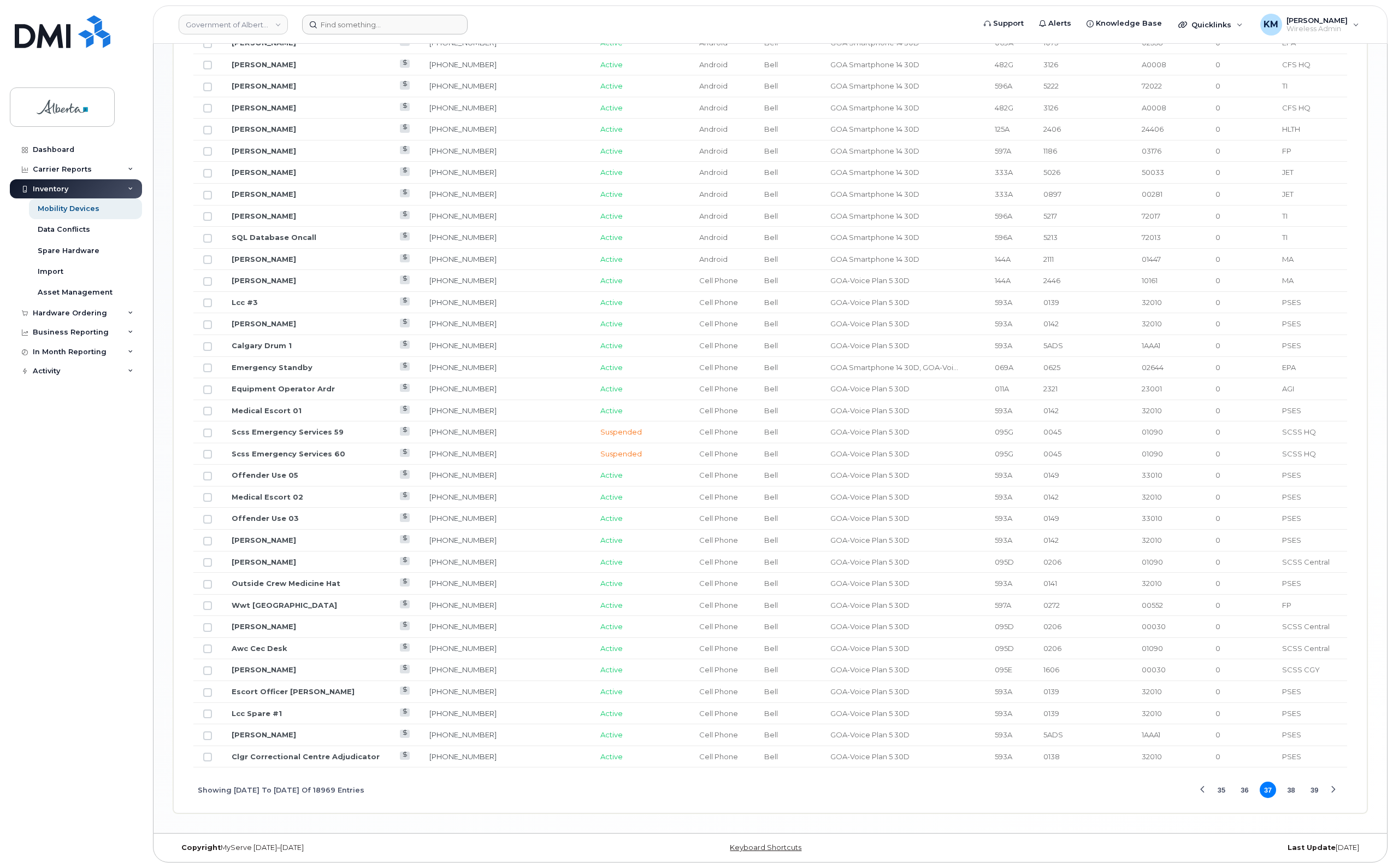
click at [1333, 789] on div "Next Page" at bounding box center [1333, 789] width 7 height 7
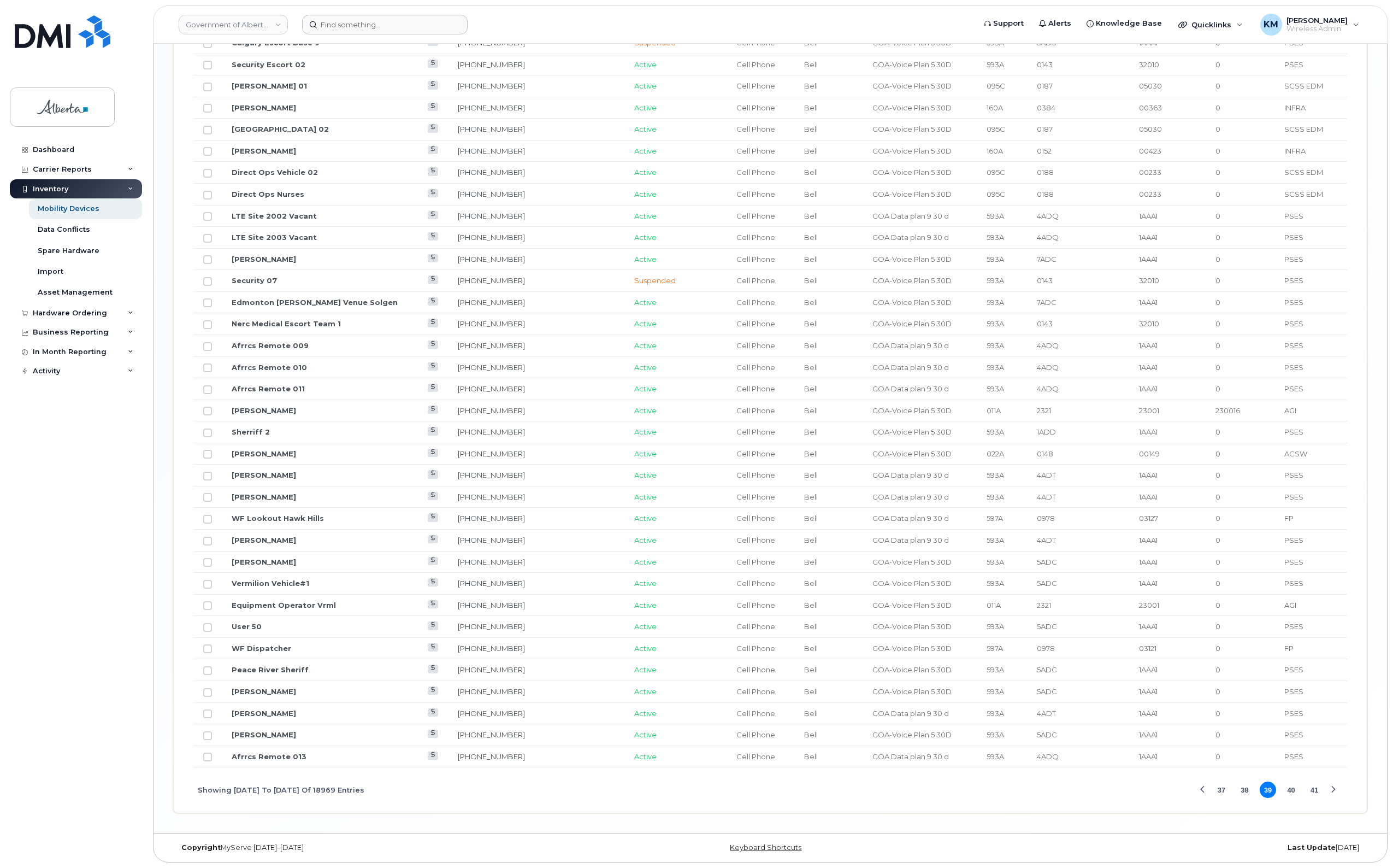
click at [1333, 789] on div "Next Page" at bounding box center [1333, 789] width 7 height 7
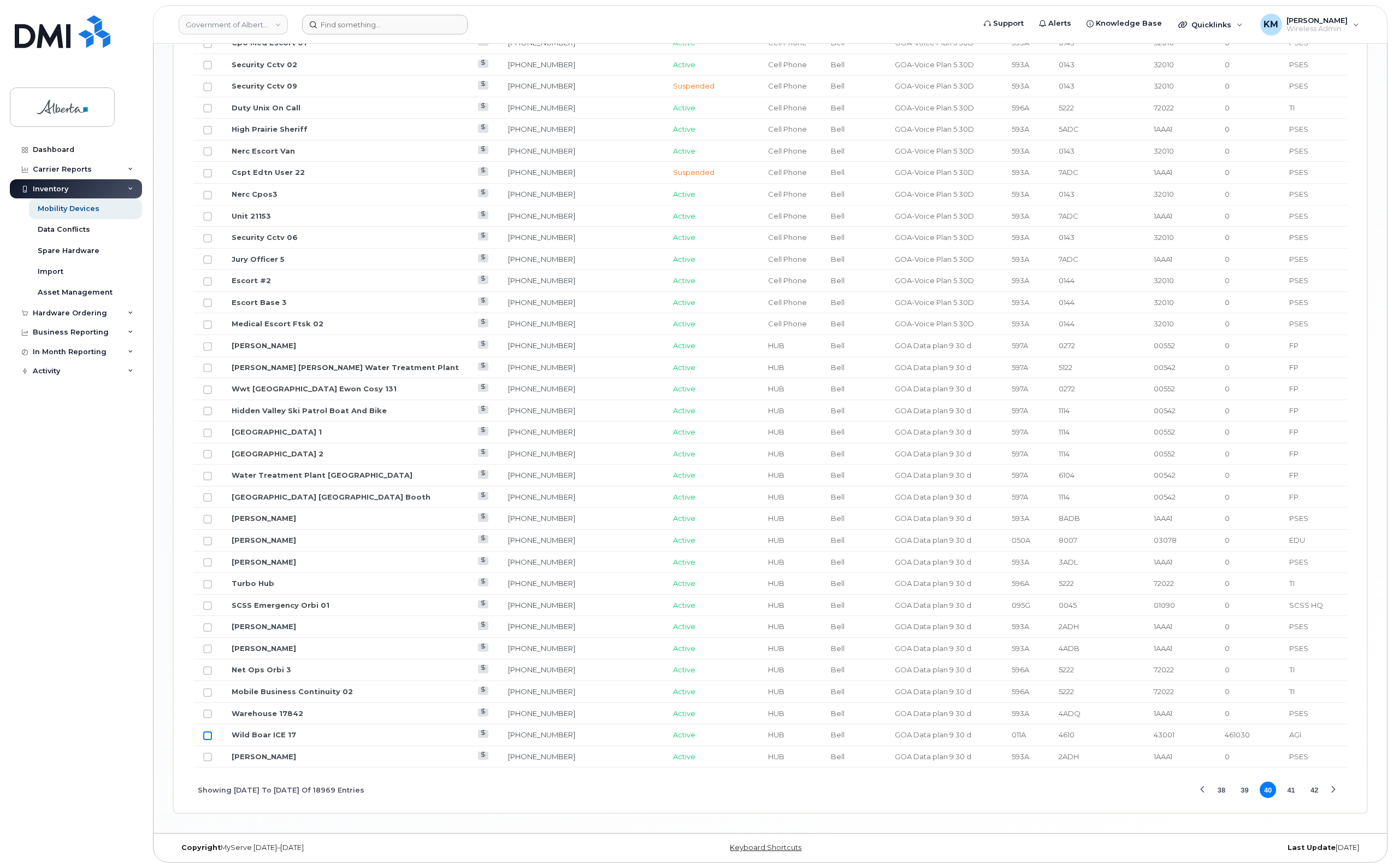
click at [207, 735] on input "Row Unselected" at bounding box center [208, 735] width 9 height 9
checkbox input "true"
click at [249, 733] on link "Wild Boar ICE 17" at bounding box center [263, 734] width 65 height 9
